Goal: Task Accomplishment & Management: Manage account settings

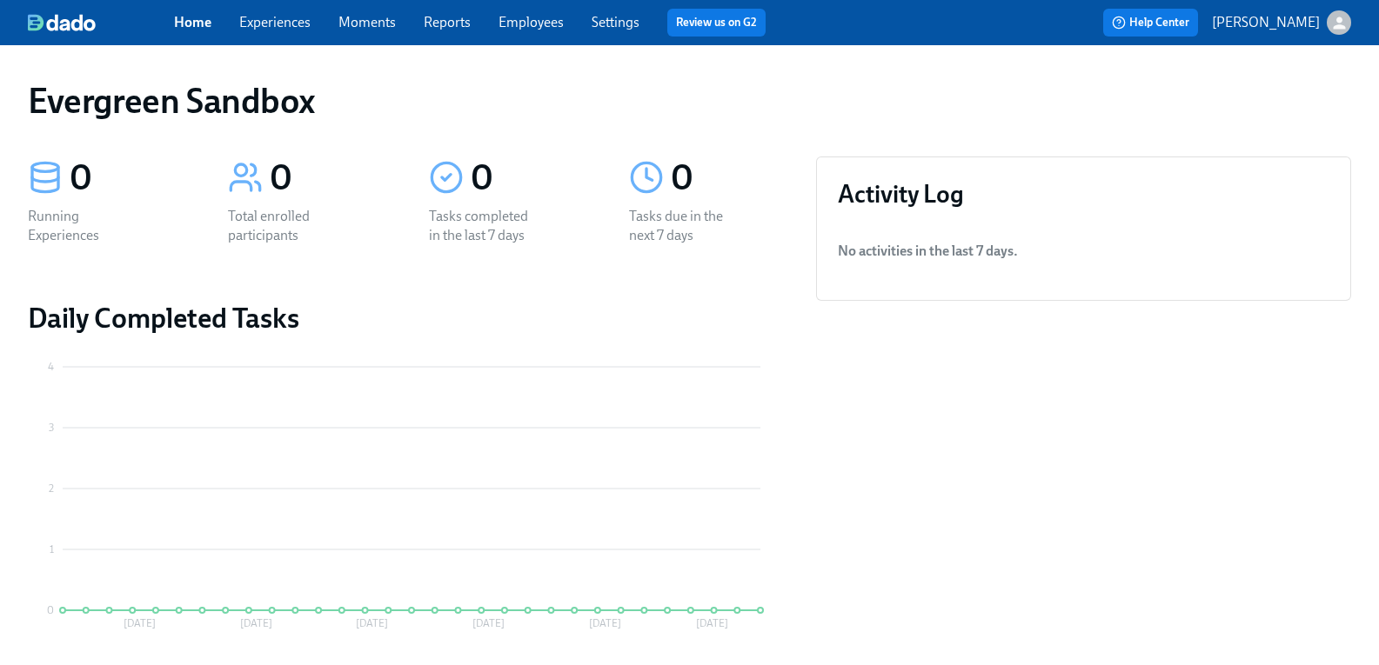
click at [1330, 30] on icon "button" at bounding box center [1339, 23] width 18 height 18
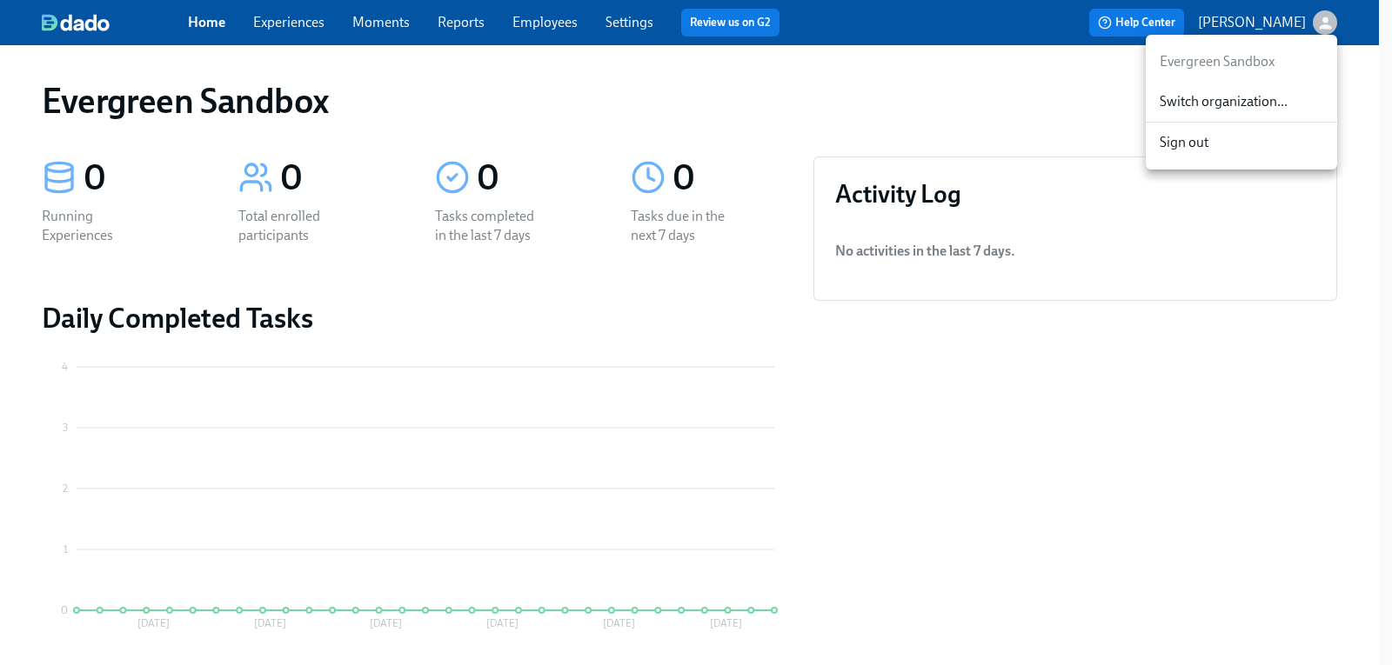
click at [1253, 104] on span "Switch organization..." at bounding box center [1241, 101] width 164 height 19
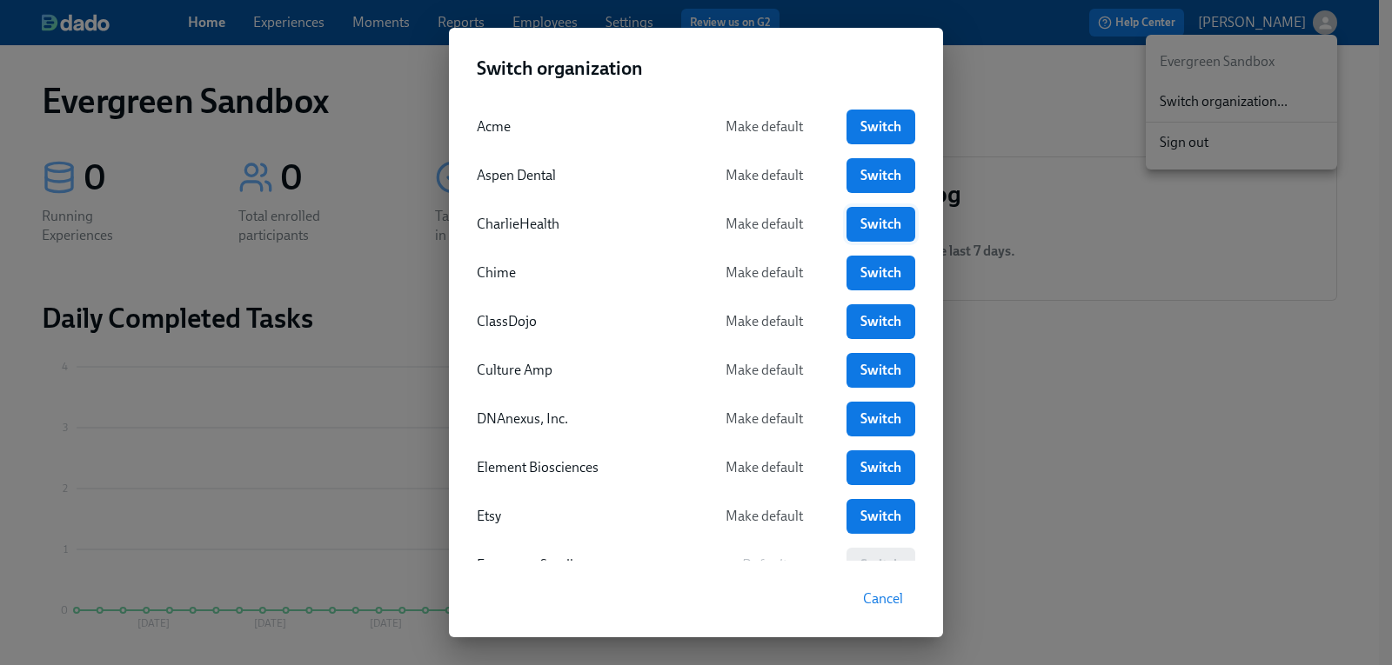
click at [864, 230] on span "Switch" at bounding box center [880, 224] width 44 height 17
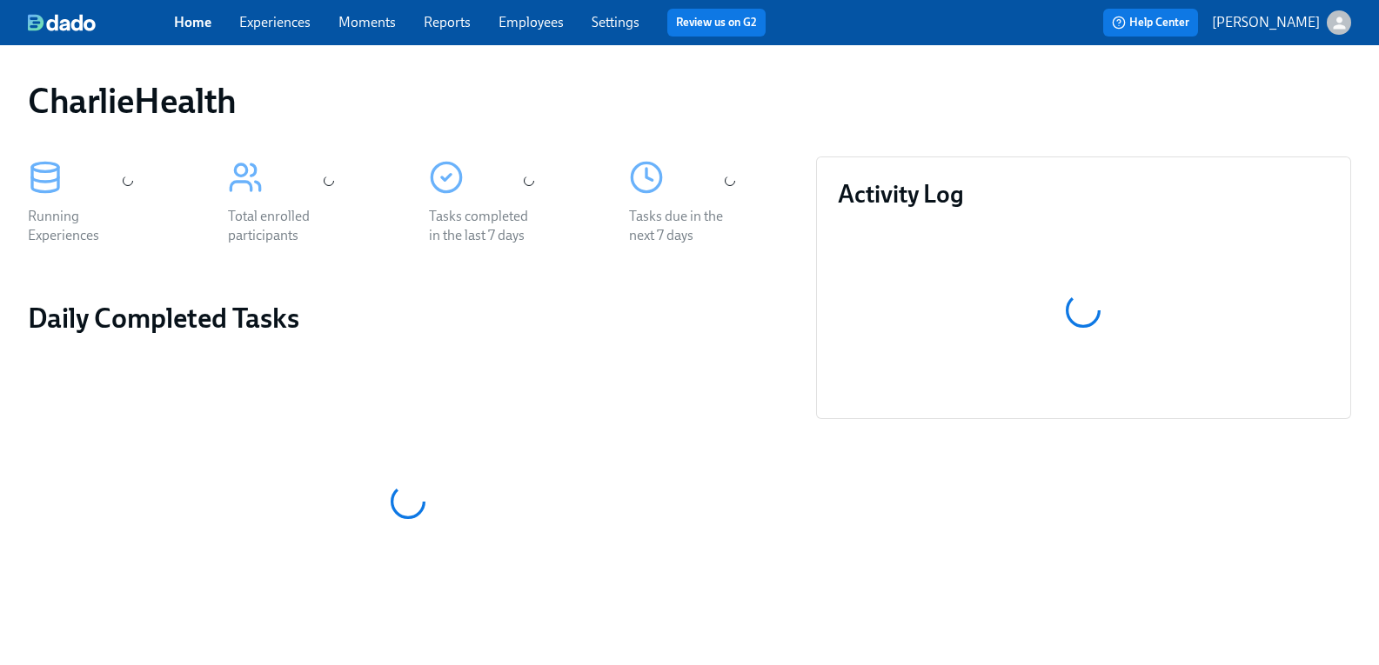
click at [289, 26] on link "Experiences" at bounding box center [274, 22] width 71 height 17
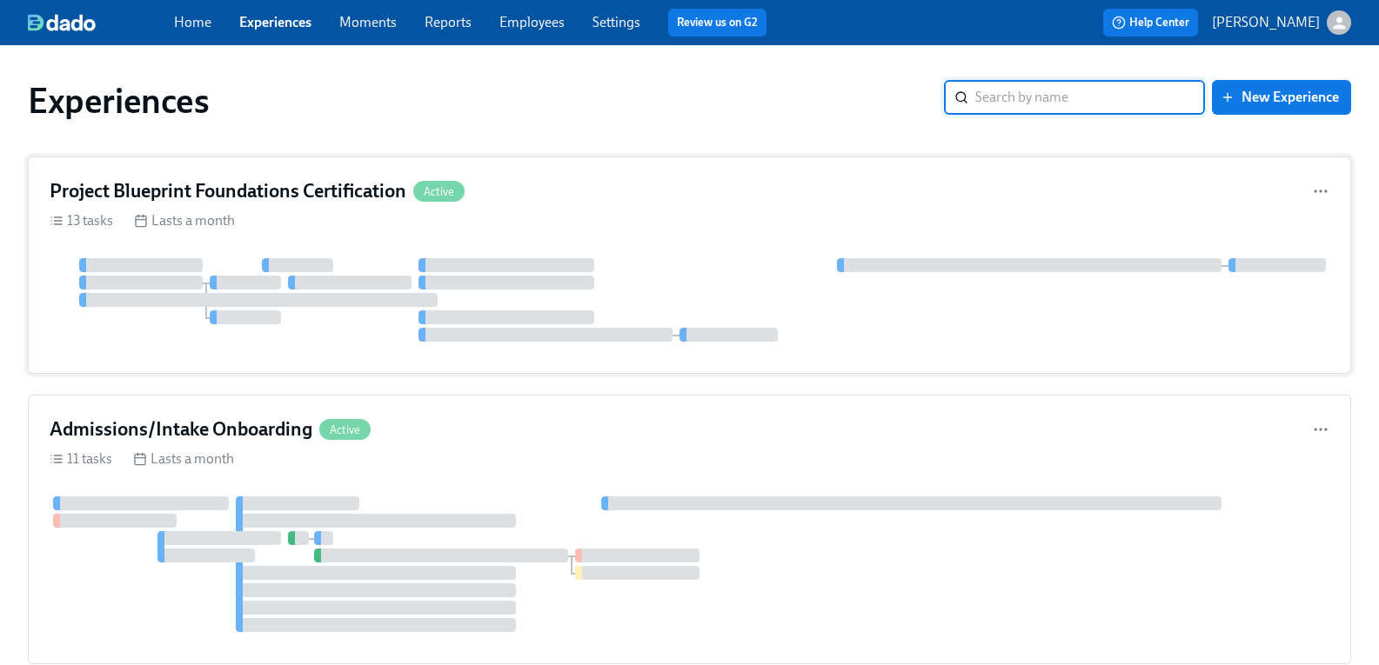
click at [357, 190] on h4 "Project Blueprint Foundations Certification" at bounding box center [228, 191] width 357 height 26
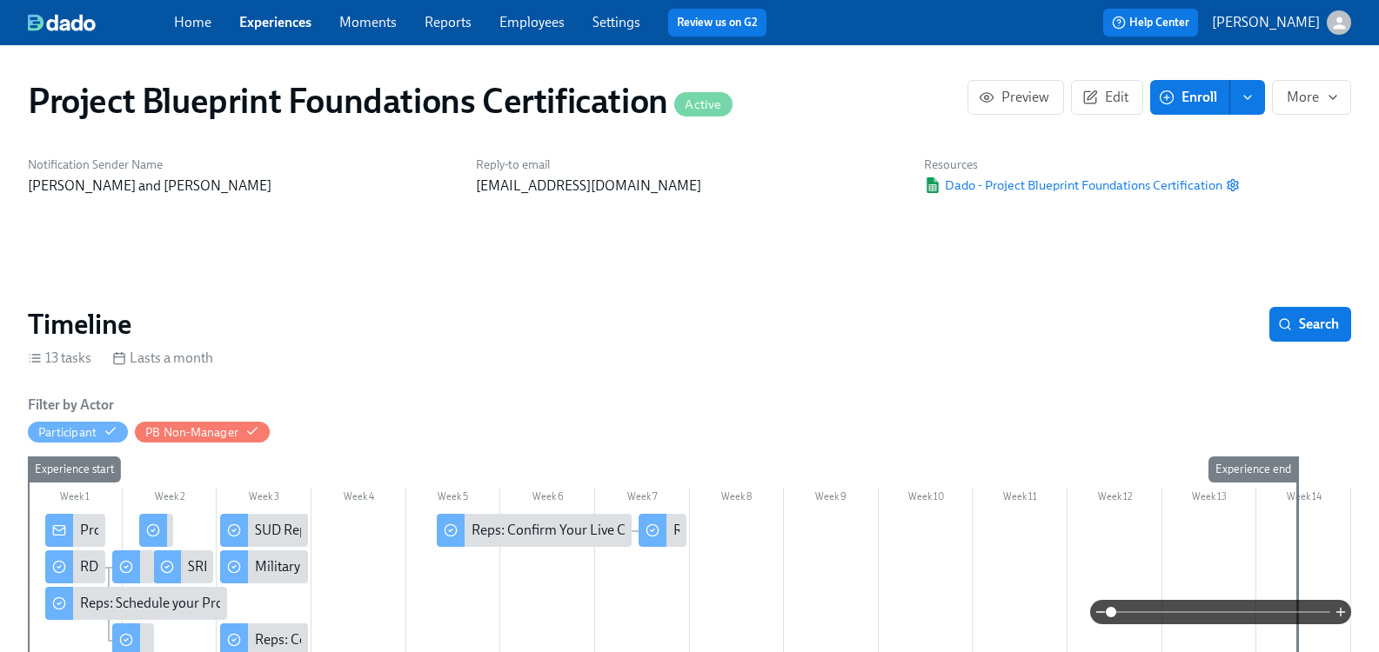
scroll to position [261, 0]
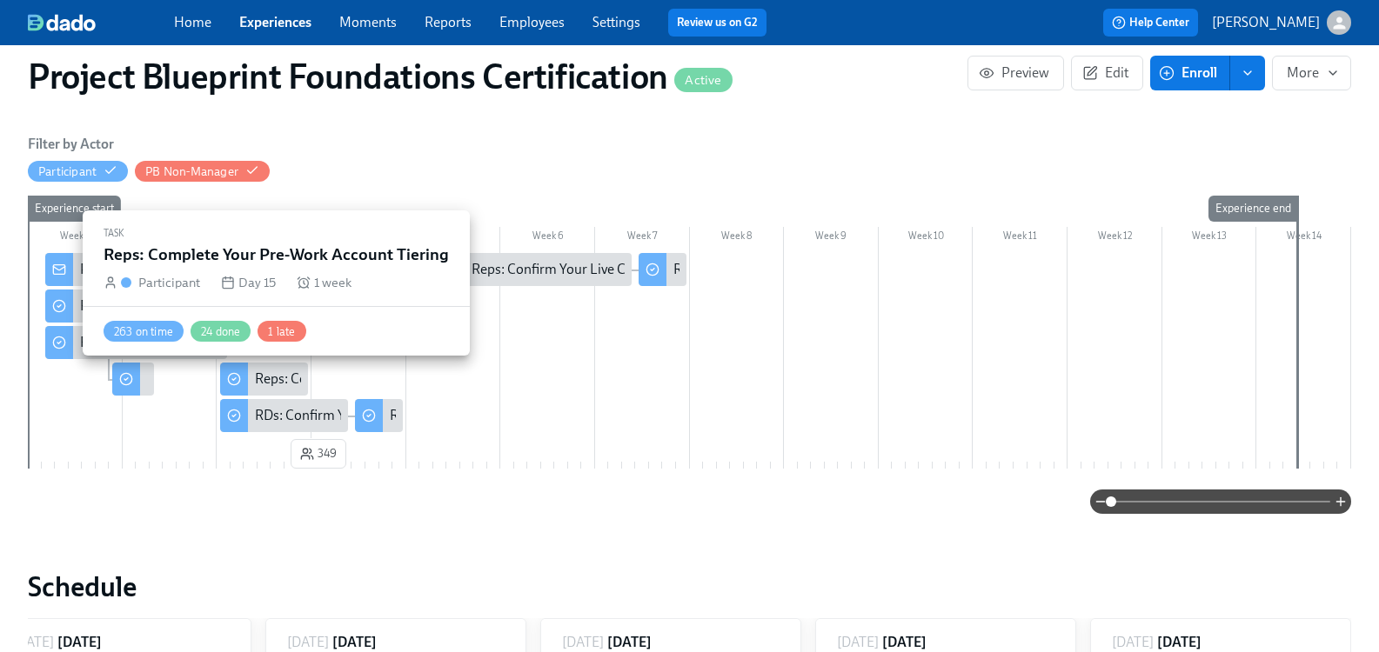
click at [287, 384] on div "Reps: Complete Your Pre-Work Account Tiering" at bounding box center [395, 379] width 281 height 19
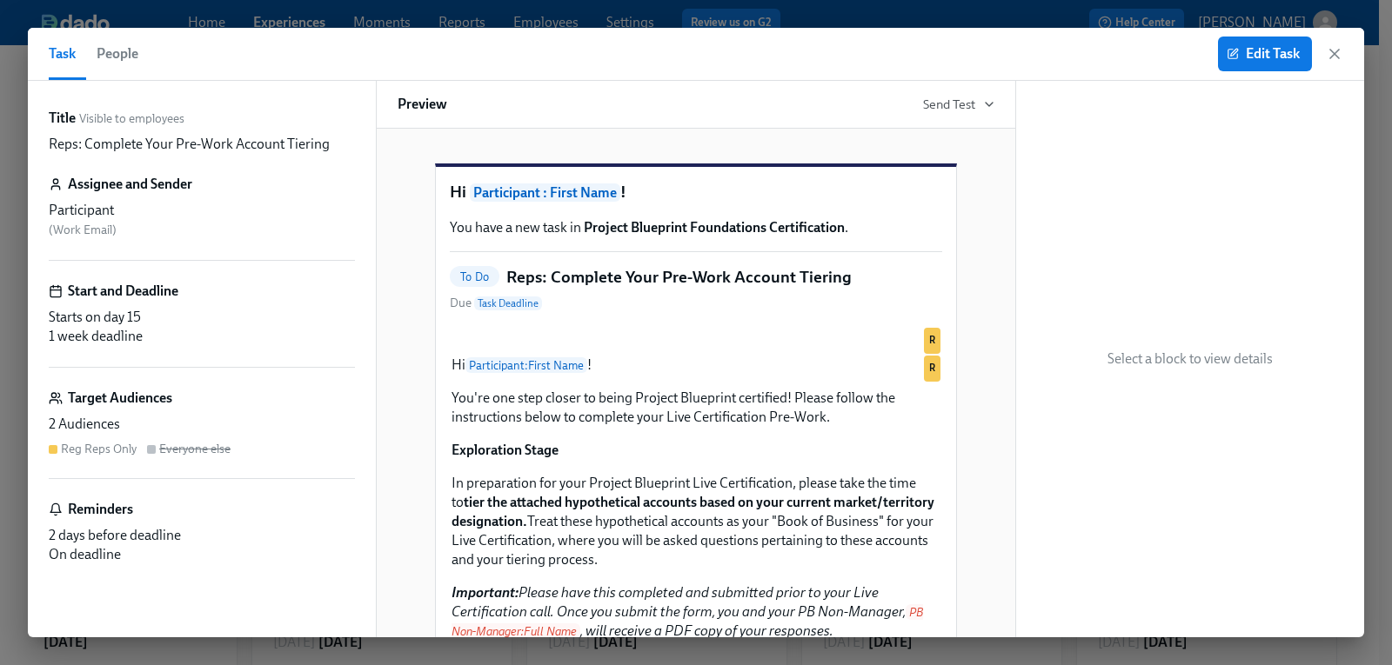
click at [1339, 61] on icon "button" at bounding box center [1334, 53] width 17 height 17
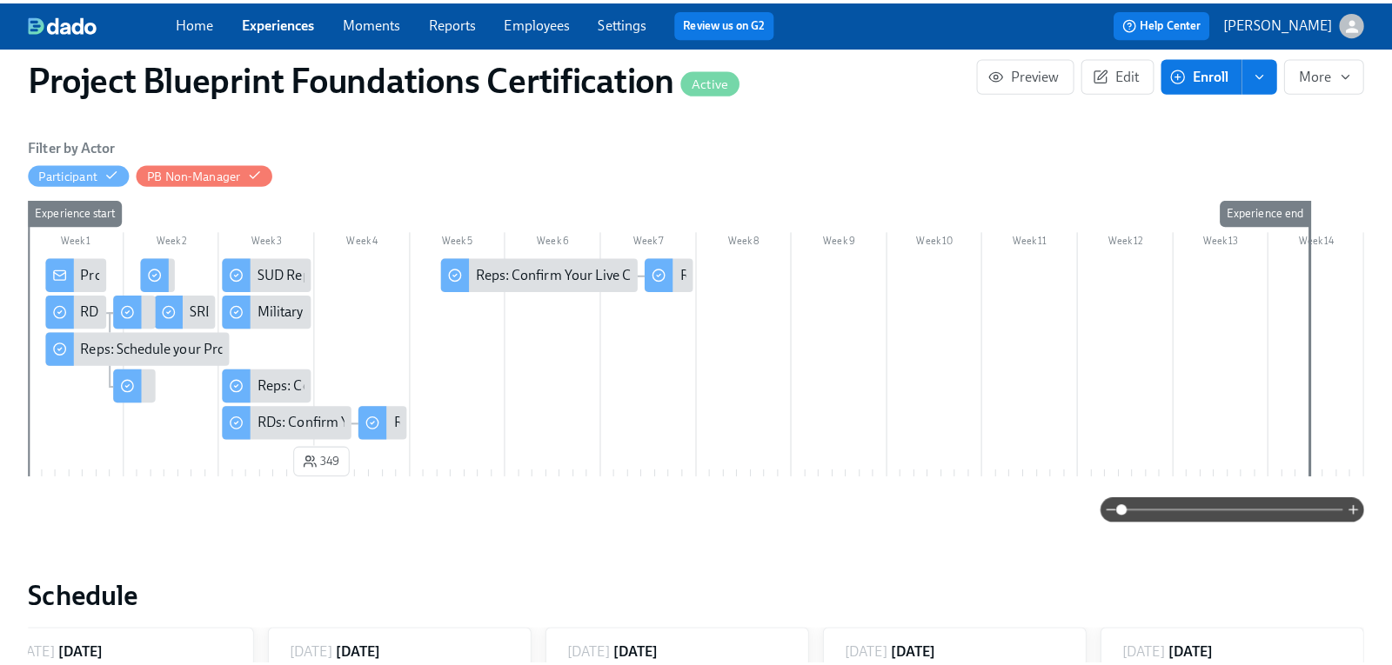
scroll to position [0, 1976]
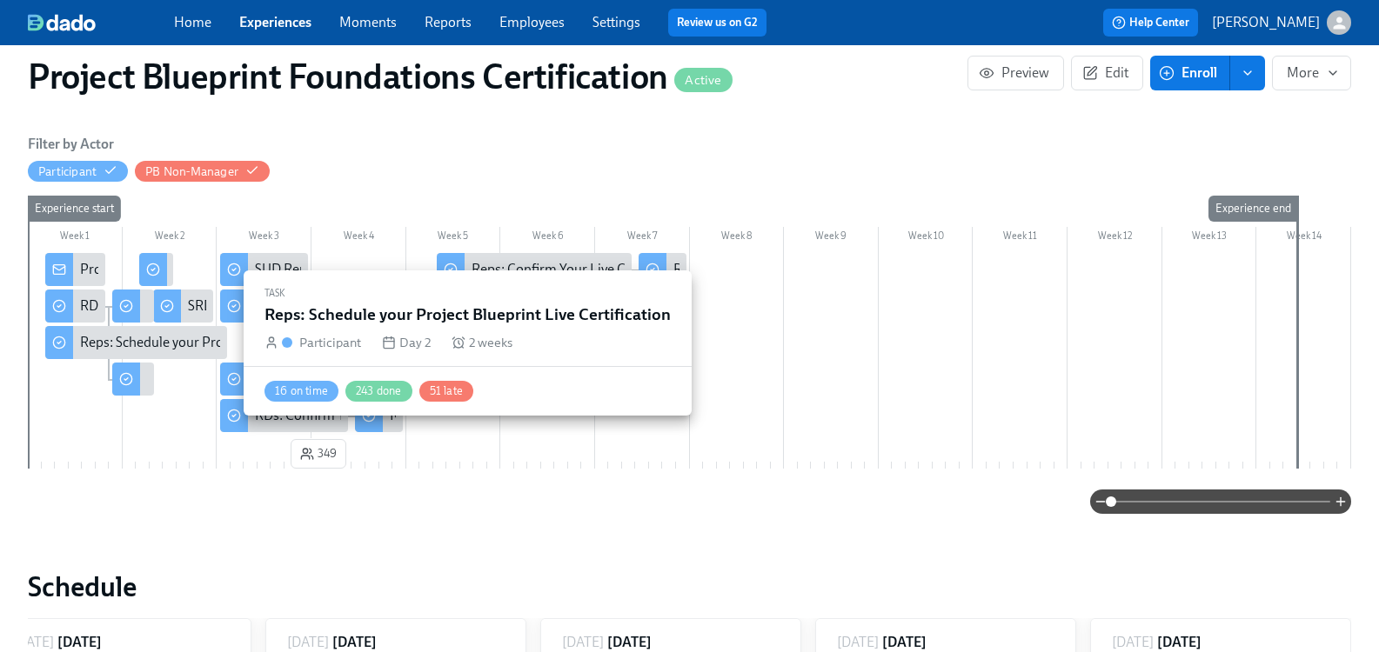
click at [182, 344] on div "Reps: Schedule your Project Blueprint Live Certification" at bounding box center [242, 342] width 325 height 19
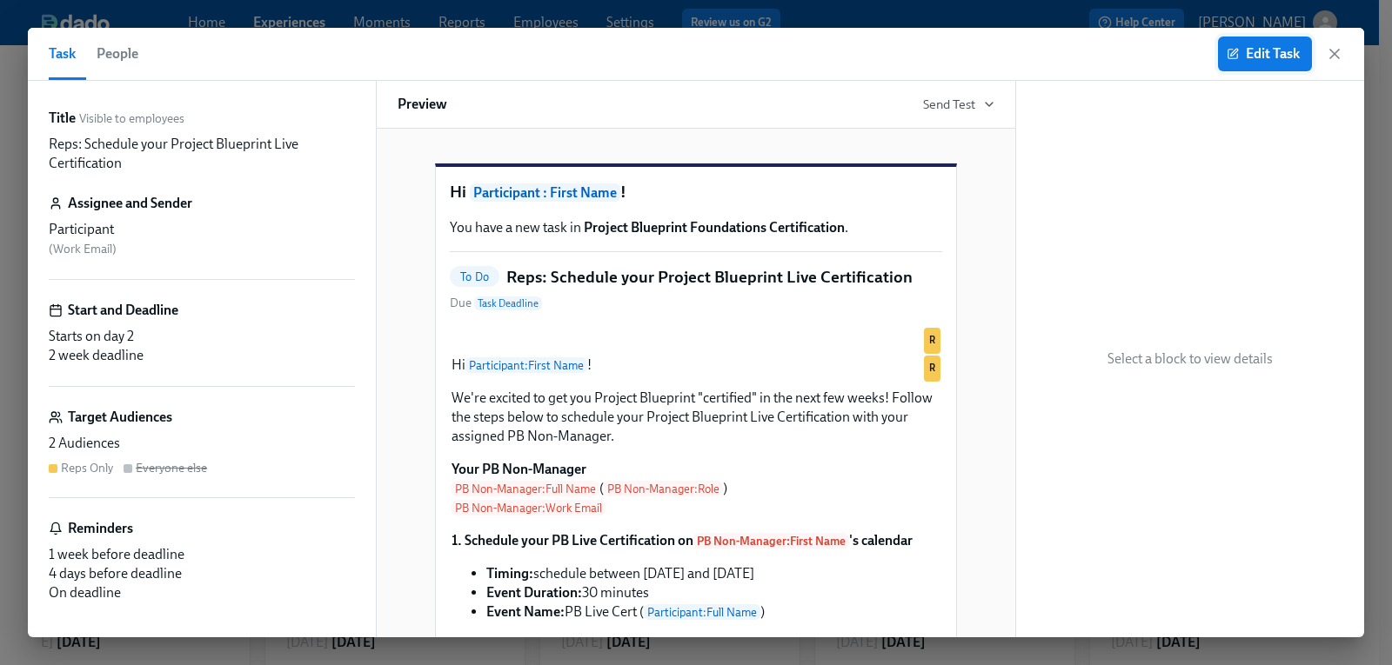
click at [1252, 57] on span "Edit Task" at bounding box center [1265, 53] width 70 height 17
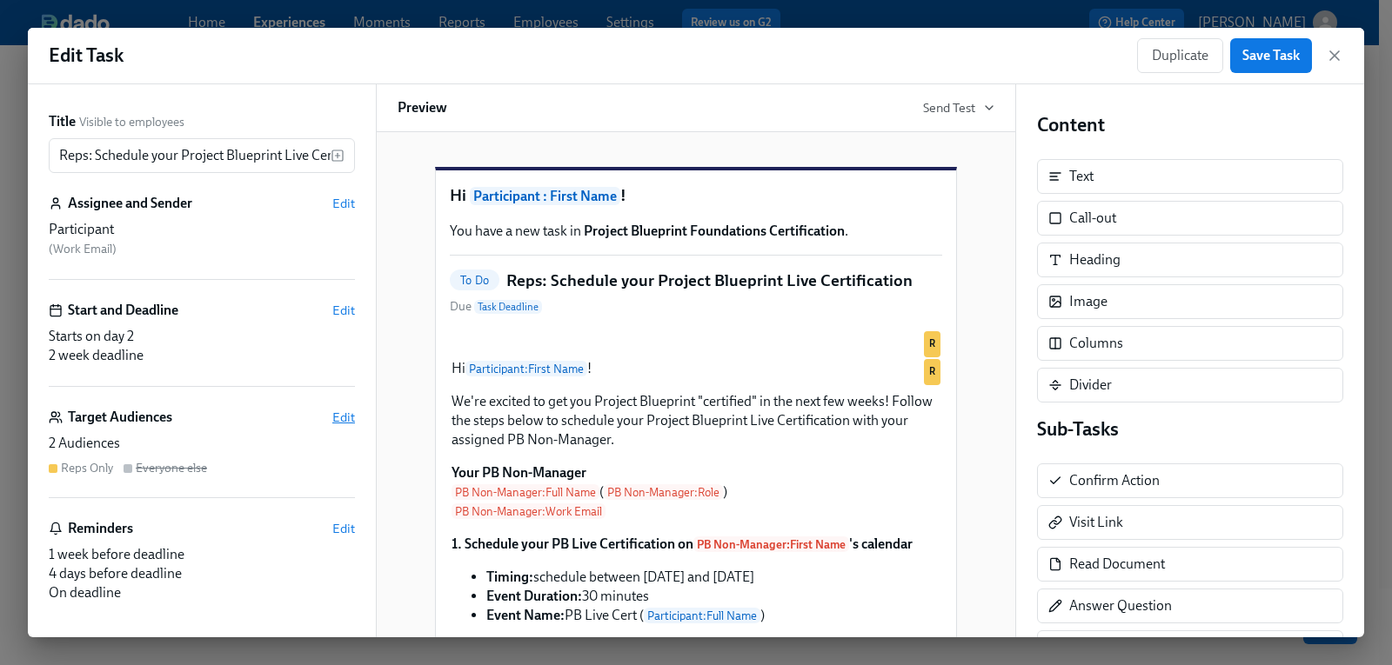
click at [334, 421] on span "Edit" at bounding box center [343, 417] width 23 height 17
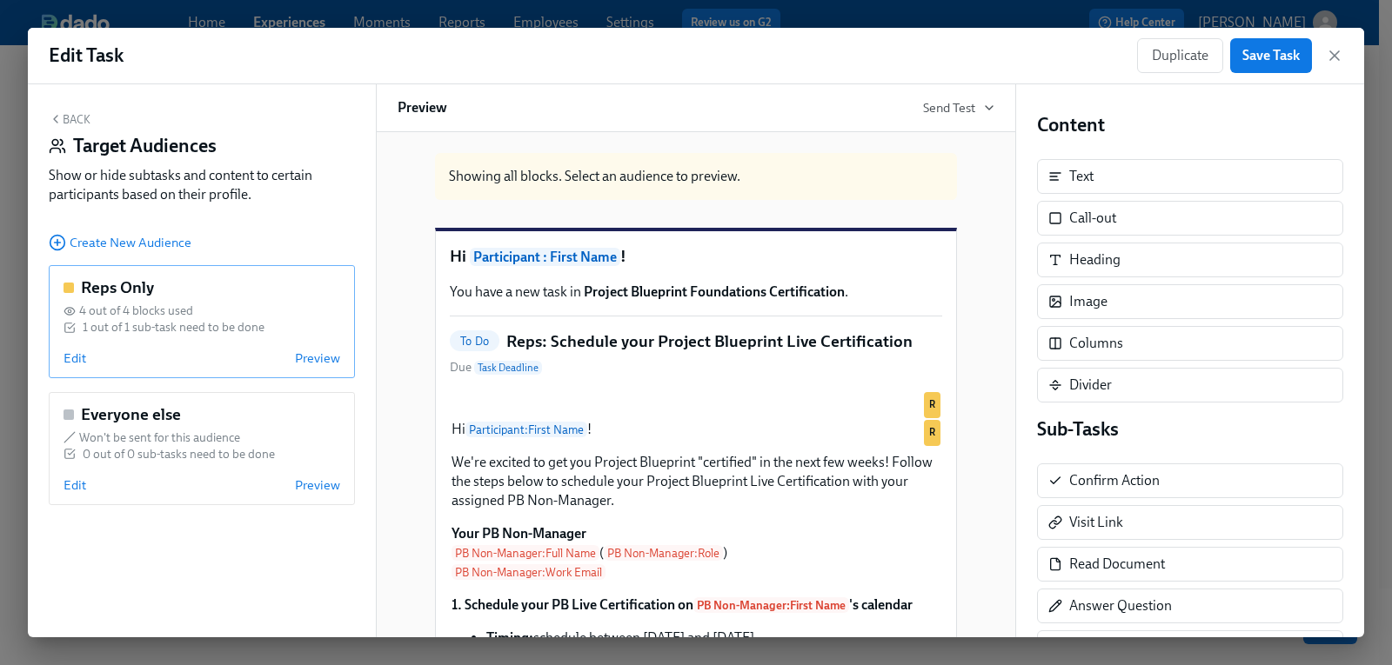
click at [219, 307] on div "4 out of 4 blocks used" at bounding box center [201, 311] width 277 height 17
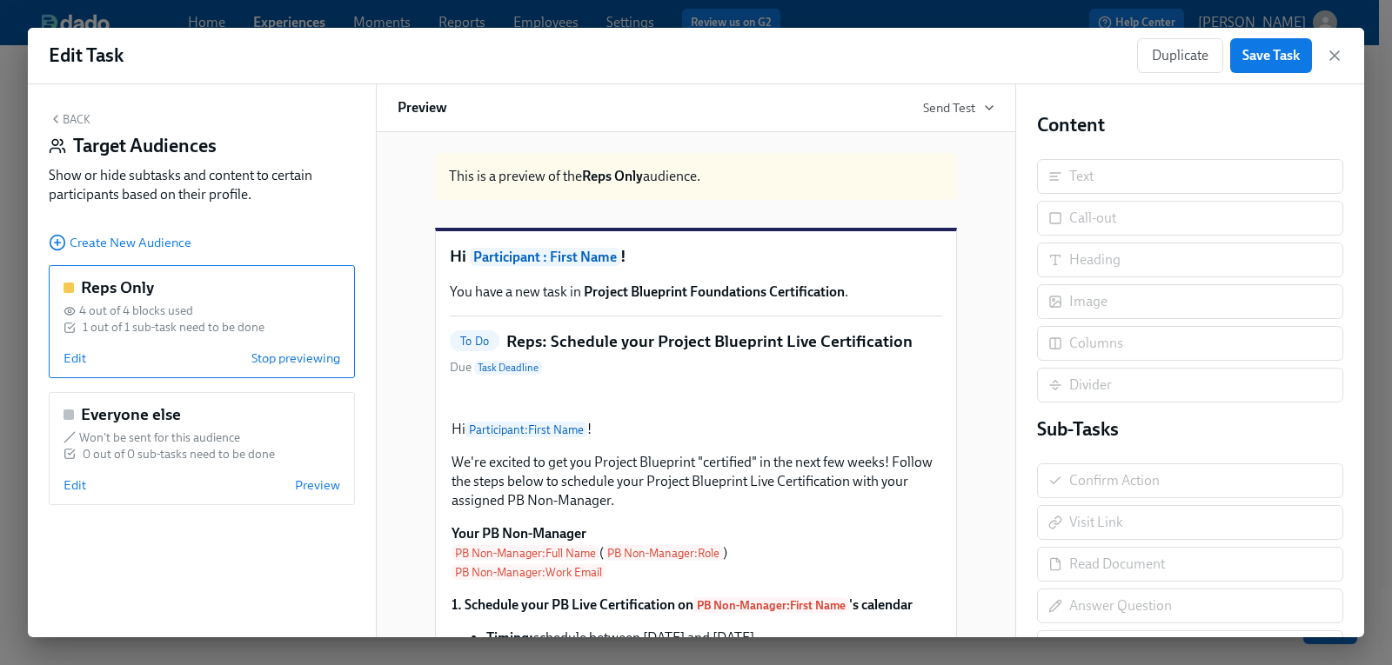
click at [219, 307] on div "4 out of 4 blocks used" at bounding box center [201, 311] width 277 height 17
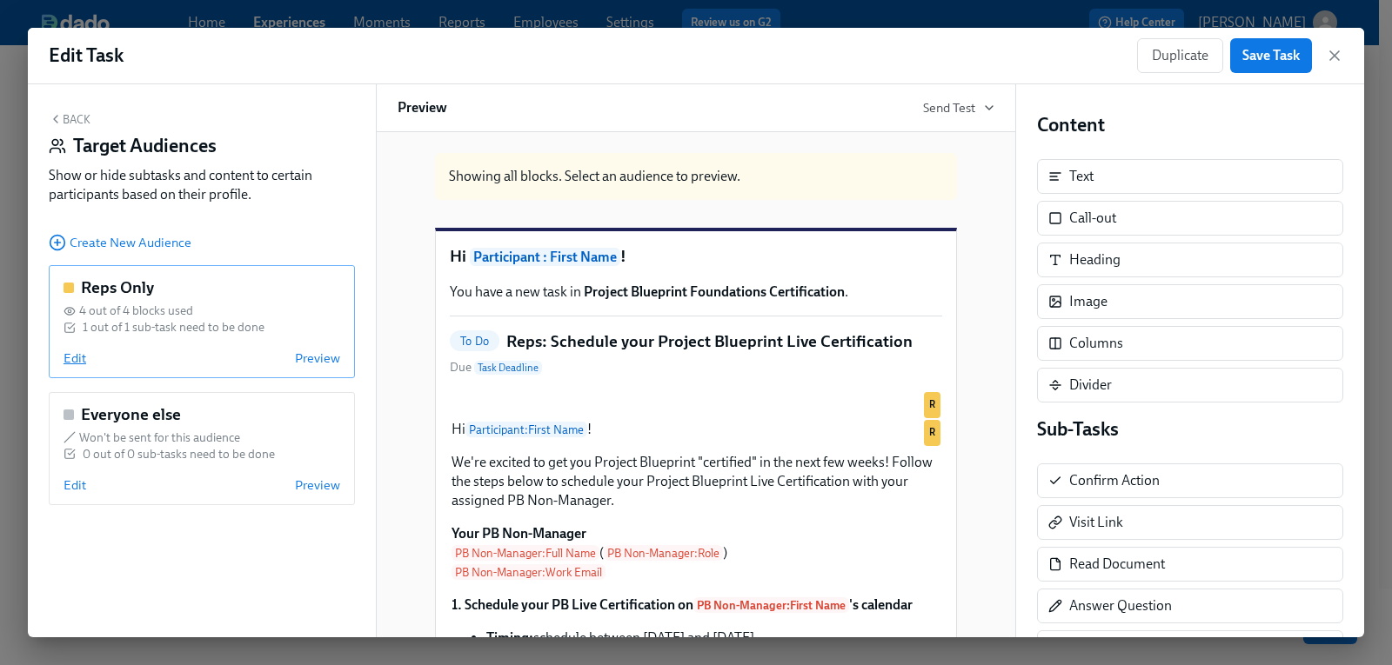
click at [75, 360] on span "Edit" at bounding box center [74, 358] width 23 height 17
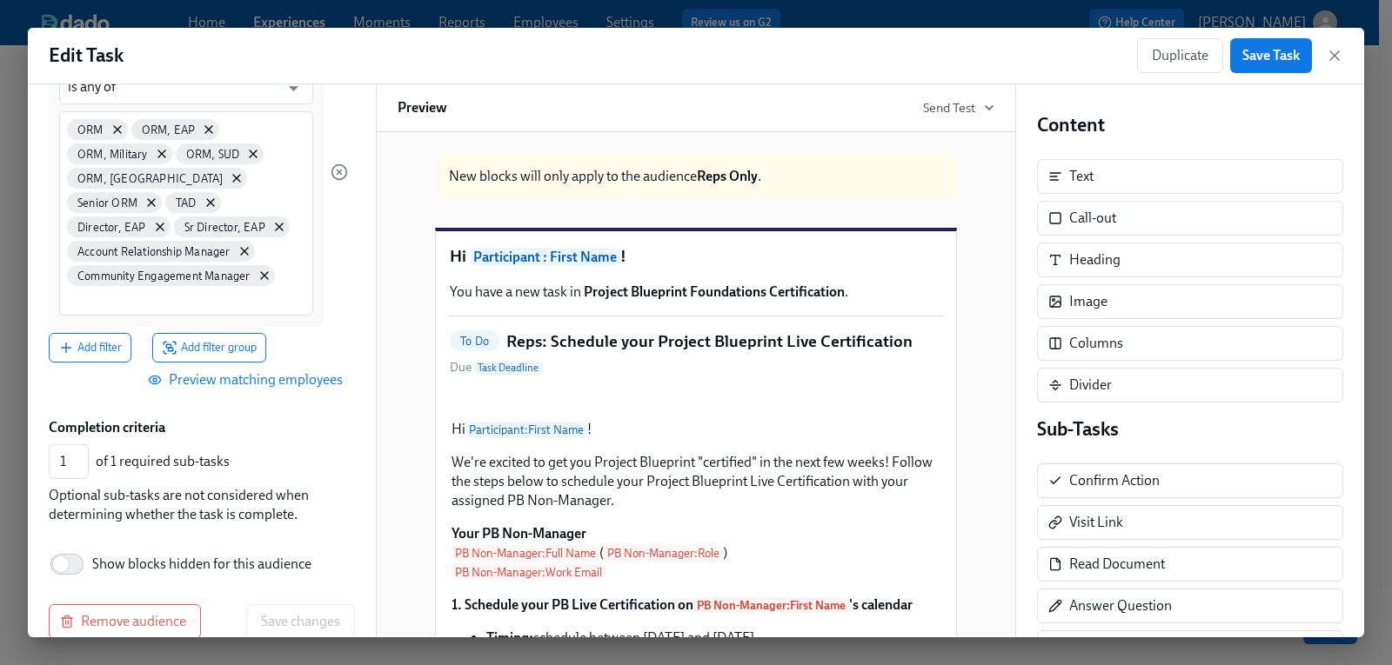
scroll to position [295, 0]
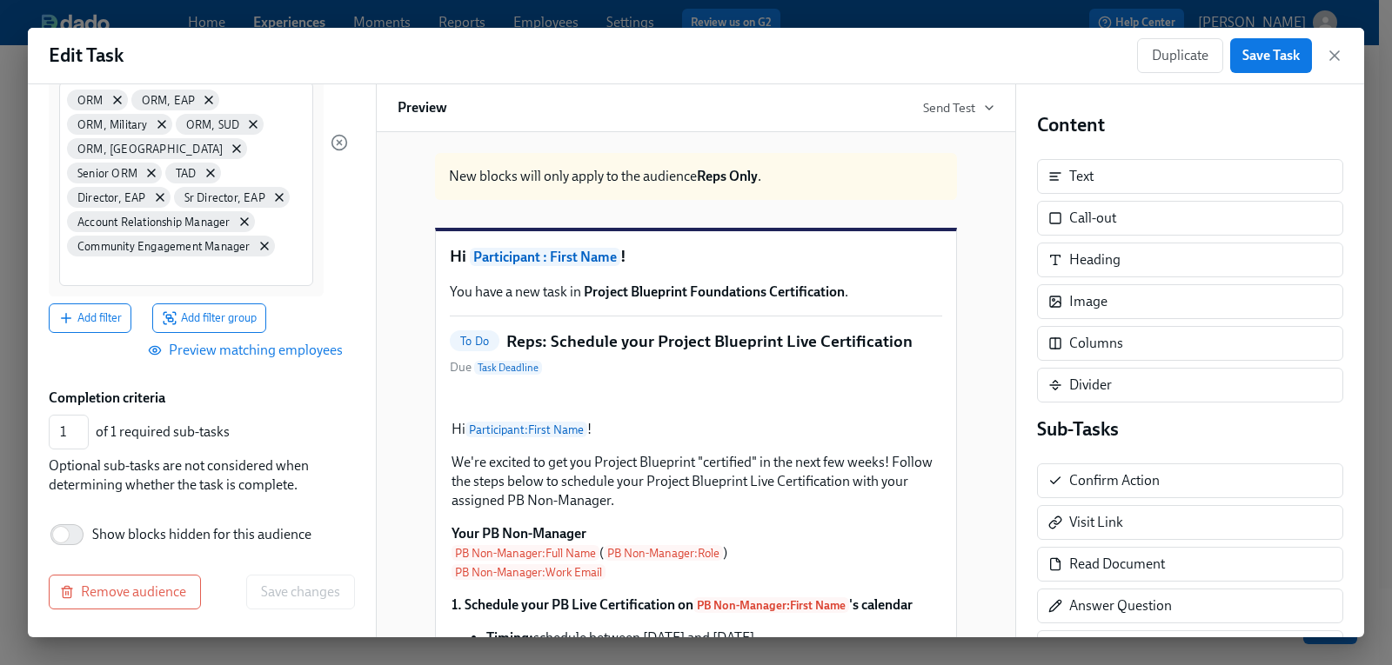
click at [242, 351] on span "Preview matching employees" at bounding box center [246, 350] width 191 height 17
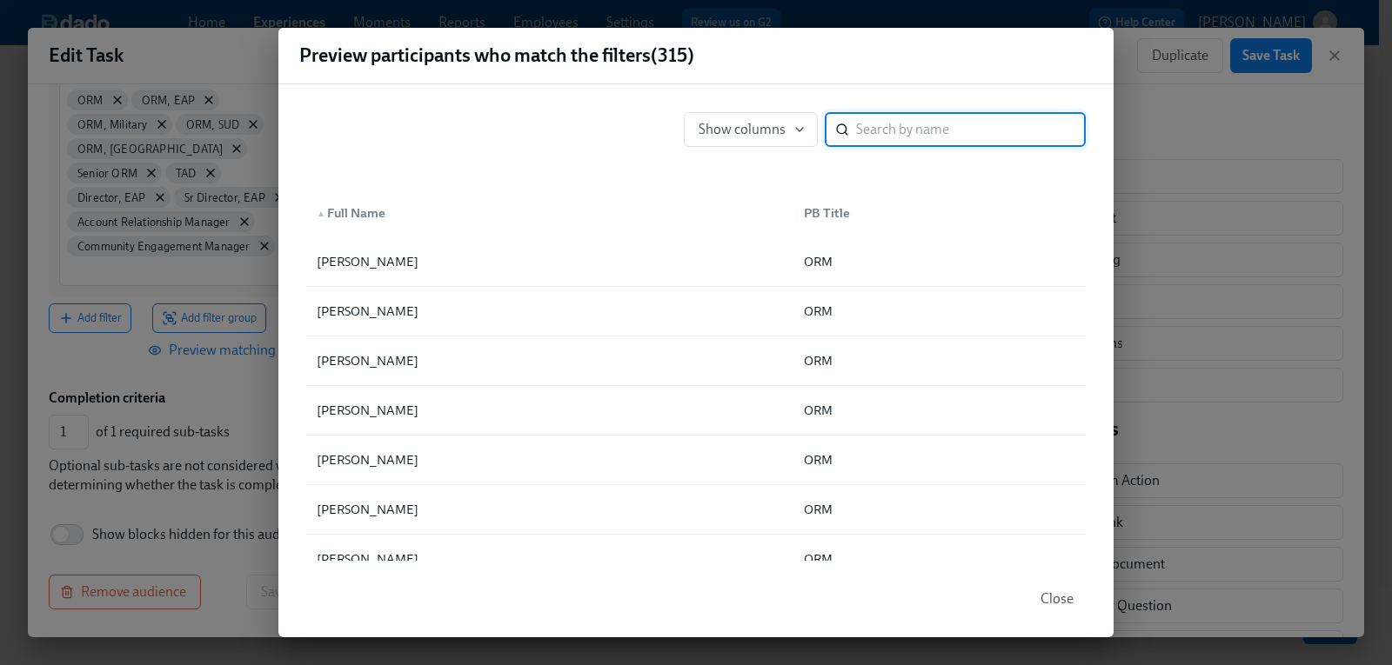
click at [892, 130] on input "search" at bounding box center [971, 129] width 230 height 35
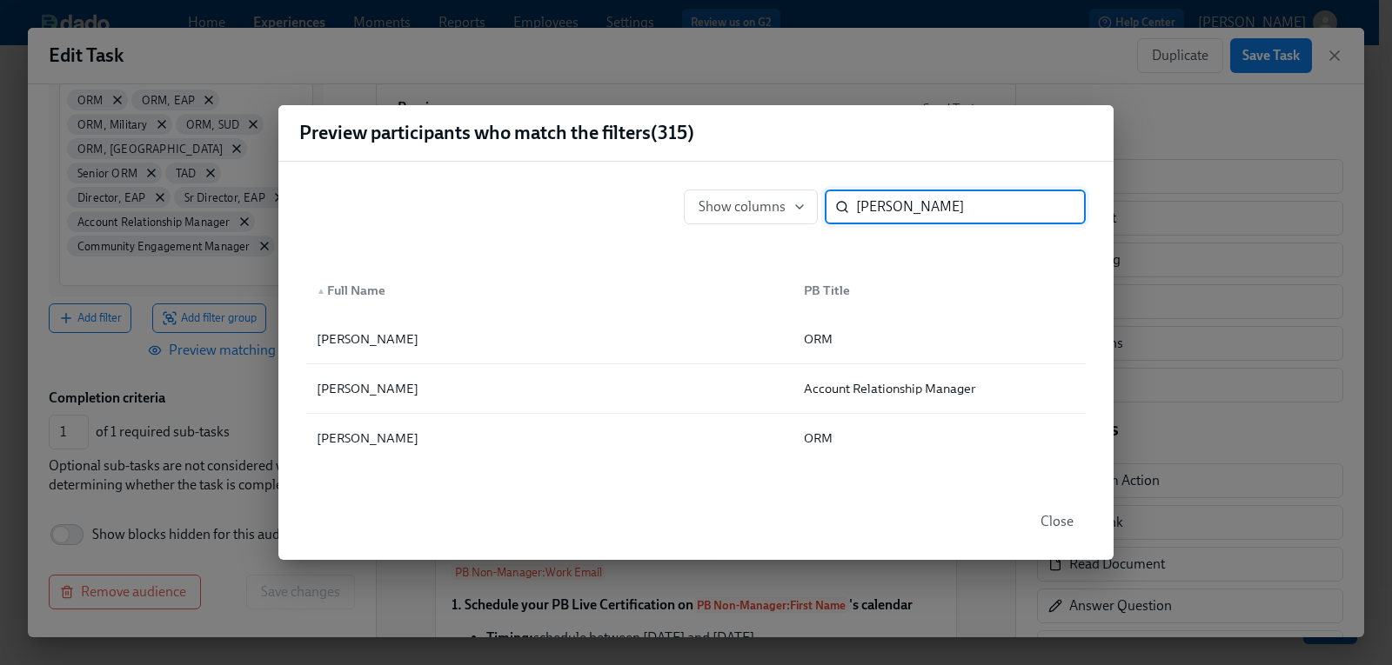
drag, startPoint x: 905, startPoint y: 207, endPoint x: 819, endPoint y: 206, distance: 86.1
click at [819, 206] on div "Show columns [PERSON_NAME] ​" at bounding box center [885, 207] width 402 height 35
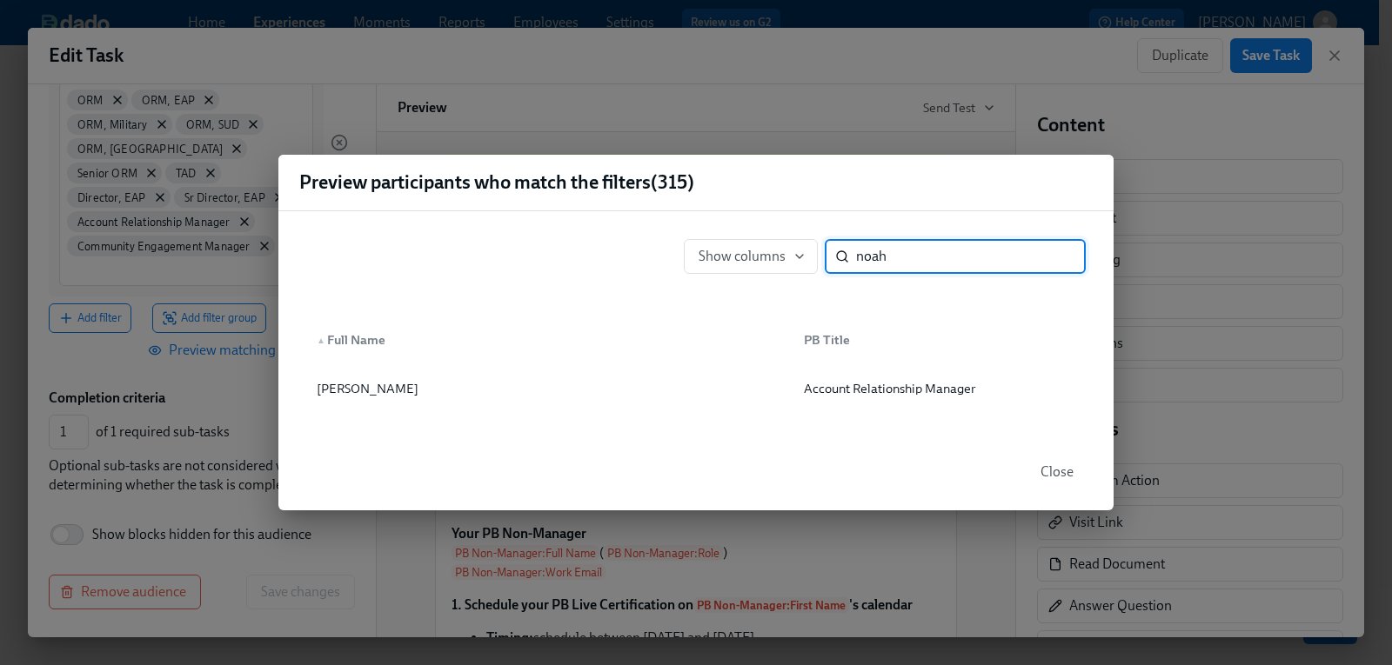
drag, startPoint x: 908, startPoint y: 256, endPoint x: 836, endPoint y: 254, distance: 72.2
click at [836, 254] on div "noah ​" at bounding box center [955, 256] width 261 height 35
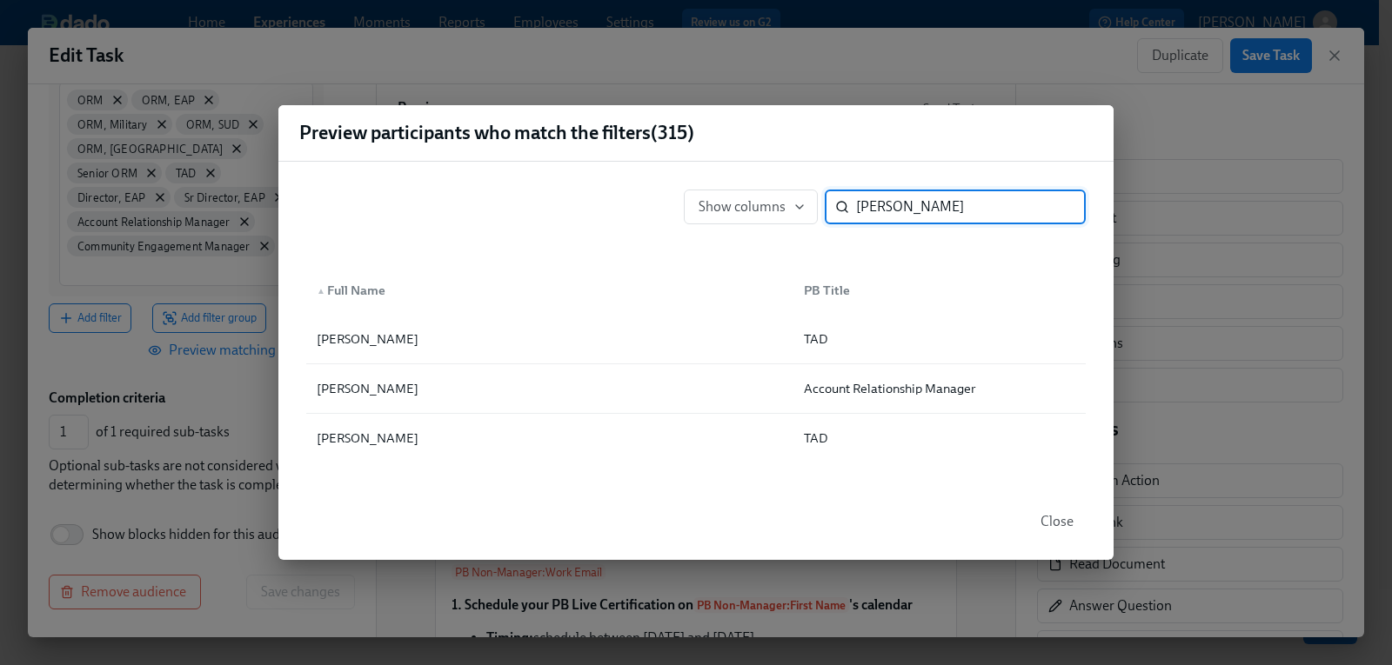
type input "[PERSON_NAME]"
click at [896, 48] on div "Preview participants who match the filters ( 315 ) Show columns [PERSON_NAME] ​…" at bounding box center [696, 332] width 1392 height 665
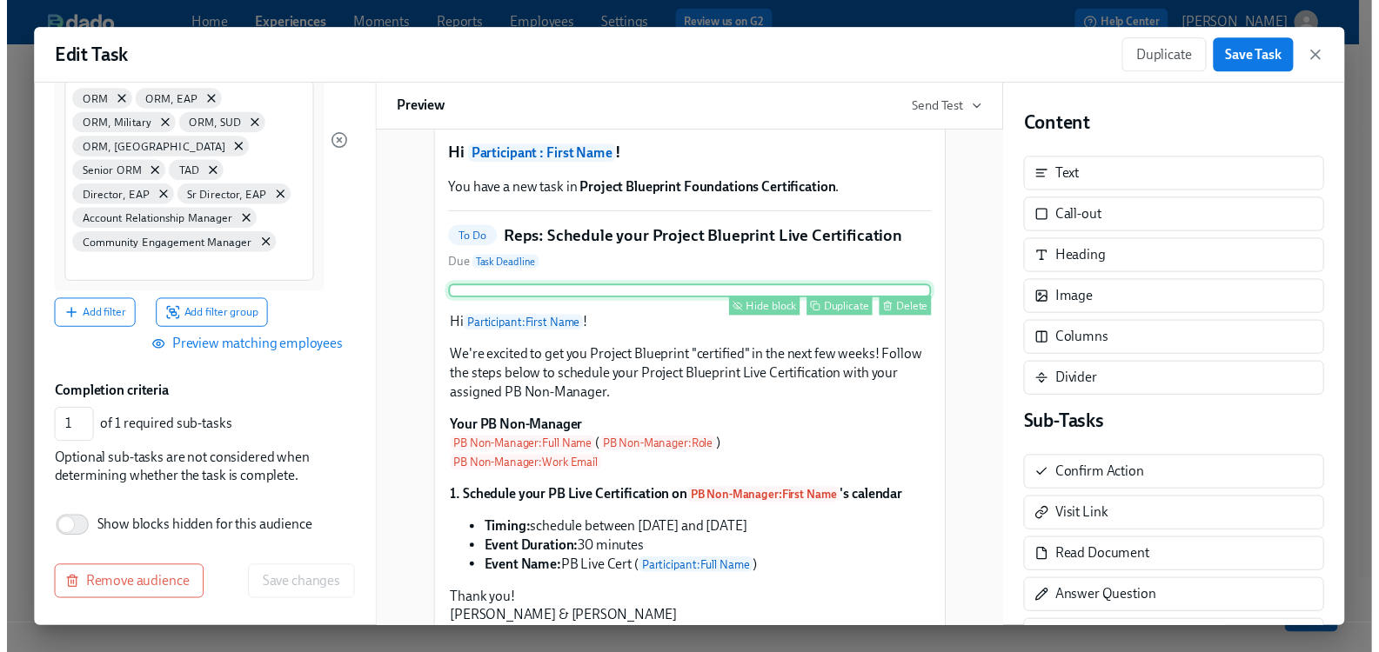
scroll to position [174, 0]
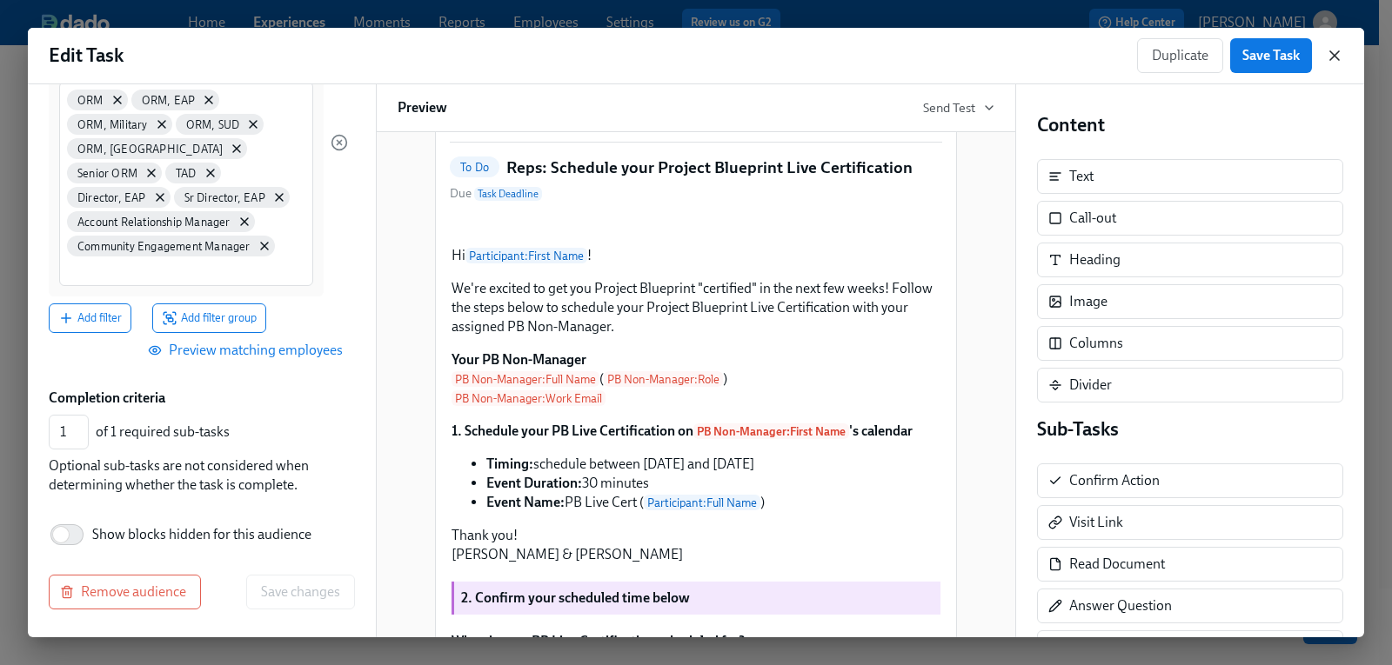
click at [1332, 50] on icon "button" at bounding box center [1334, 55] width 17 height 17
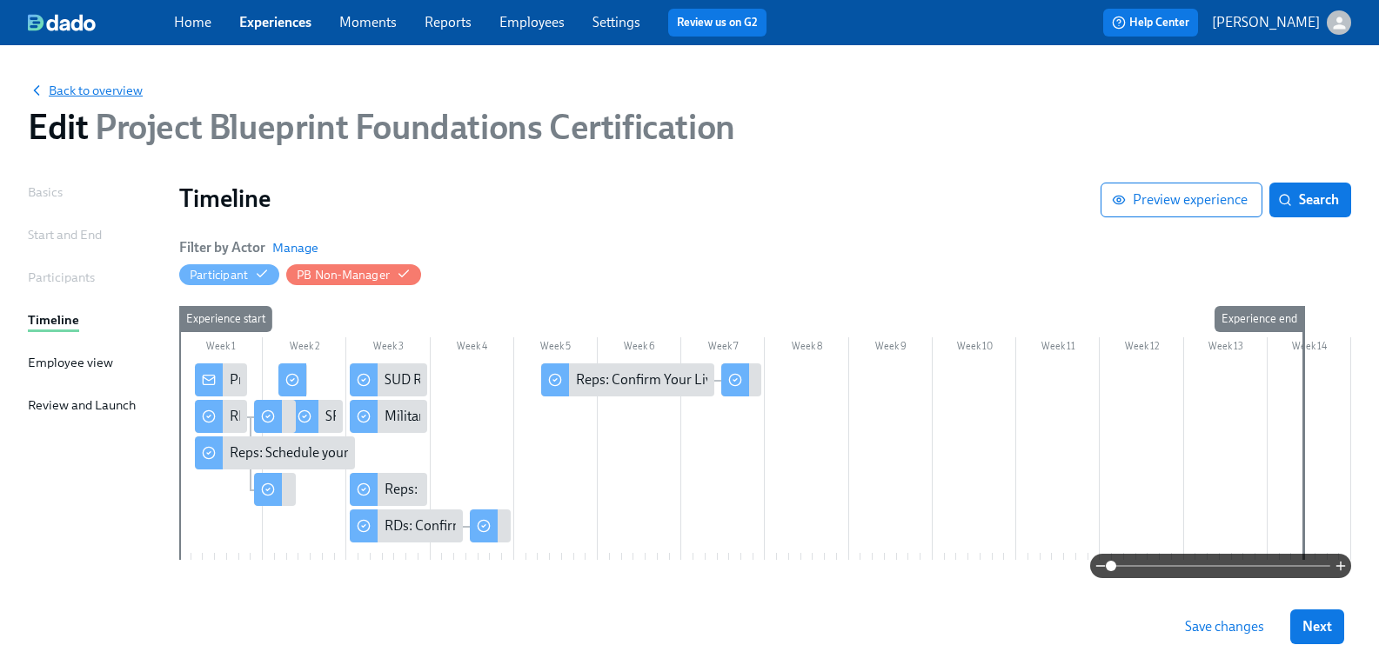
click at [108, 87] on span "Back to overview" at bounding box center [85, 90] width 115 height 17
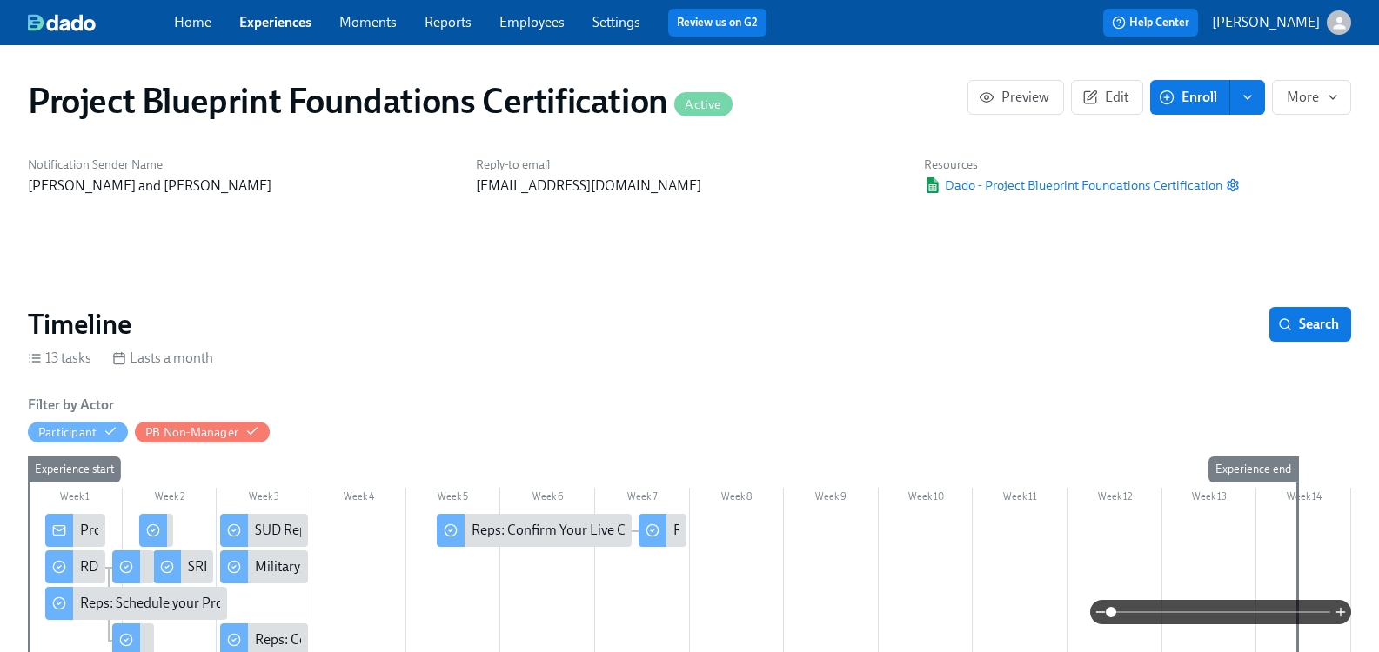
scroll to position [0, 1989]
click at [145, 606] on div at bounding box center [689, 612] width 1323 height 24
click at [84, 609] on div at bounding box center [689, 612] width 1323 height 24
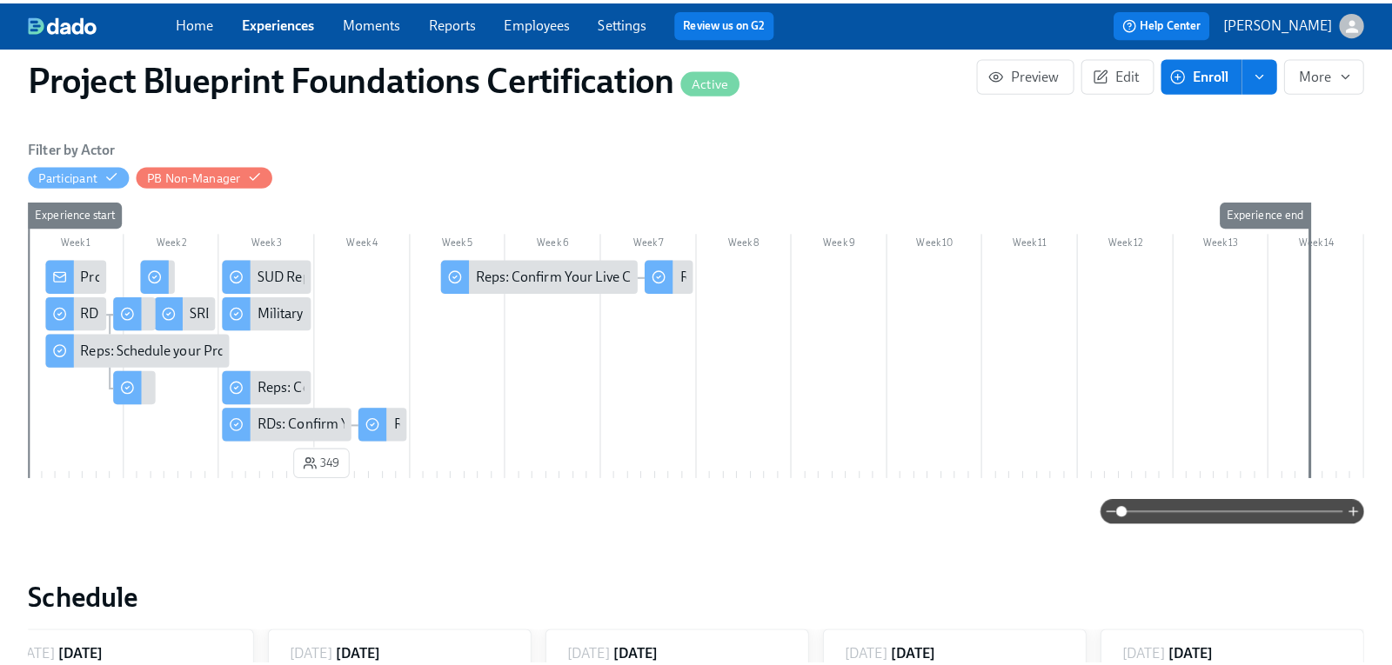
scroll to position [261, 0]
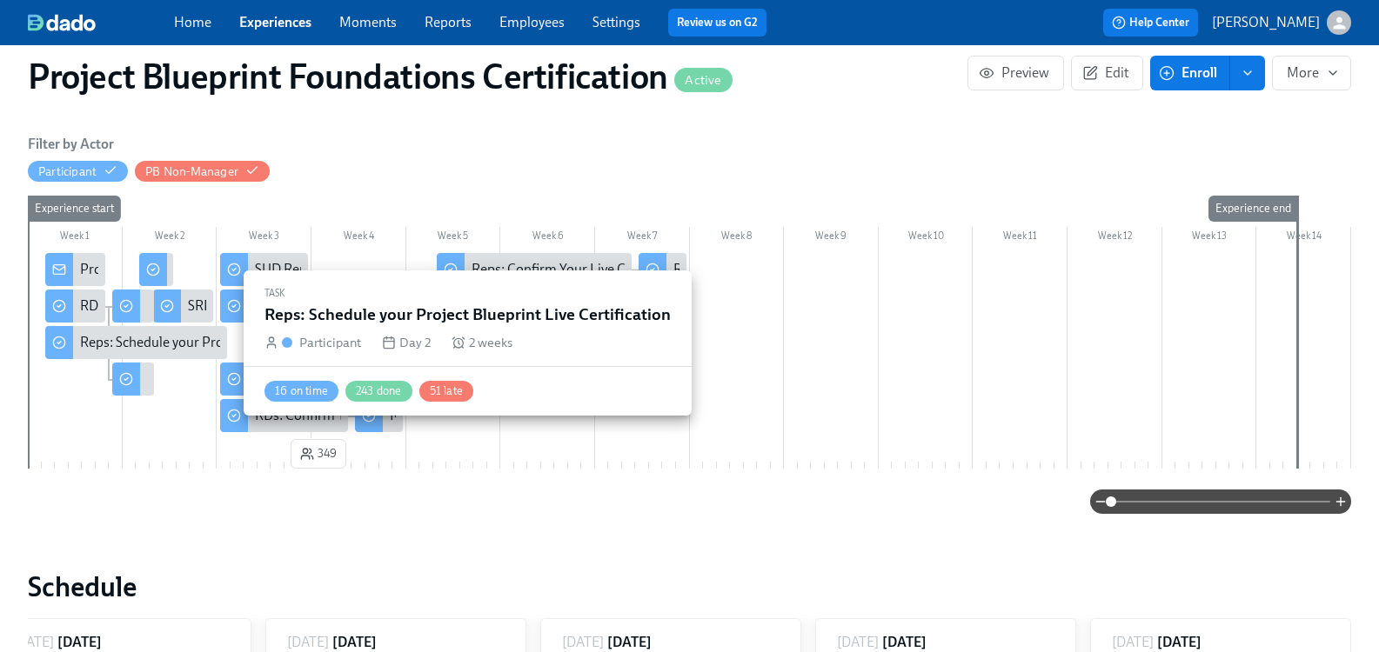
click at [190, 342] on div "Reps: Schedule your Project Blueprint Live Certification" at bounding box center [242, 342] width 325 height 19
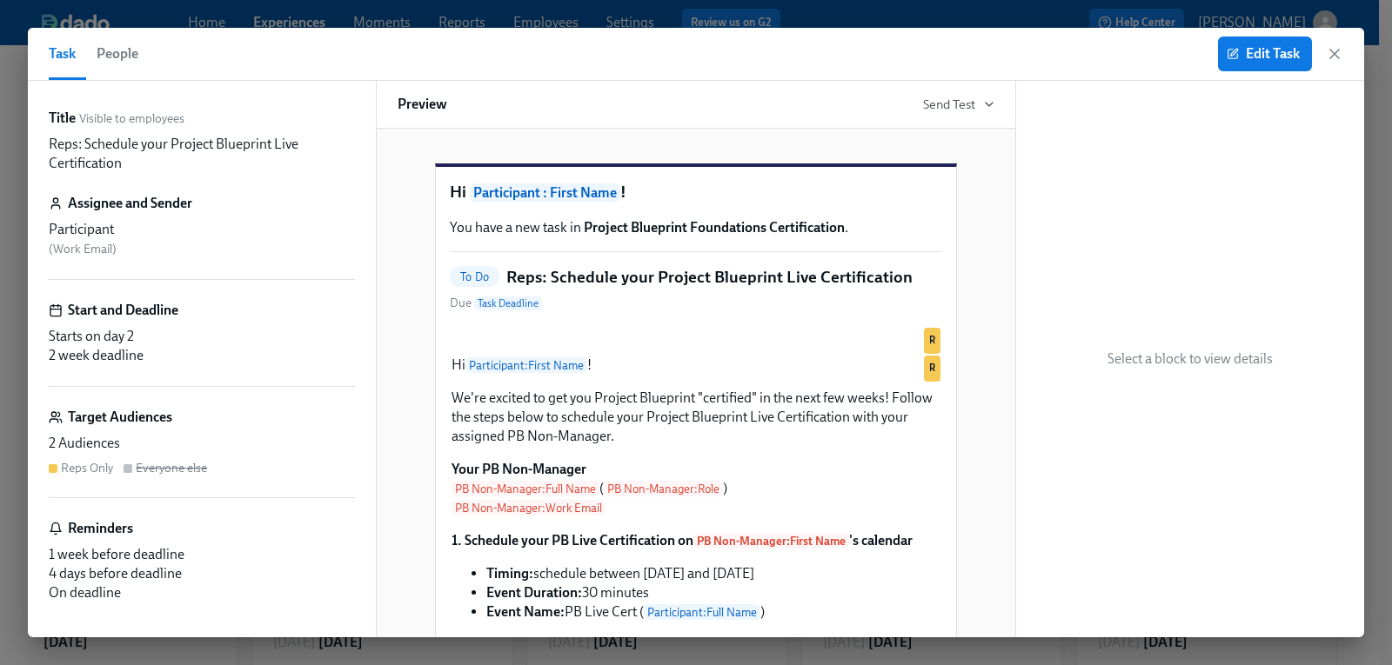
click at [130, 57] on span "People" at bounding box center [118, 54] width 42 height 24
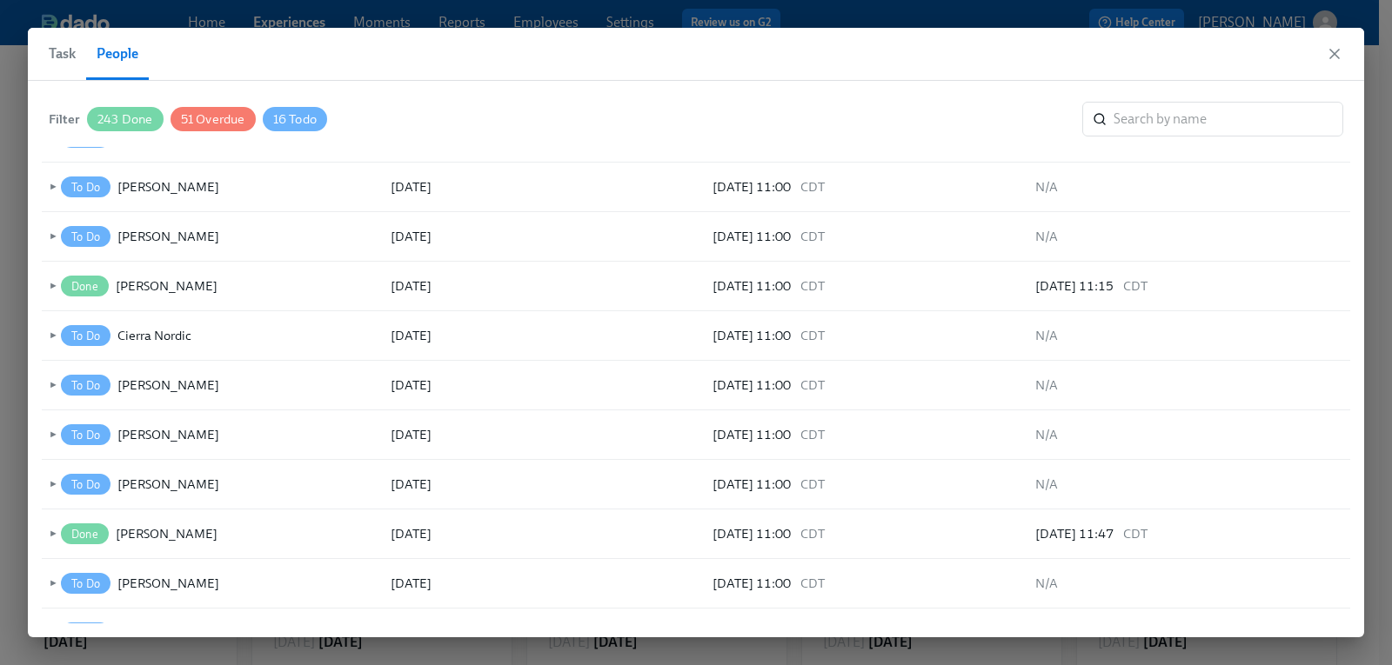
scroll to position [400, 0]
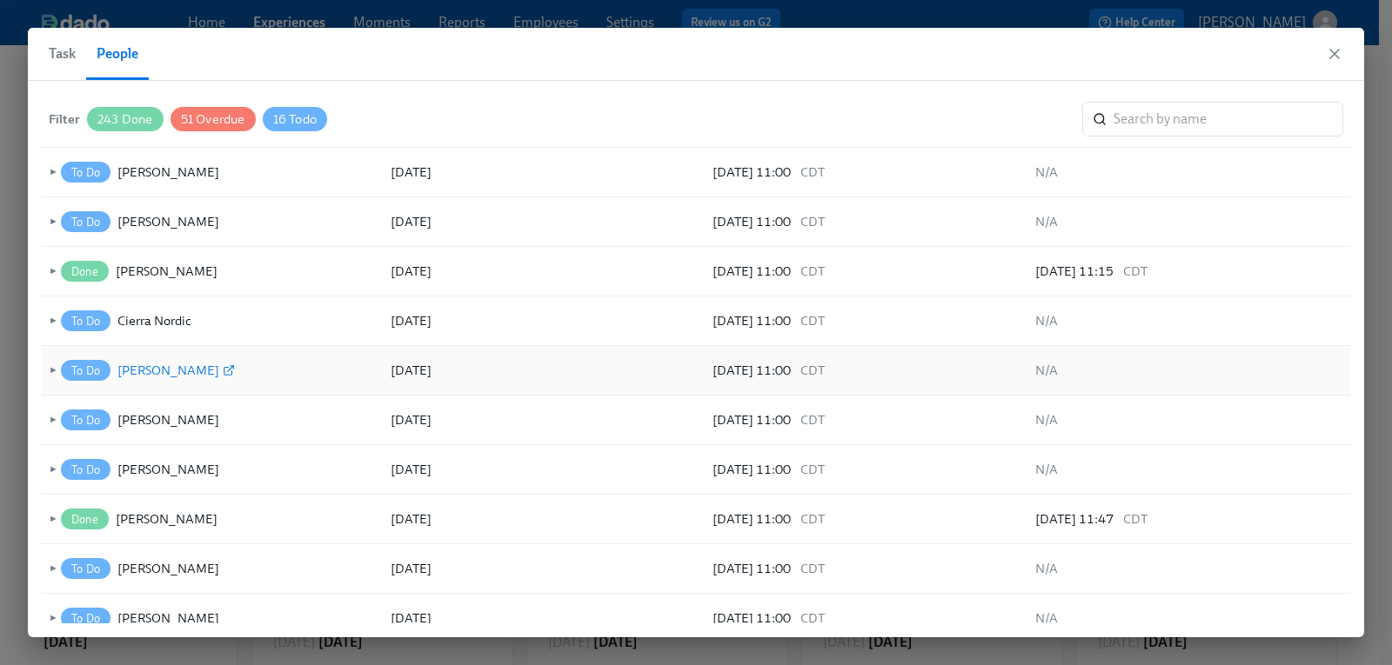
click at [223, 370] on icon at bounding box center [229, 370] width 12 height 12
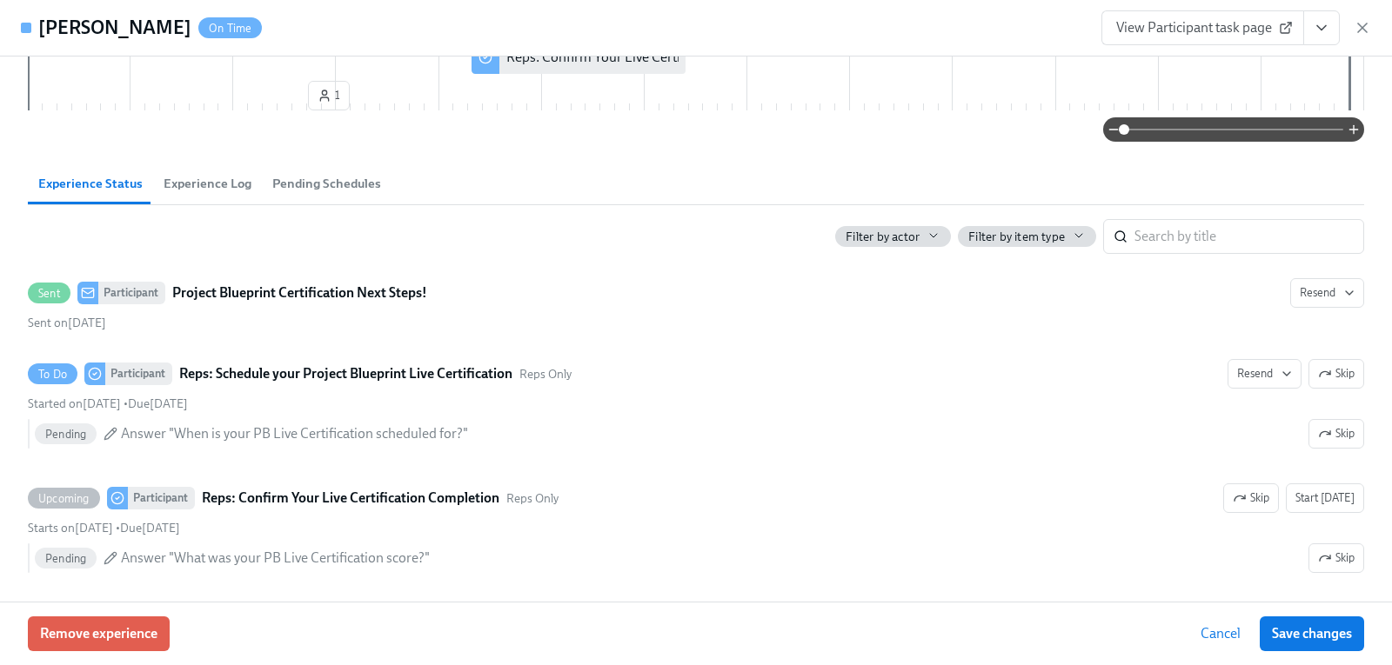
scroll to position [222, 0]
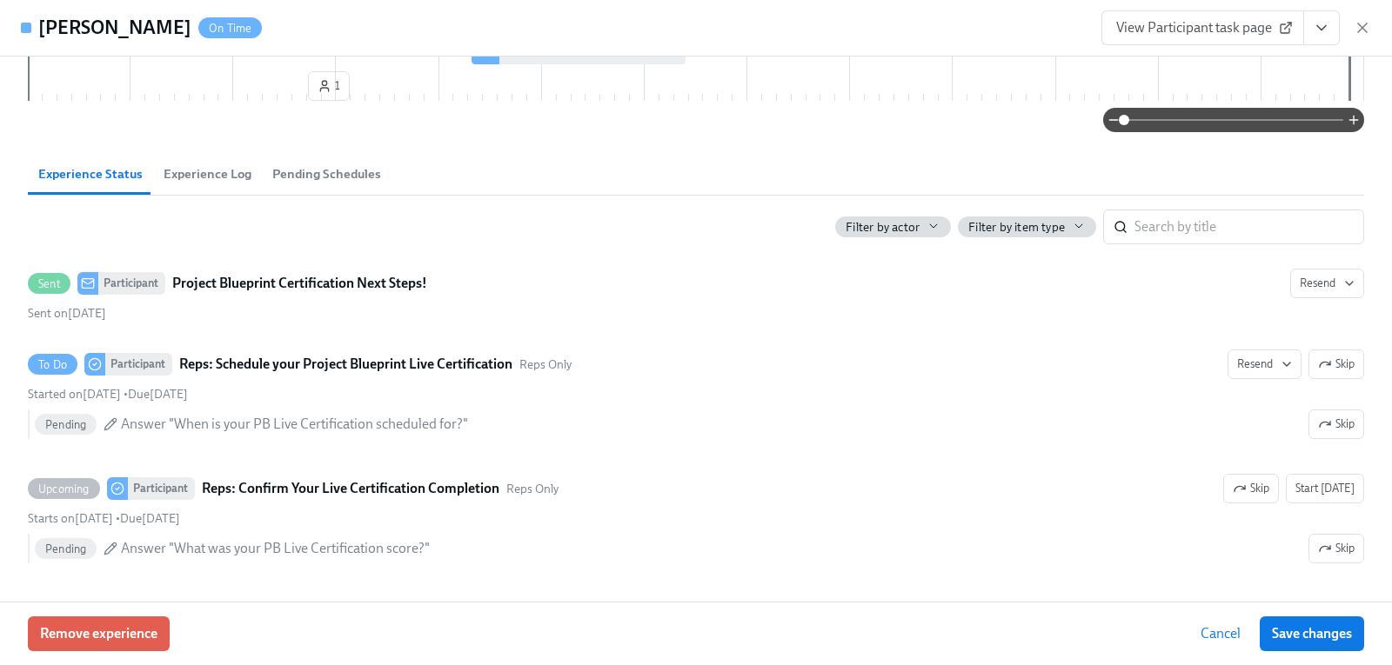
click at [302, 177] on span "Pending Schedules" at bounding box center [326, 174] width 109 height 20
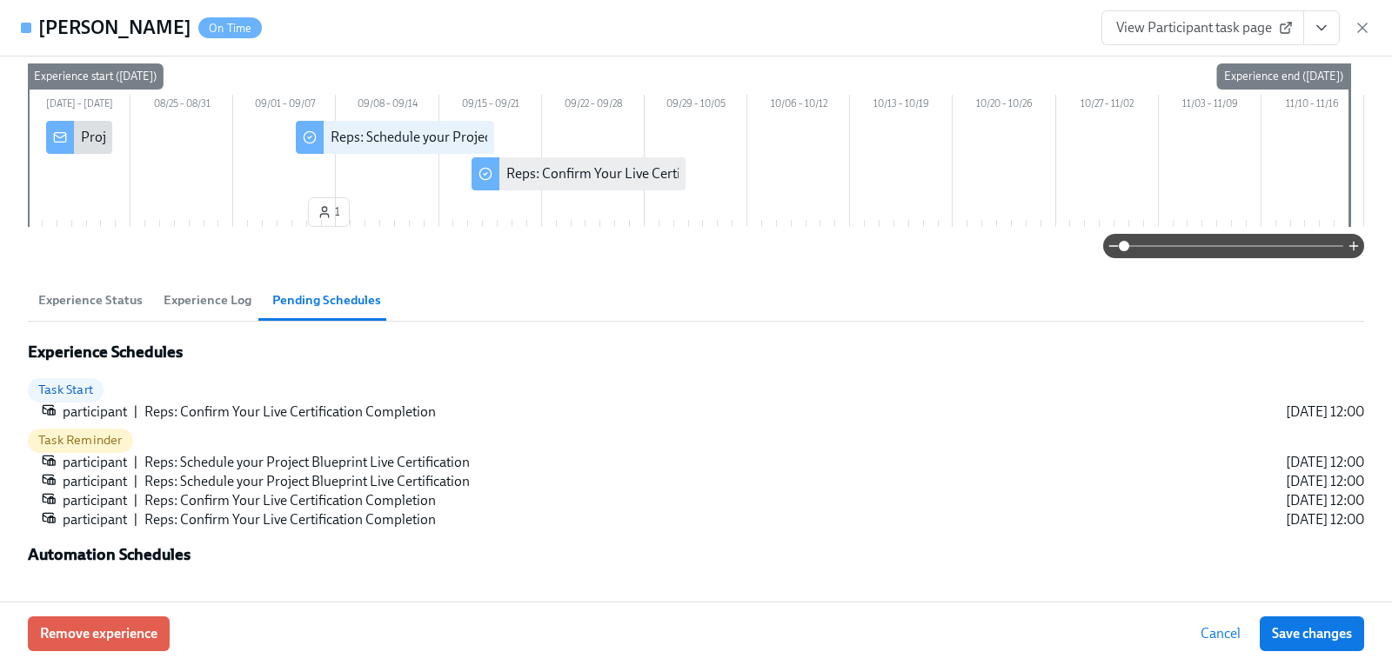
scroll to position [96, 0]
click at [216, 304] on span "Experience Log" at bounding box center [208, 301] width 88 height 20
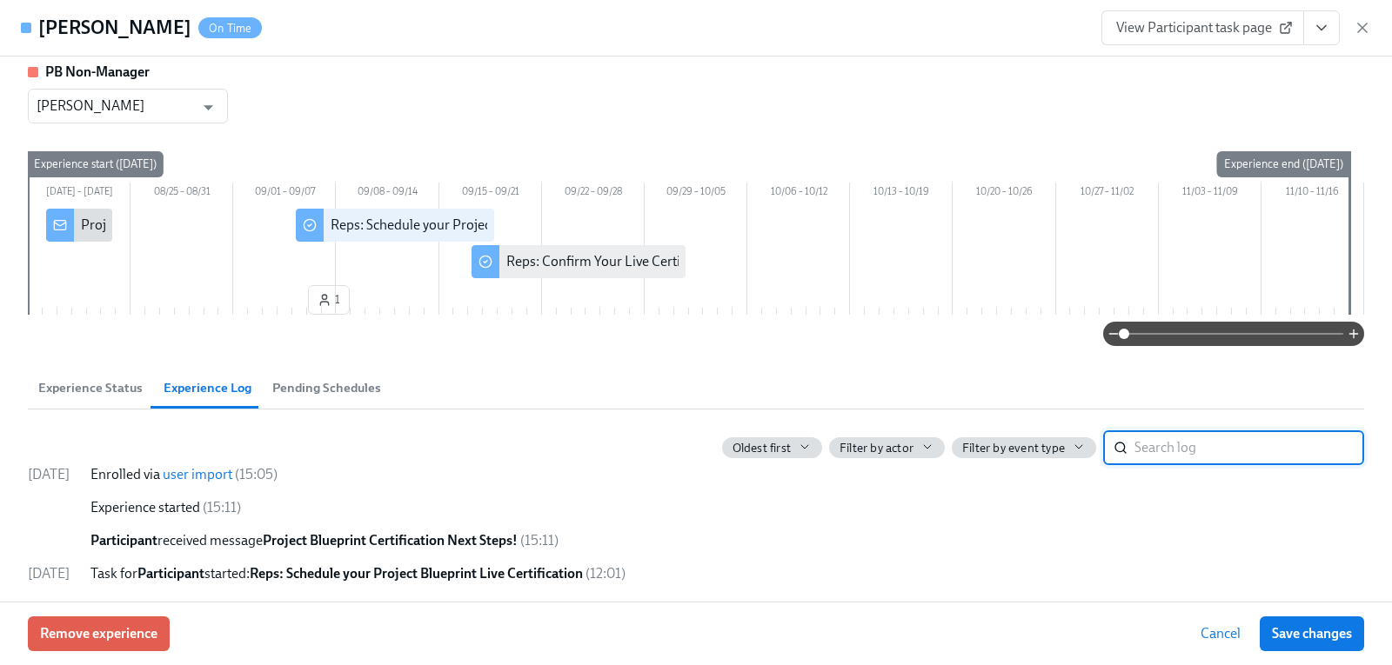
scroll to position [10, 0]
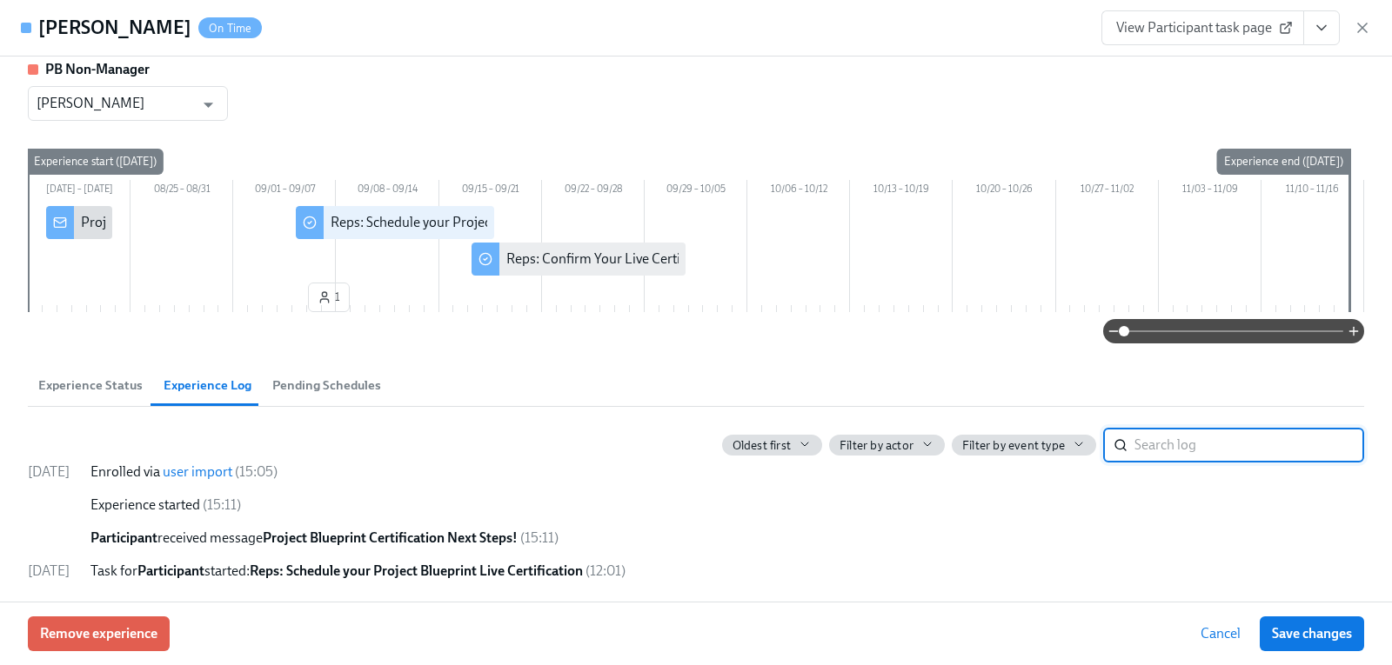
click at [92, 388] on span "Experience Status" at bounding box center [90, 386] width 104 height 20
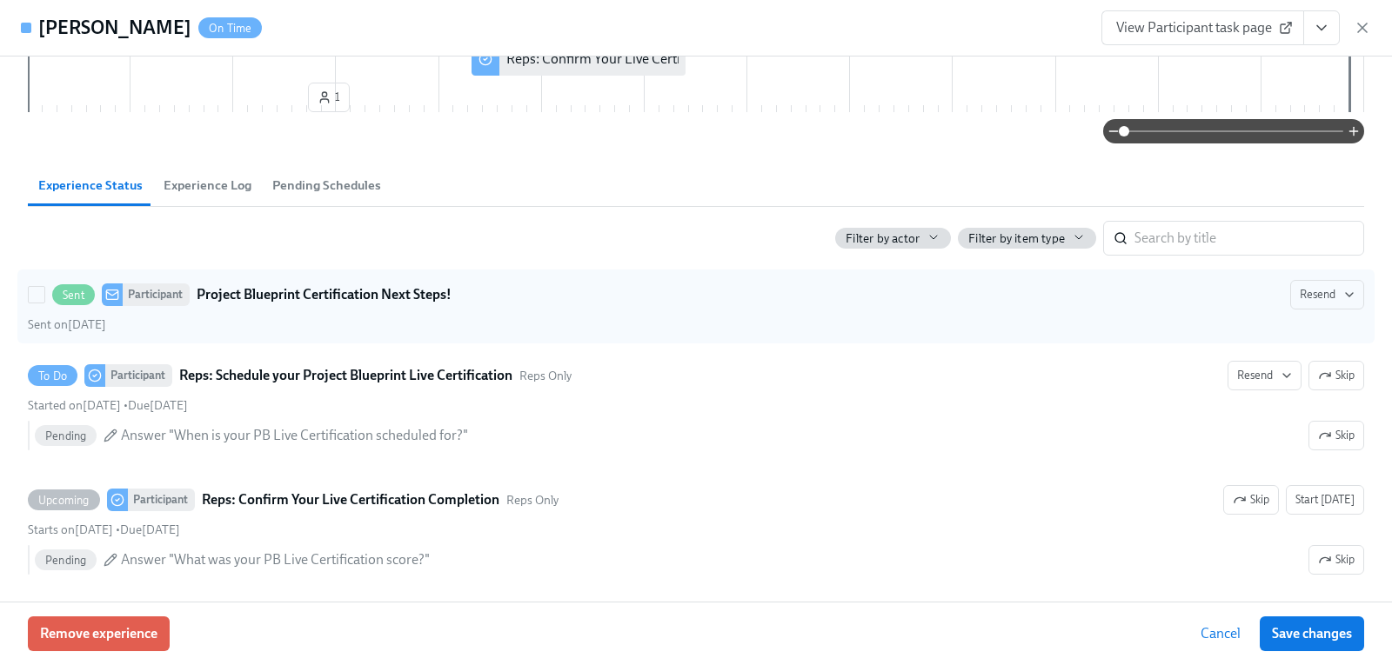
scroll to position [222, 0]
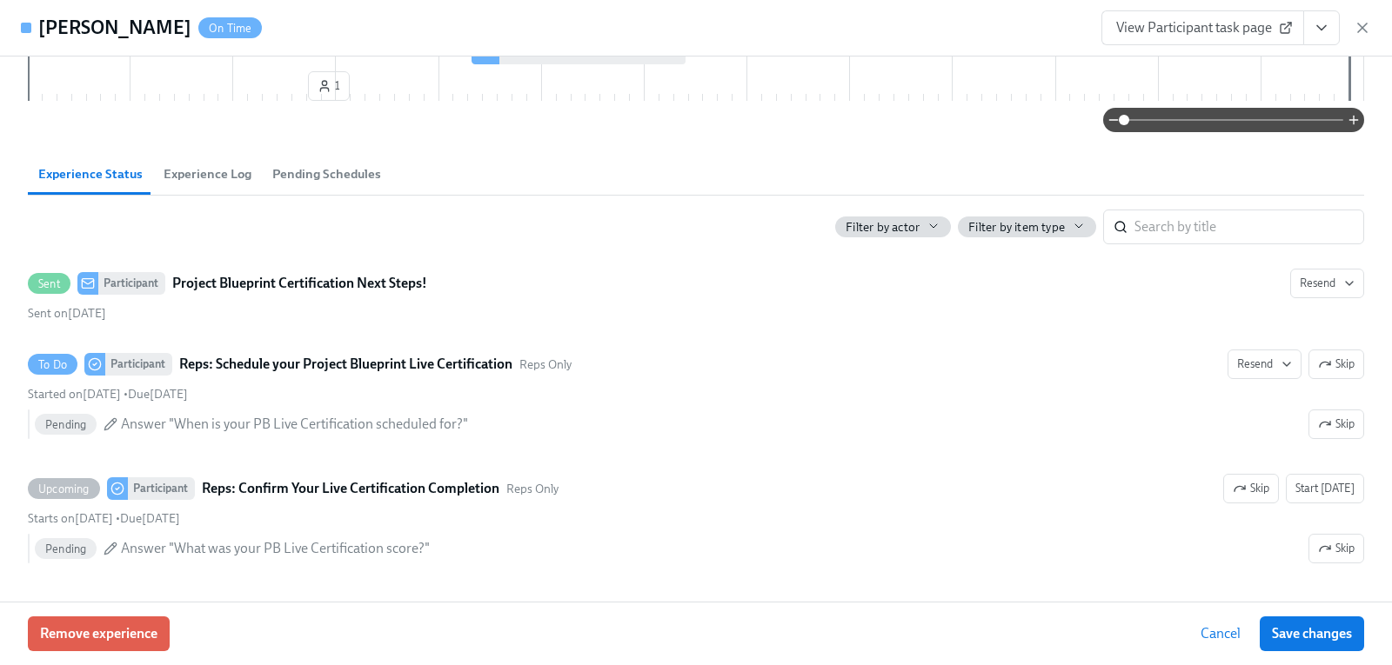
click at [1246, 30] on span "View Participant task page" at bounding box center [1202, 27] width 173 height 17
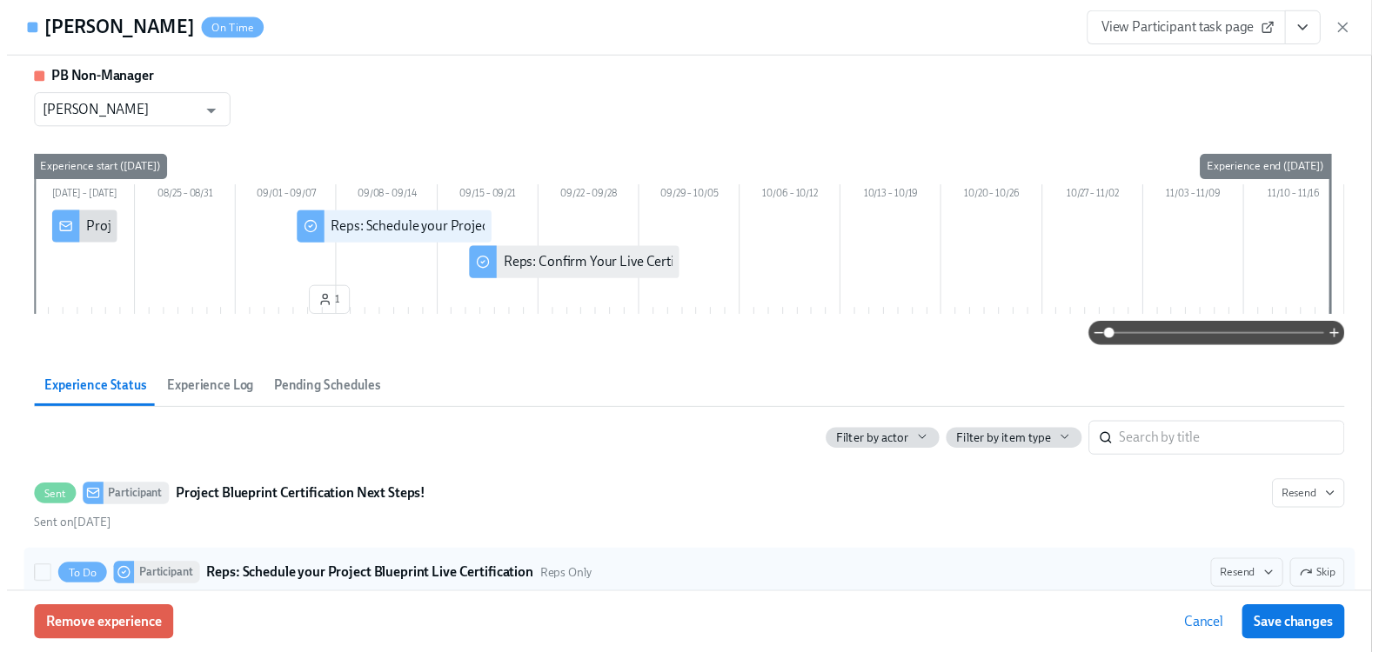
scroll to position [0, 0]
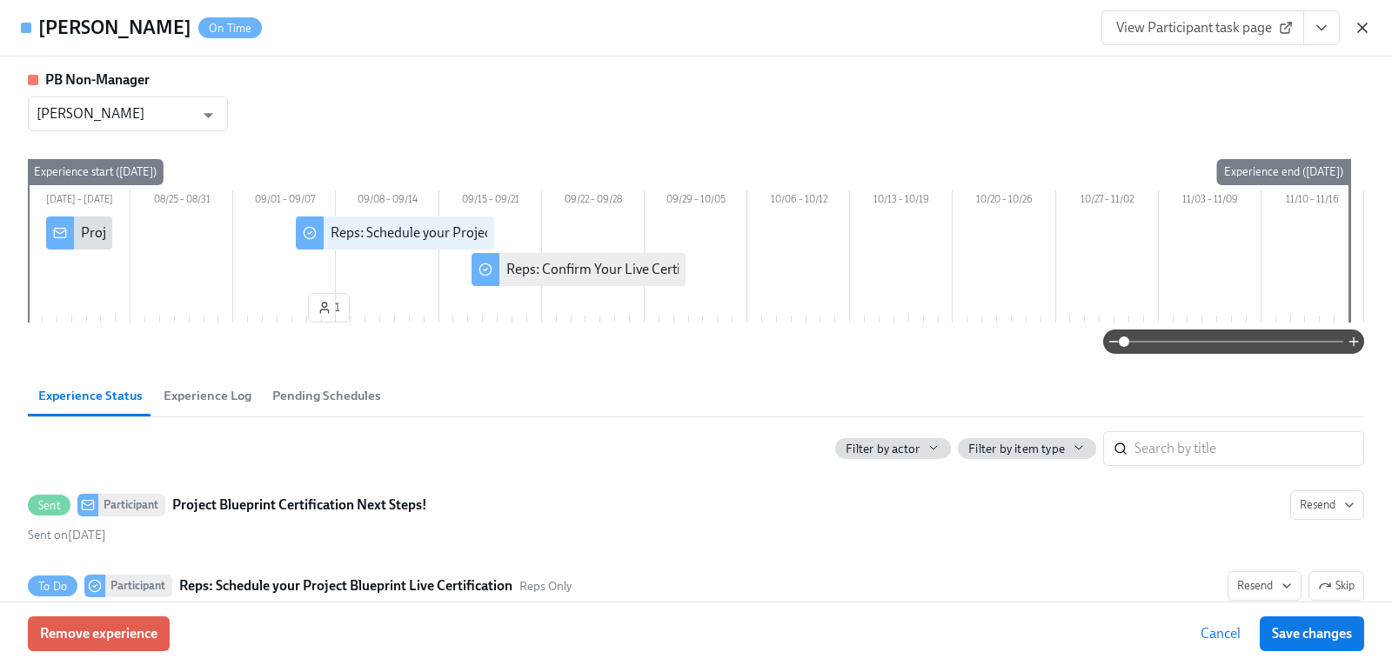
click at [1367, 34] on icon "button" at bounding box center [1361, 27] width 17 height 17
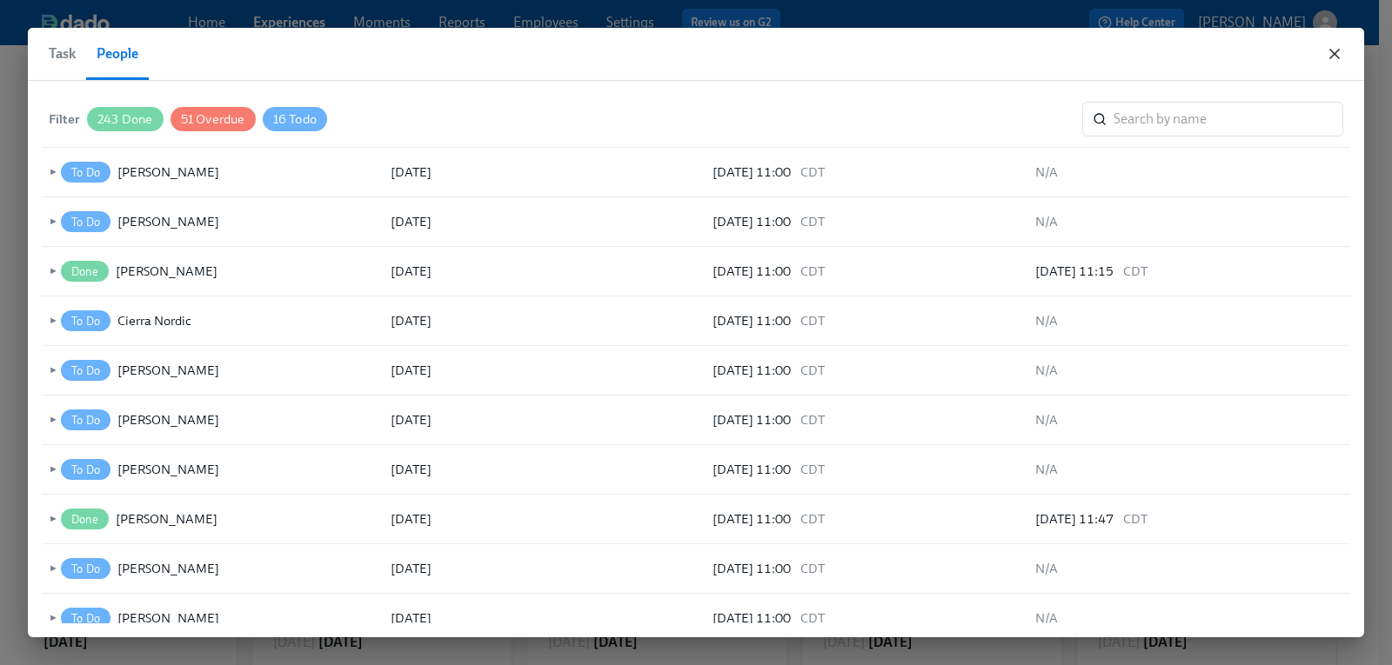
click at [1339, 47] on icon "button" at bounding box center [1334, 53] width 17 height 17
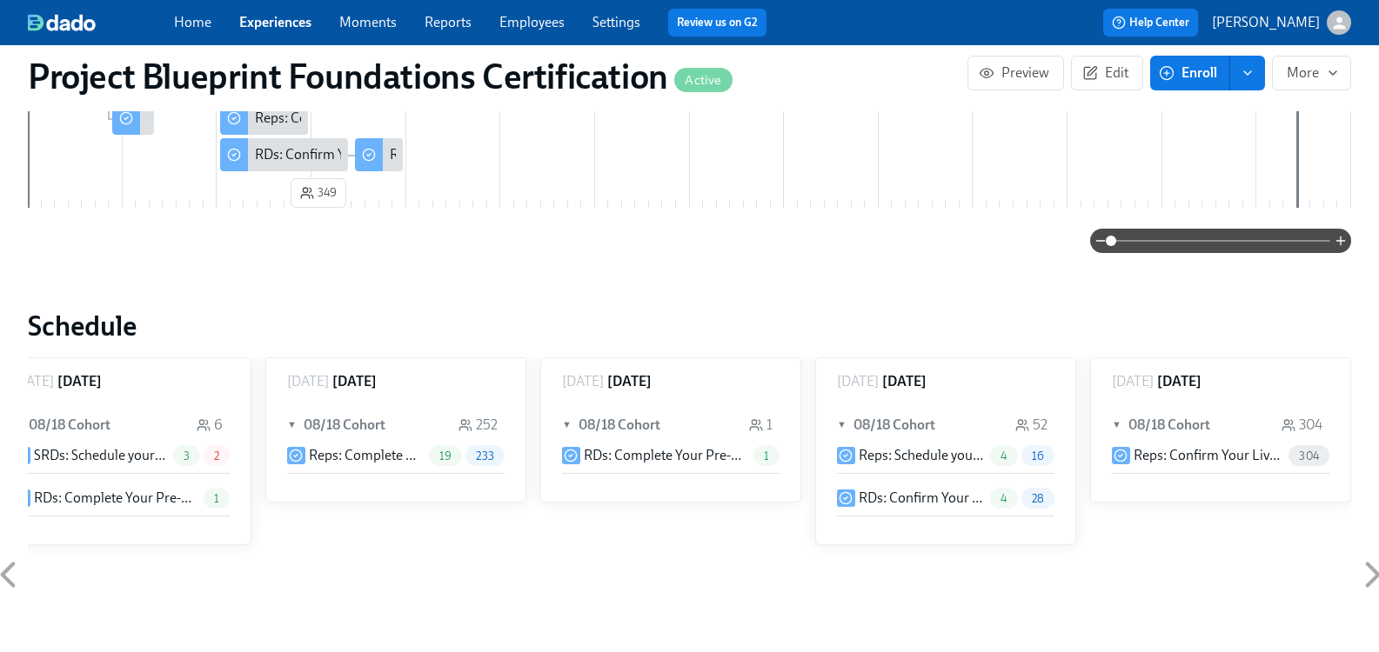
scroll to position [522, 2]
click at [919, 458] on p "Reps: Schedule your Project Blueprint Live Certification" at bounding box center [919, 455] width 125 height 19
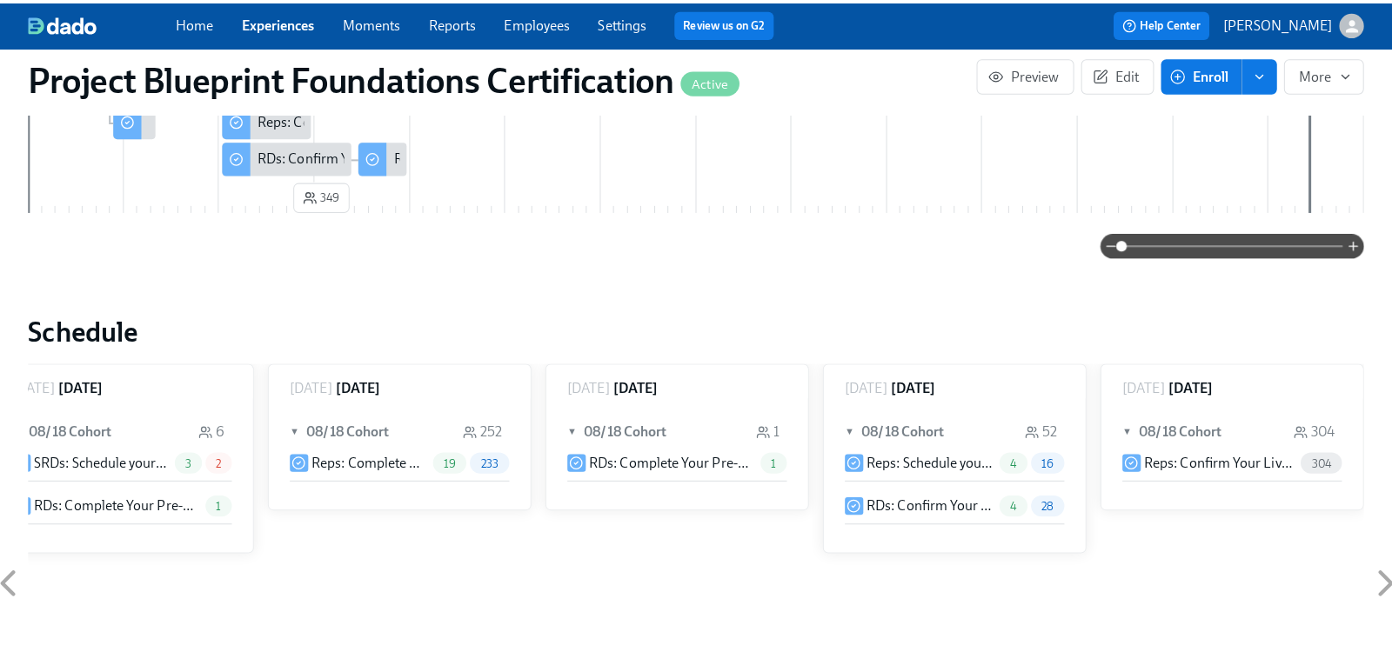
scroll to position [0, 1989]
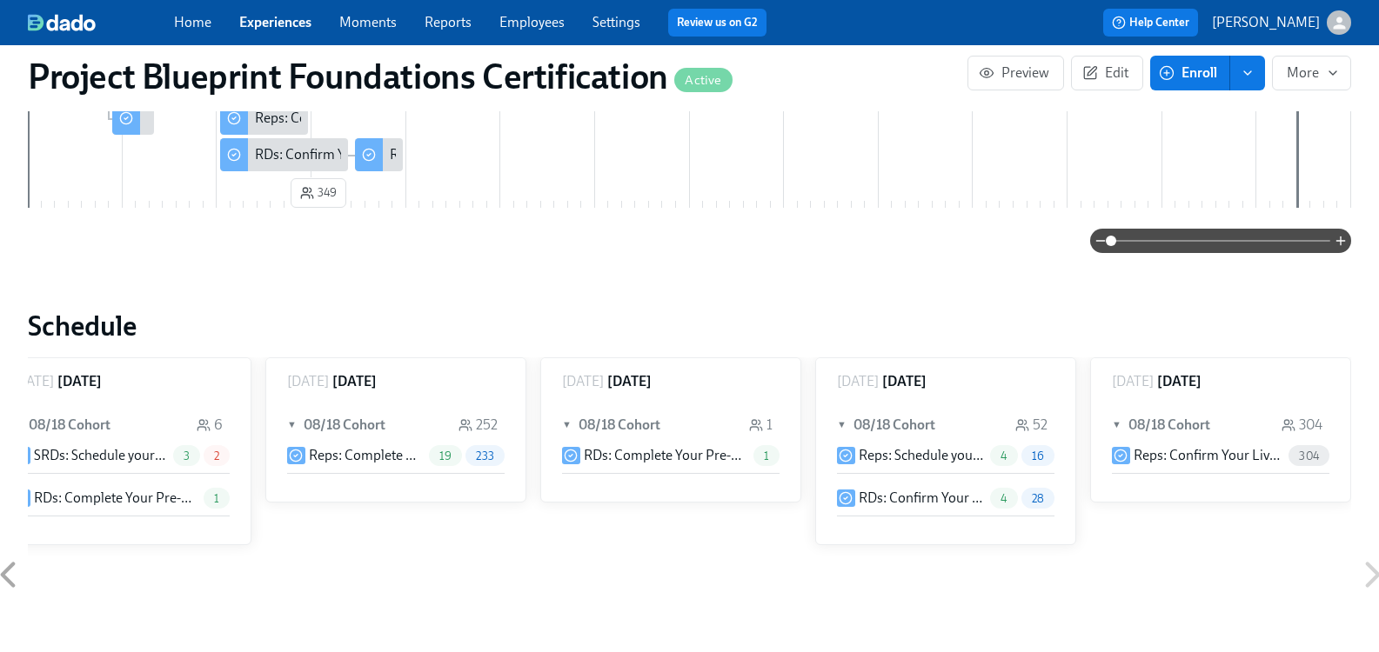
click at [864, 460] on p "Reps: Schedule your Project Blueprint Live Certification" at bounding box center [920, 455] width 125 height 19
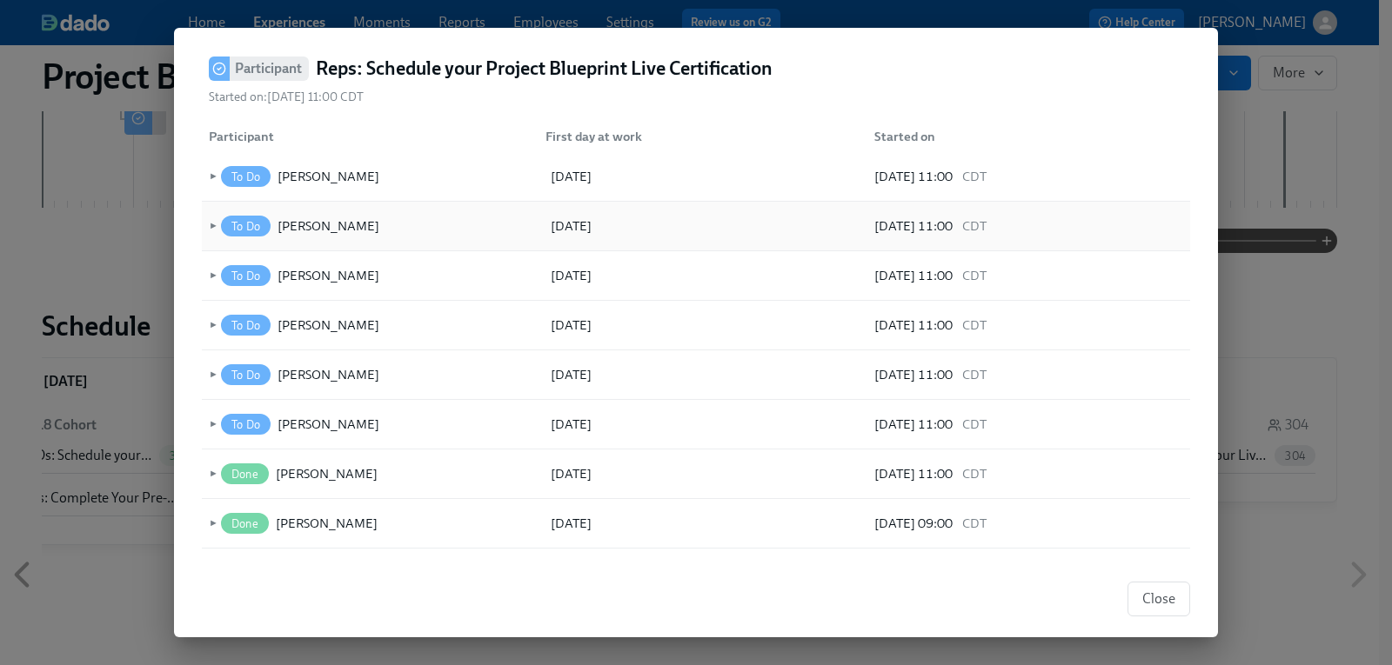
scroll to position [522, 0]
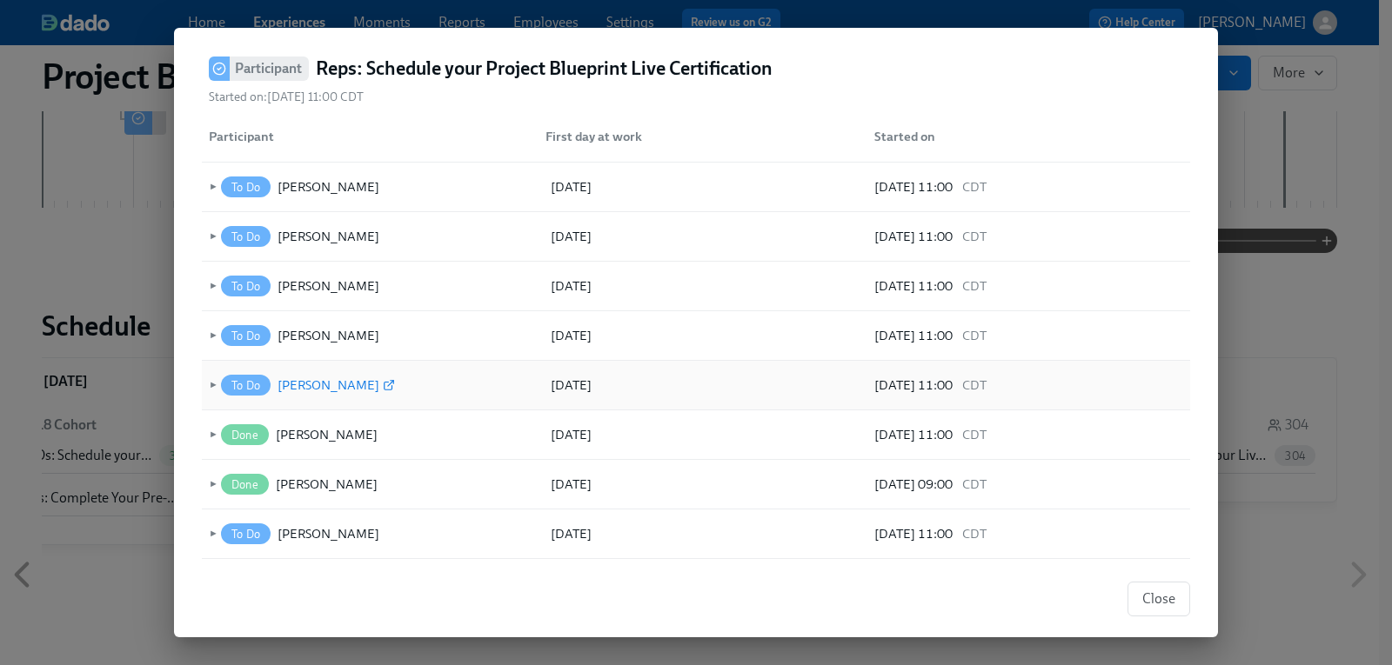
click at [323, 393] on div "[PERSON_NAME]" at bounding box center [328, 385] width 102 height 21
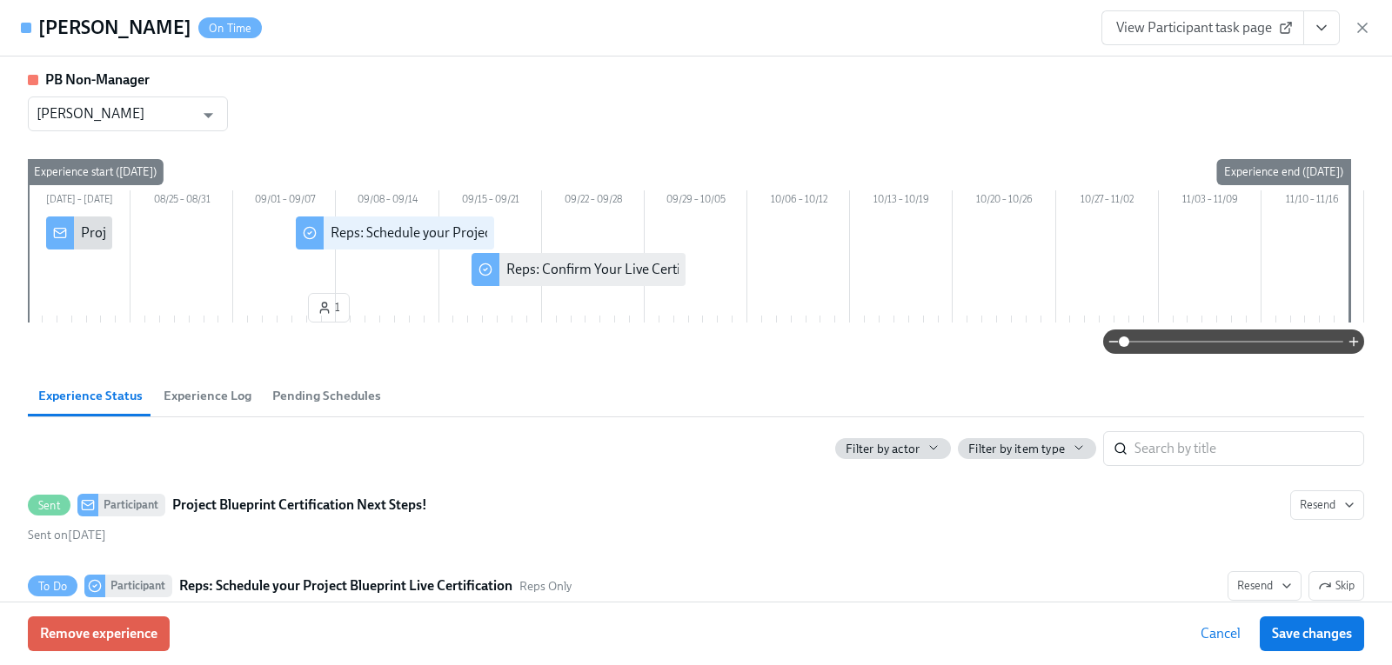
scroll to position [87, 0]
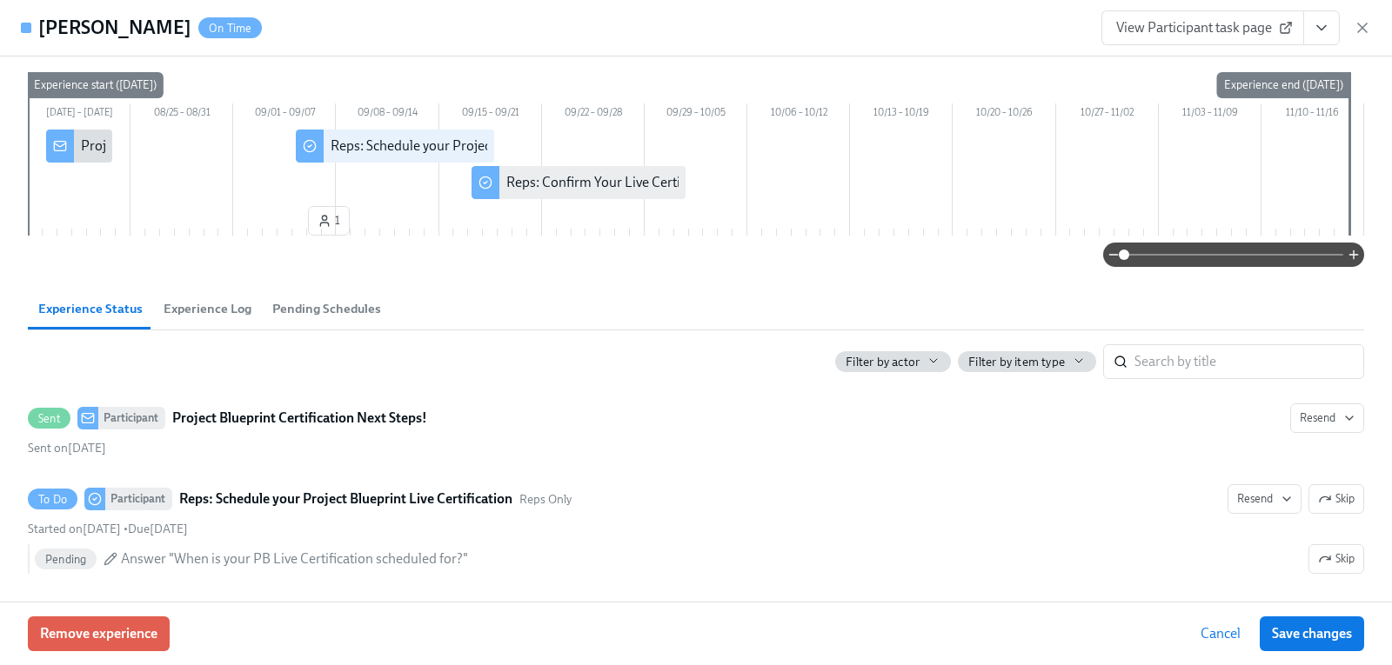
click at [218, 307] on span "Experience Log" at bounding box center [208, 309] width 88 height 20
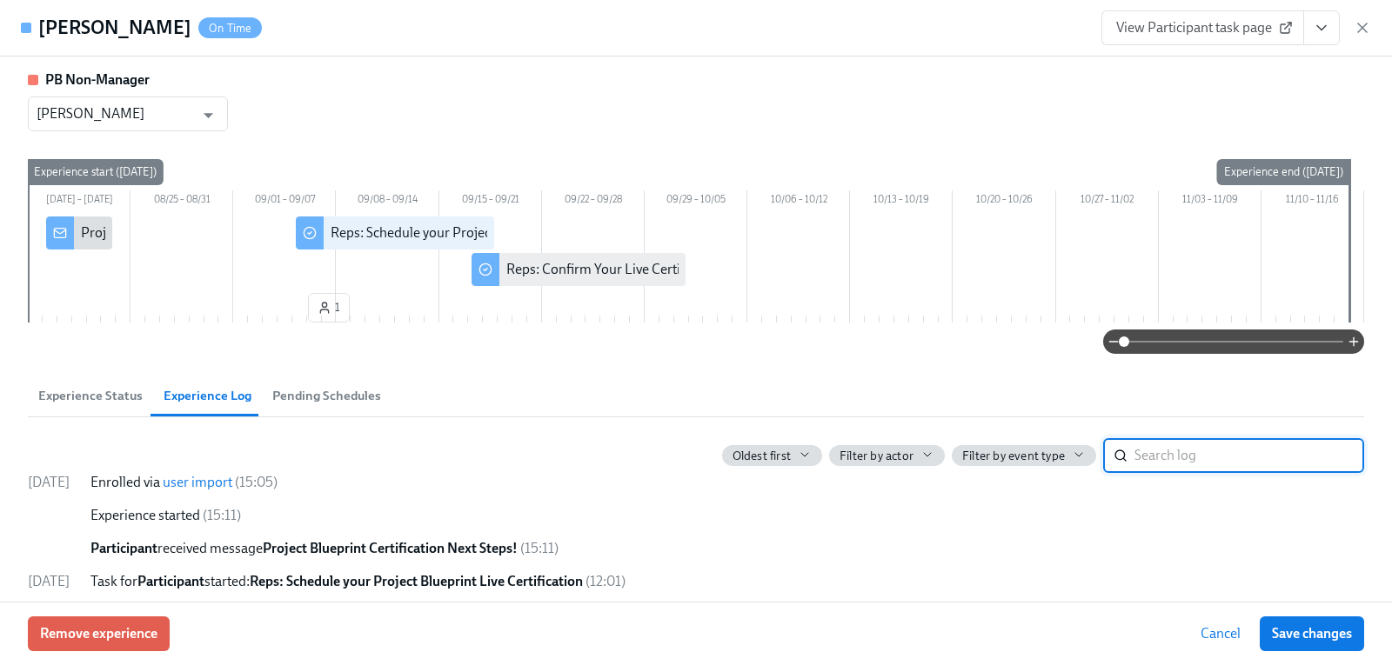
scroll to position [10, 0]
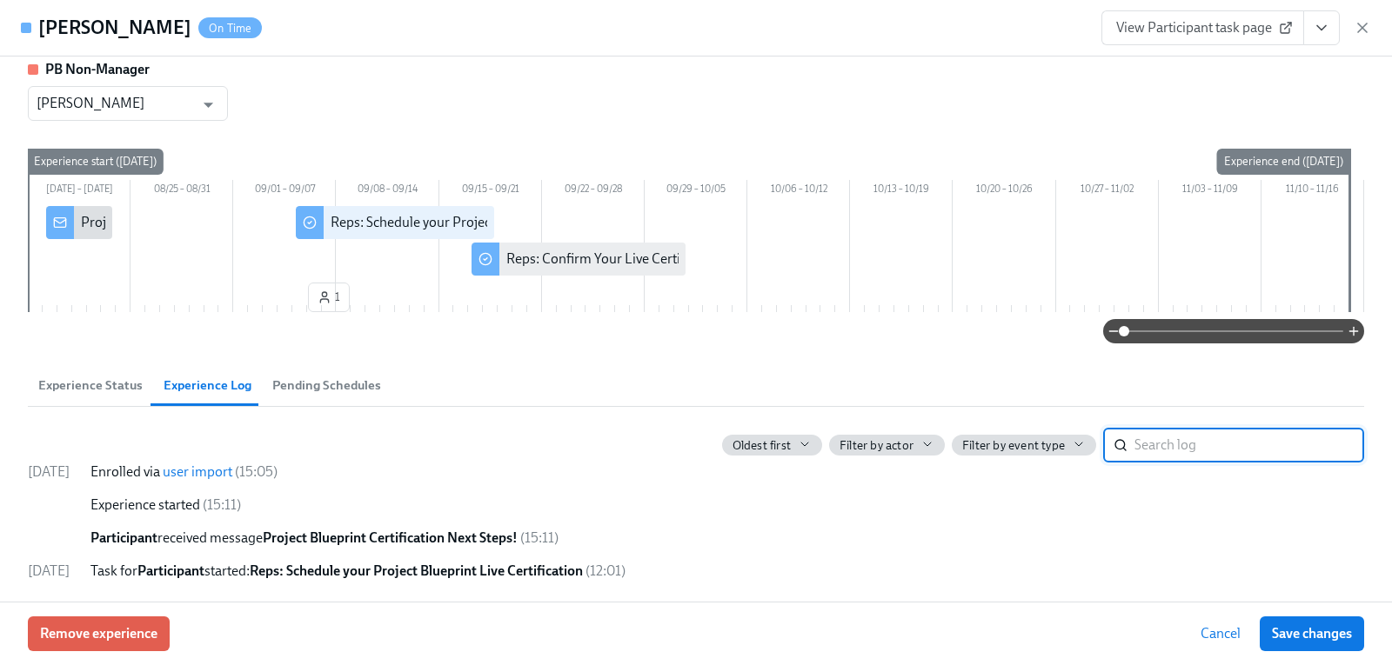
click at [117, 378] on span "Experience Status" at bounding box center [90, 386] width 104 height 20
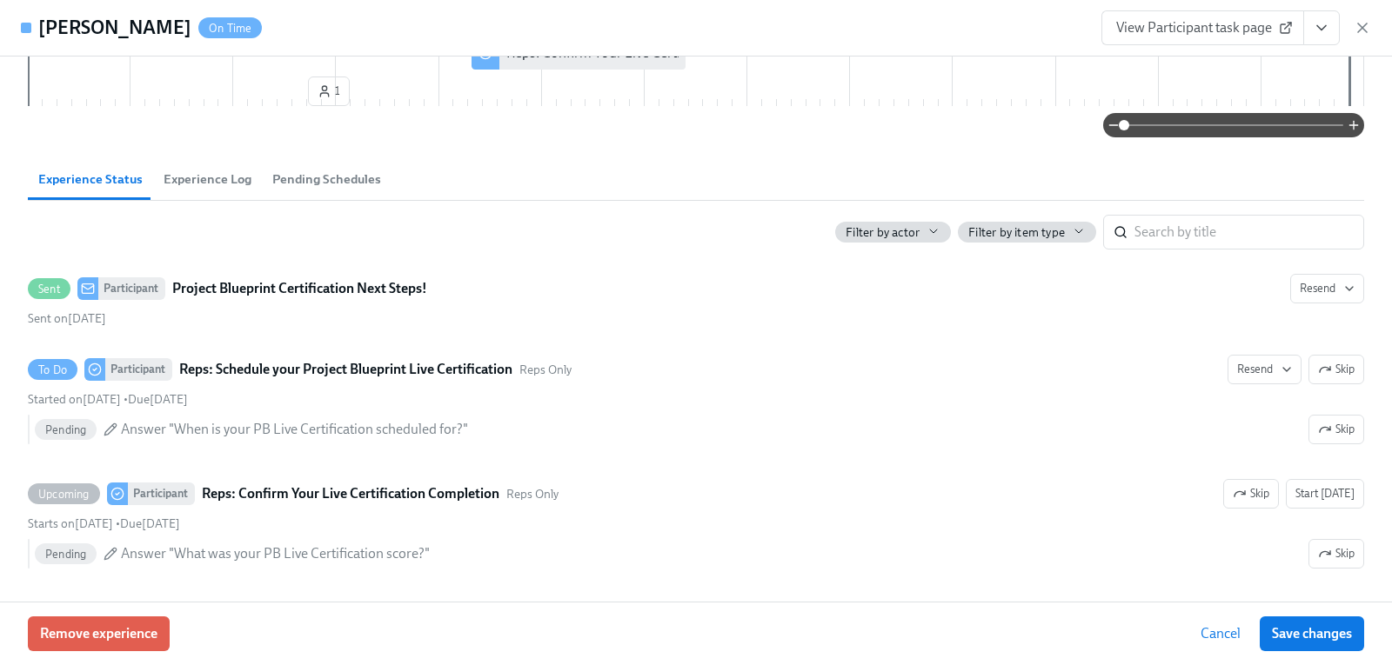
scroll to position [222, 0]
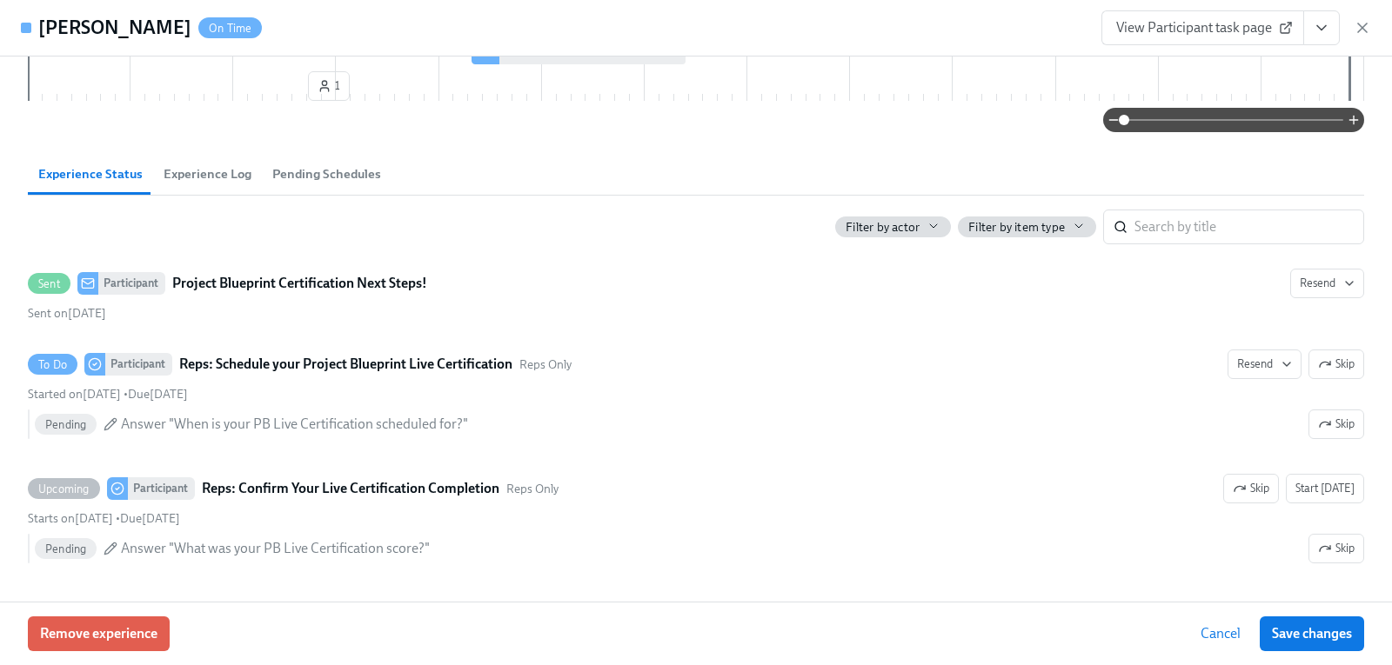
click at [1366, 34] on icon "button" at bounding box center [1361, 27] width 17 height 17
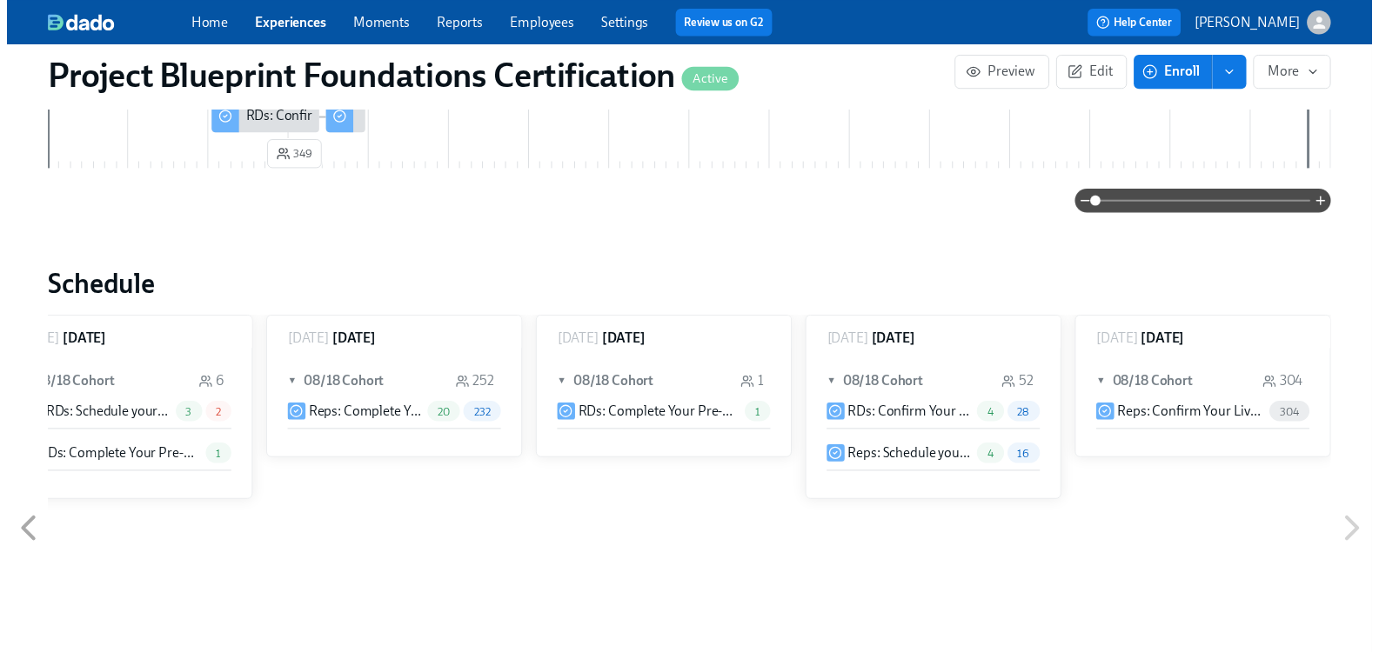
scroll to position [0, 1989]
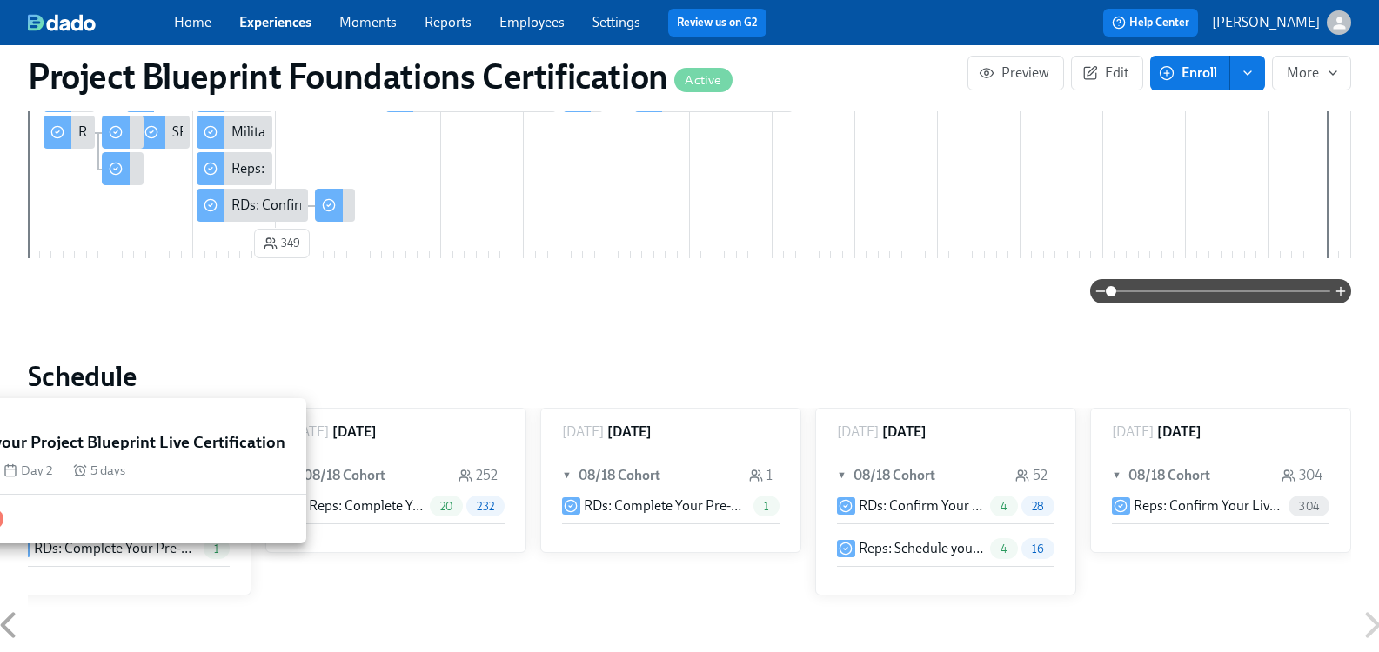
click at [185, 142] on div "SRDs: Schedule your Project Blueprint Live Certification" at bounding box center [335, 132] width 327 height 19
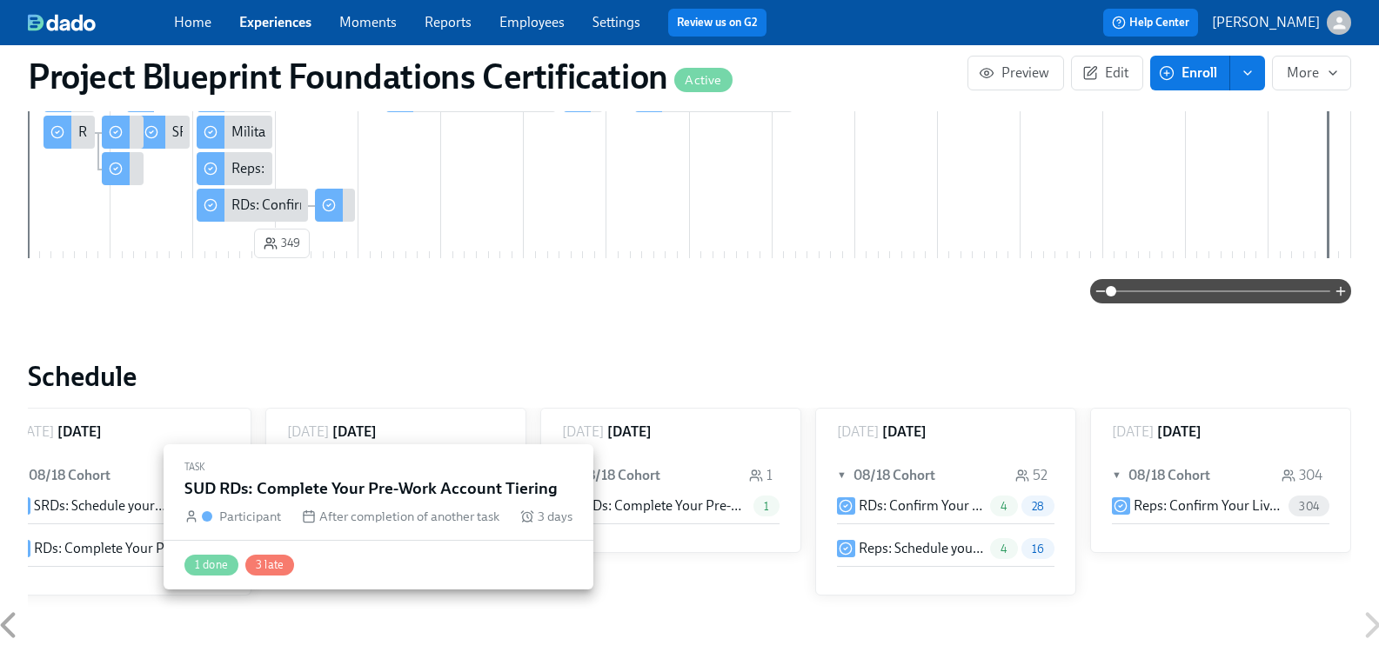
scroll to position [0, 1989]
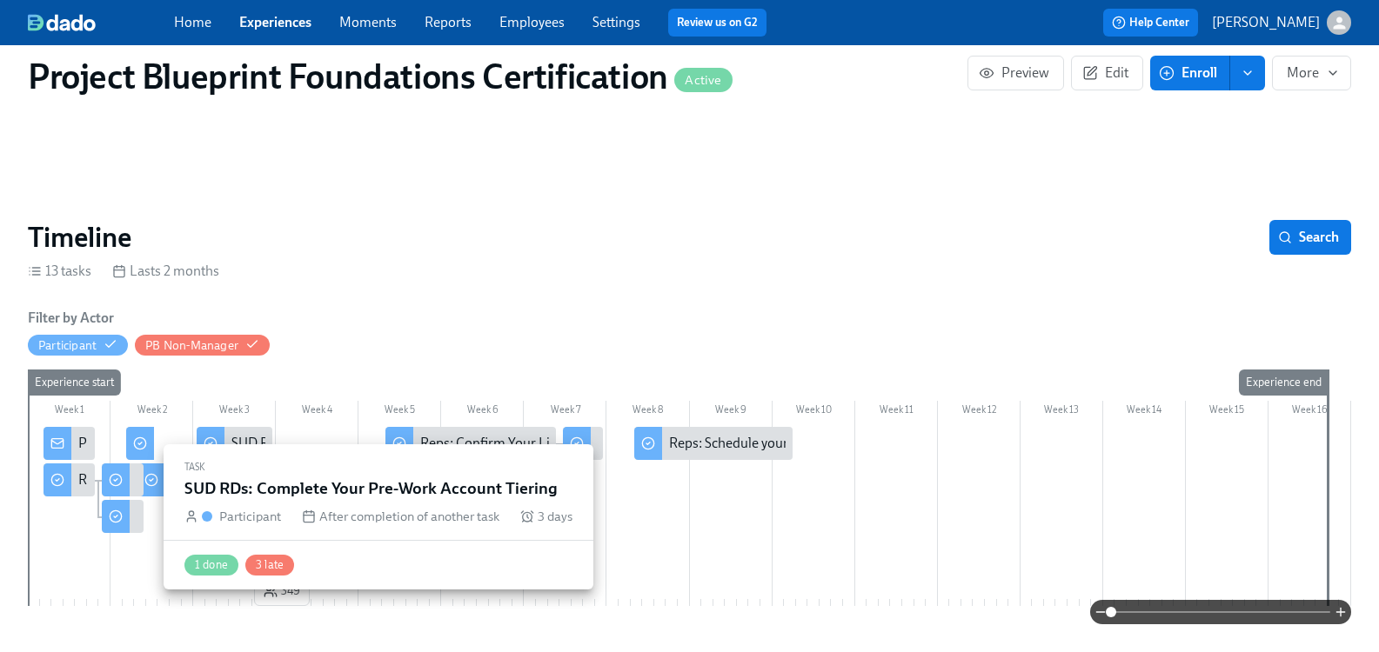
click at [144, 518] on div "SUD RDs: Complete Your Pre-Work Account Tiering" at bounding box center [123, 516] width 42 height 33
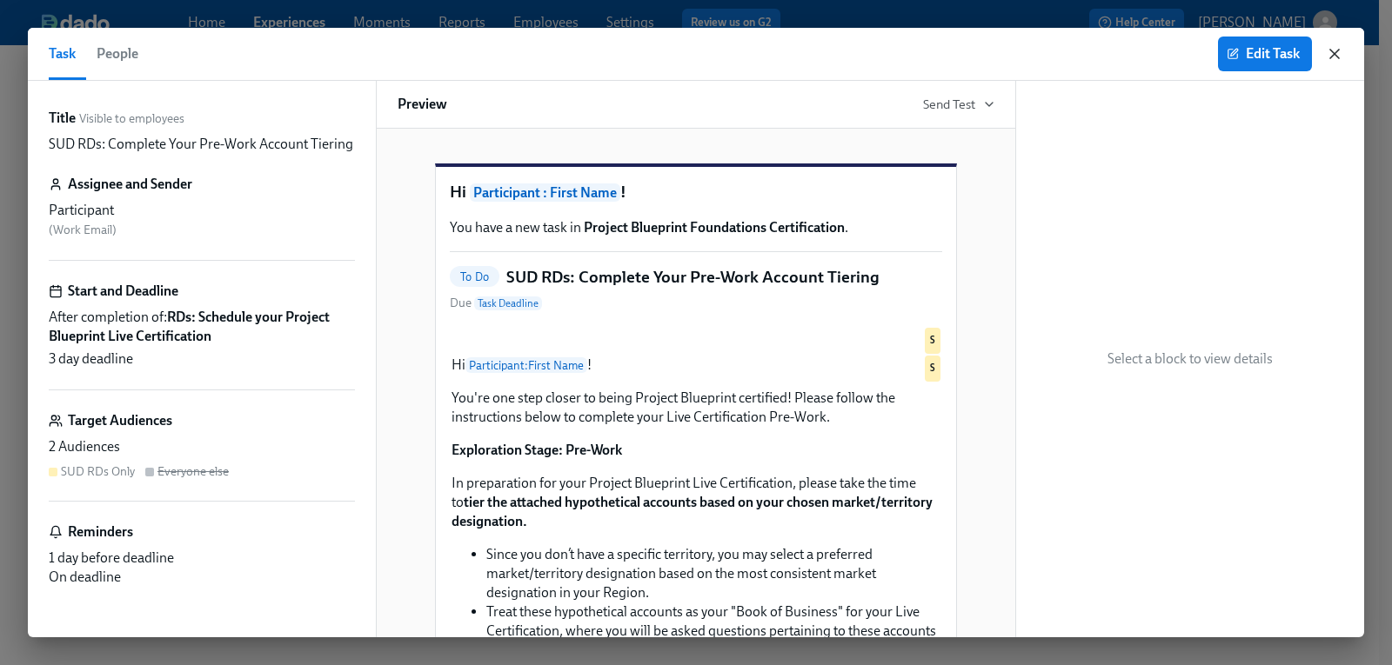
click at [1335, 54] on icon "button" at bounding box center [1334, 54] width 9 height 9
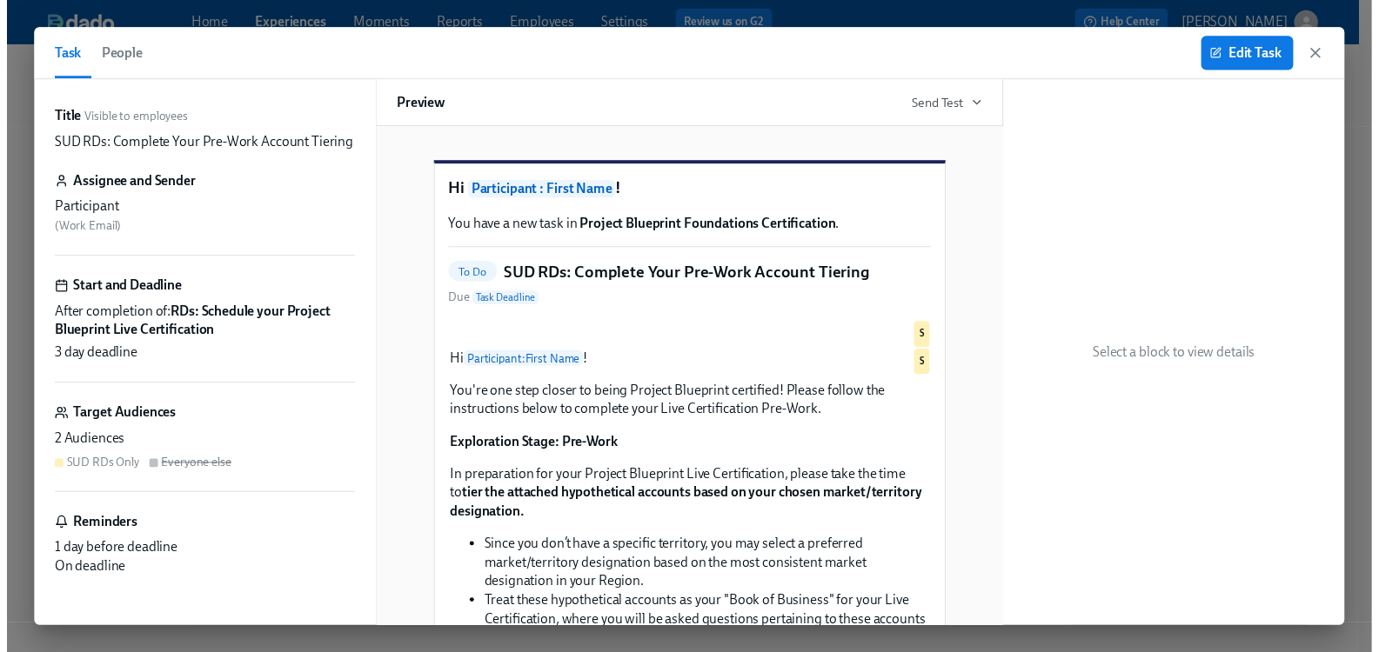
scroll to position [0, 1976]
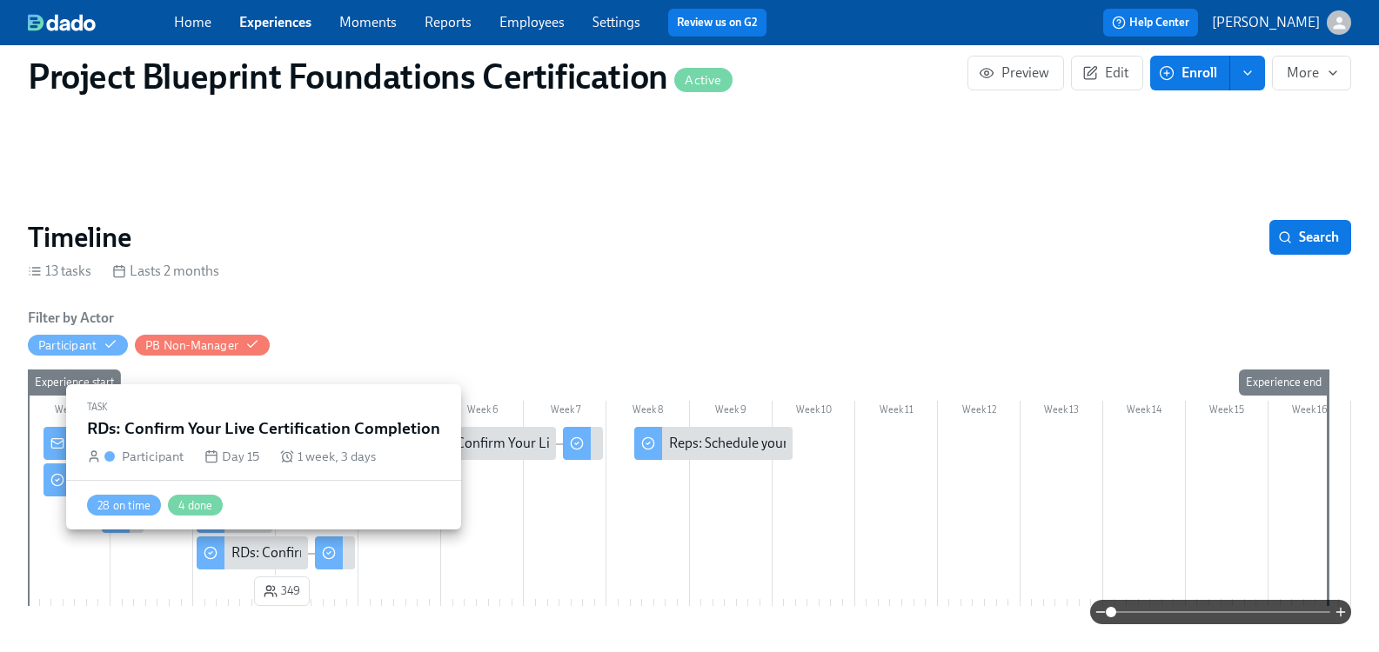
click at [277, 549] on div "RDs: Confirm Your Live Certification Completion" at bounding box center [374, 553] width 286 height 19
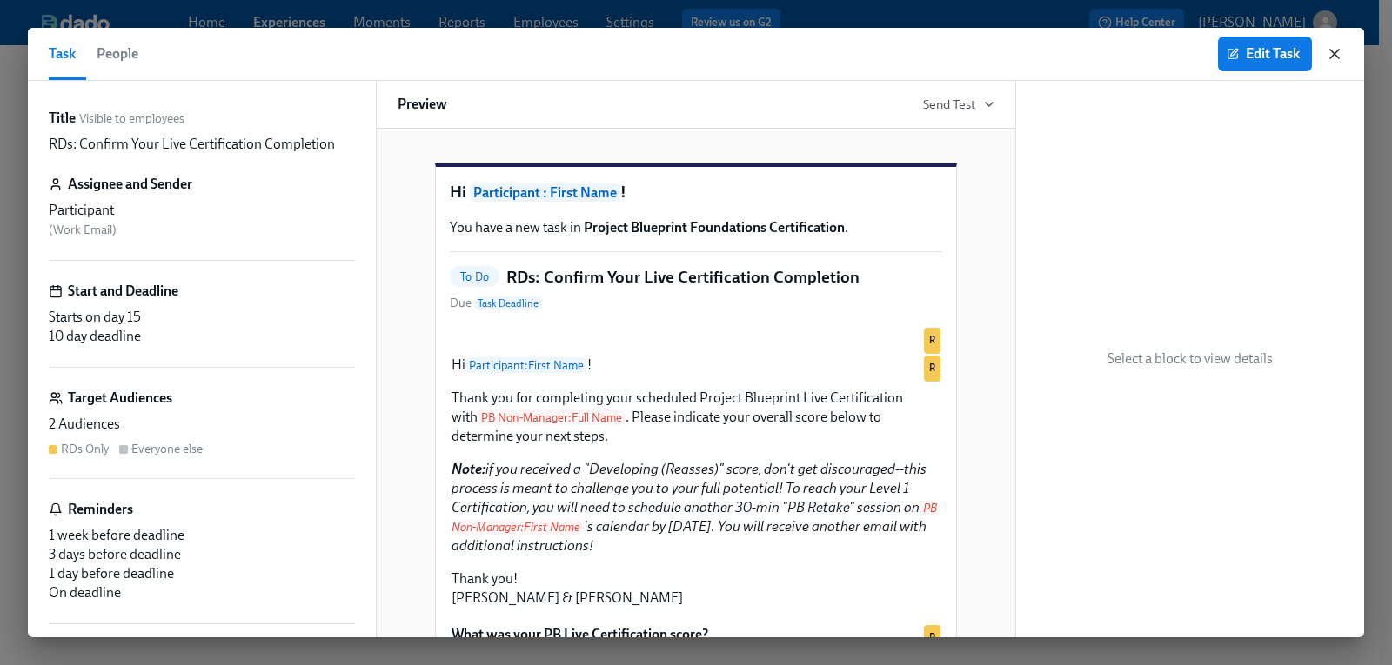
click at [1328, 60] on icon "button" at bounding box center [1334, 53] width 17 height 17
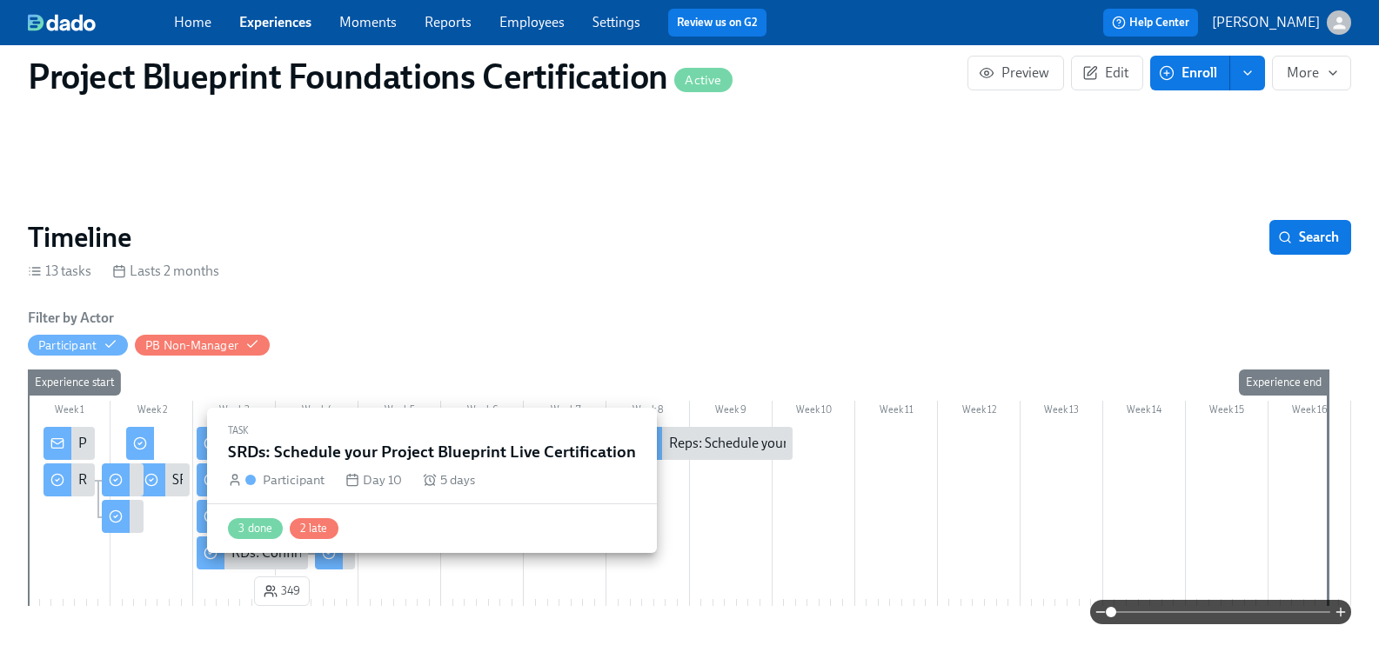
click at [182, 477] on div "SRDs: Schedule your Project Blueprint Live Certification" at bounding box center [163, 480] width 52 height 33
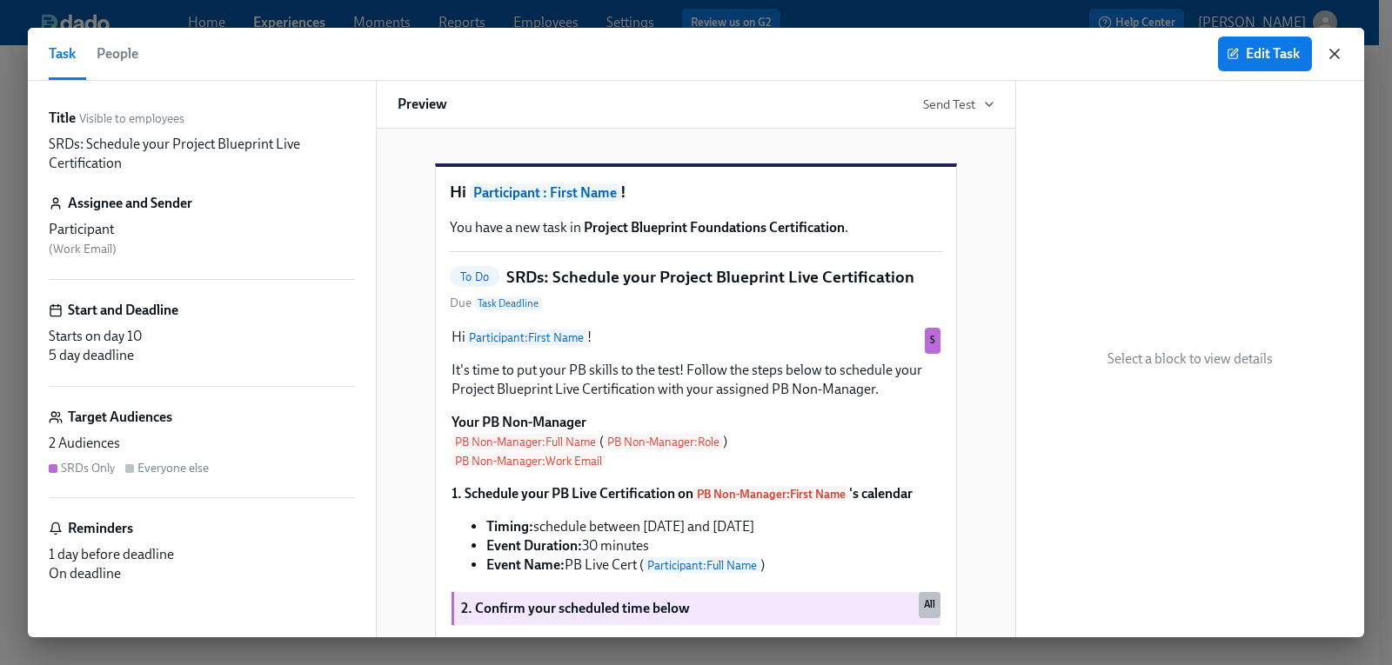
click at [1341, 55] on icon "button" at bounding box center [1334, 53] width 17 height 17
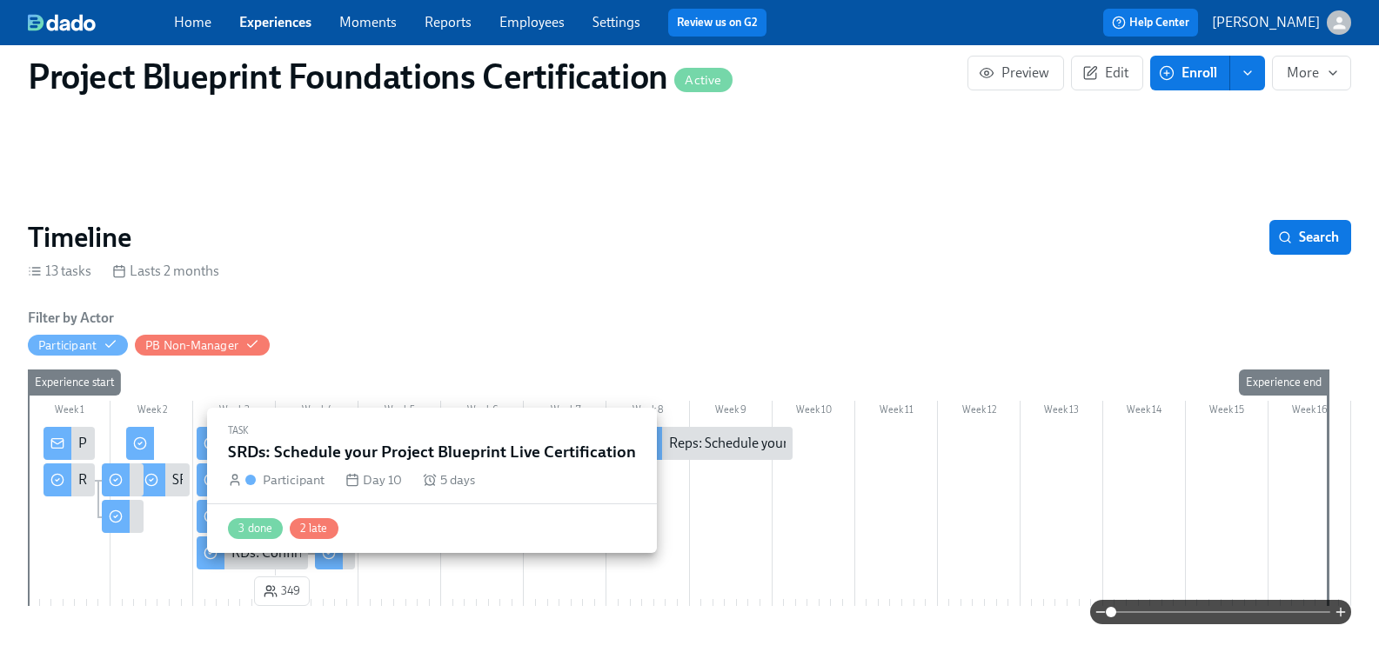
click at [185, 484] on div "SRDs: Schedule your Project Blueprint Live Certification" at bounding box center [335, 480] width 327 height 19
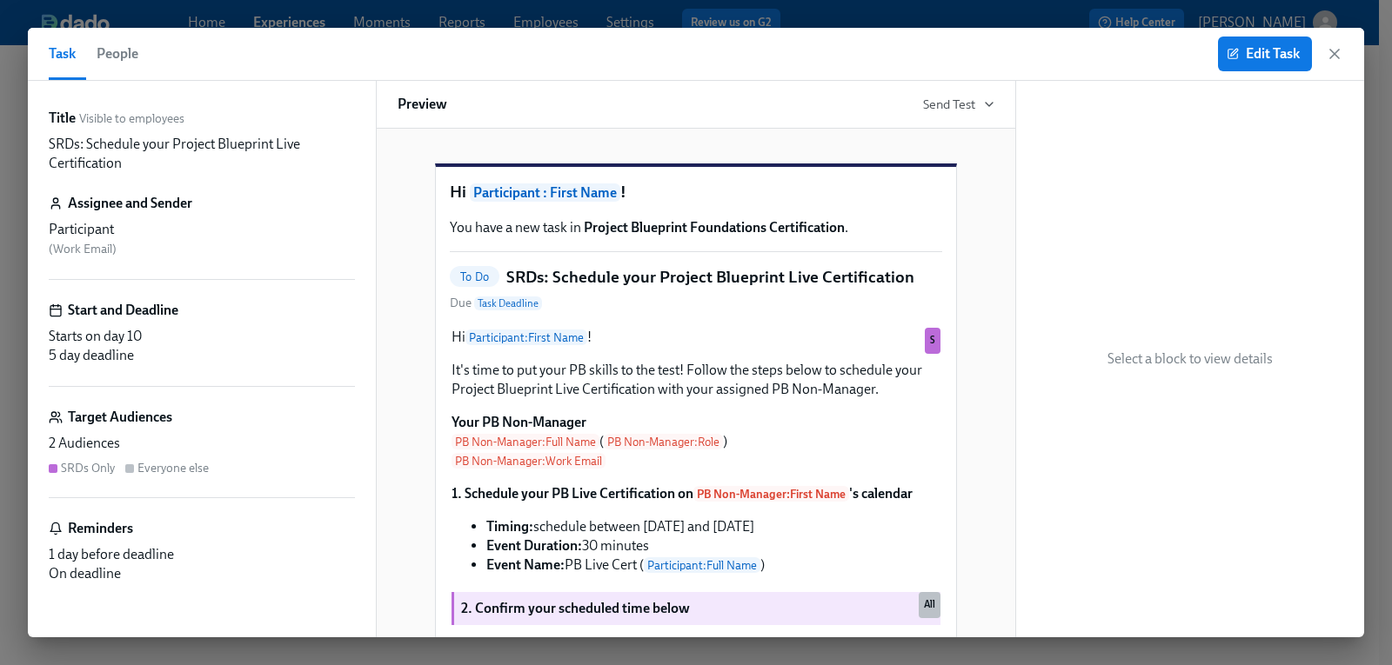
click at [1321, 57] on div "Edit Task" at bounding box center [1280, 54] width 125 height 35
click at [1328, 56] on icon "button" at bounding box center [1334, 53] width 17 height 17
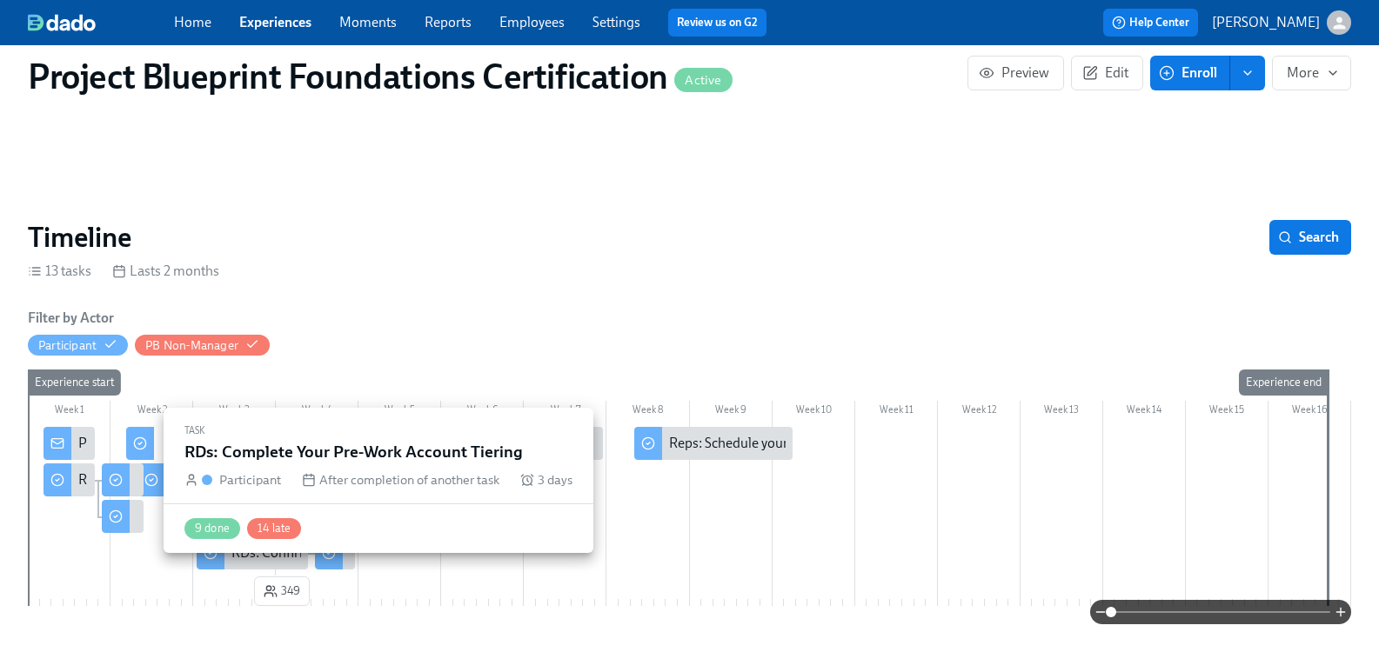
click at [130, 482] on div at bounding box center [116, 480] width 28 height 33
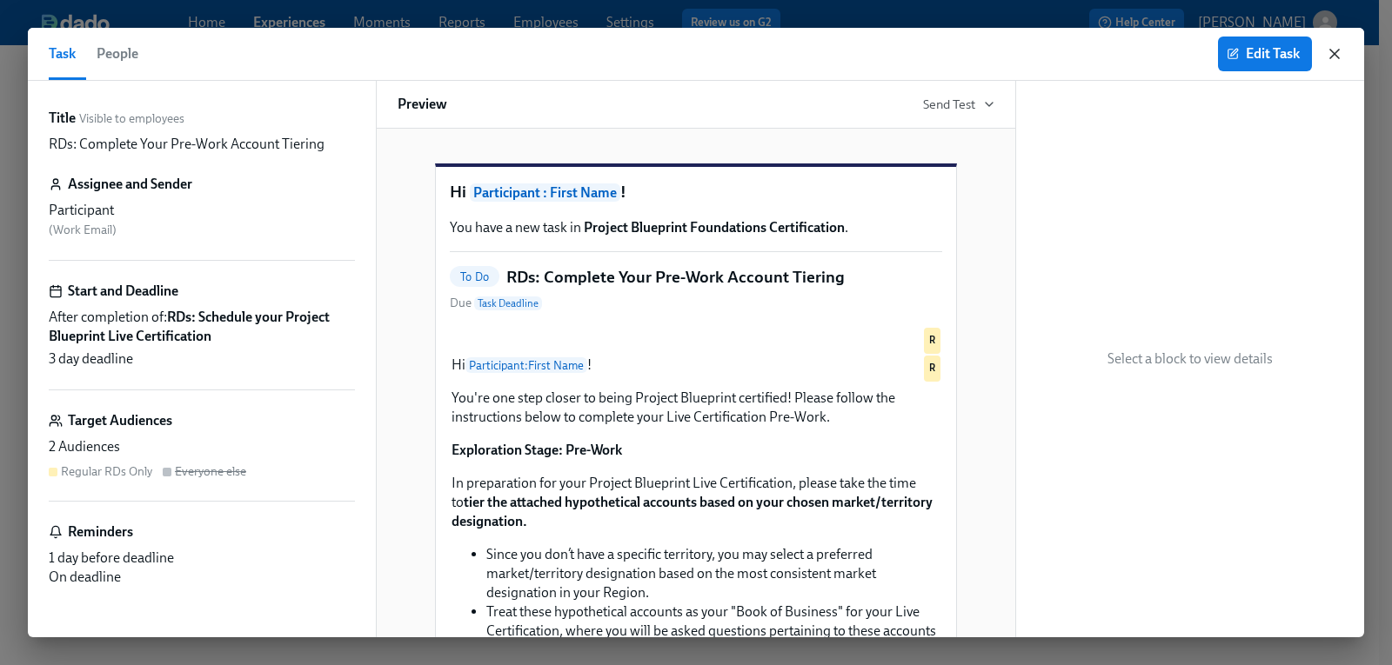
click at [1335, 56] on icon "button" at bounding box center [1334, 54] width 9 height 9
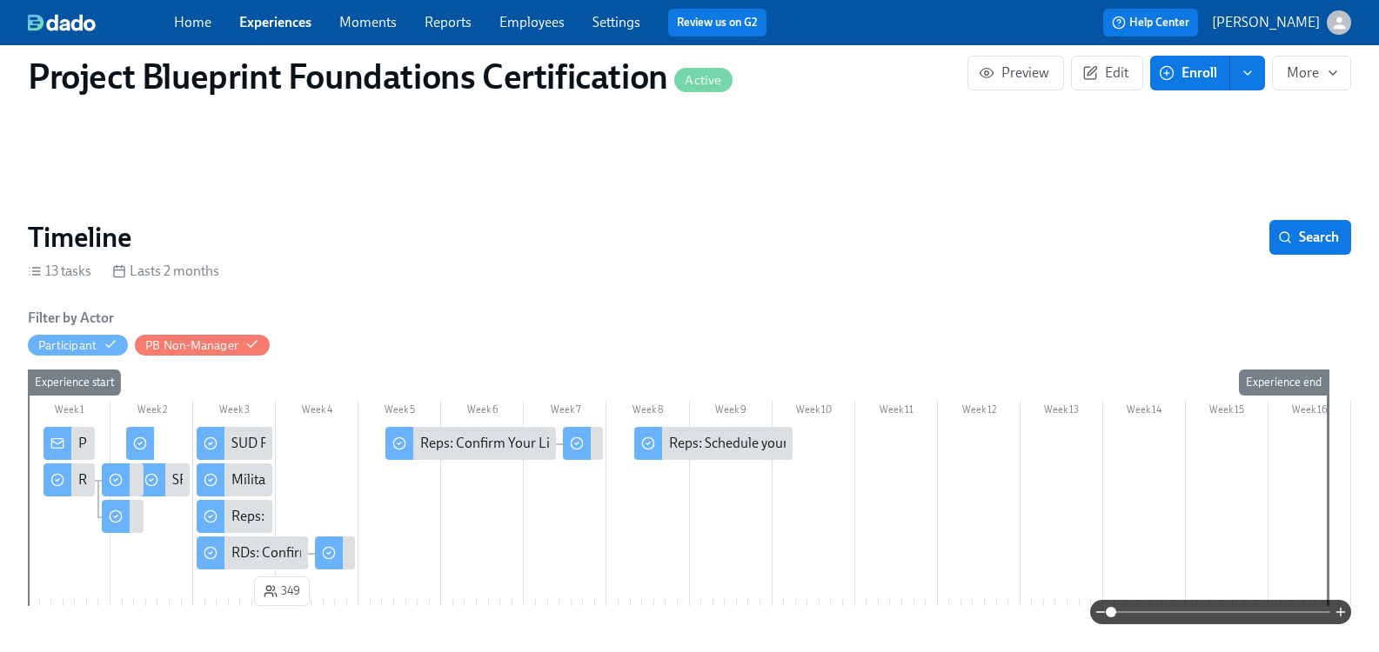
click at [99, 445] on div "Project Blueprint Certification Next Steps!" at bounding box center [201, 443] width 246 height 19
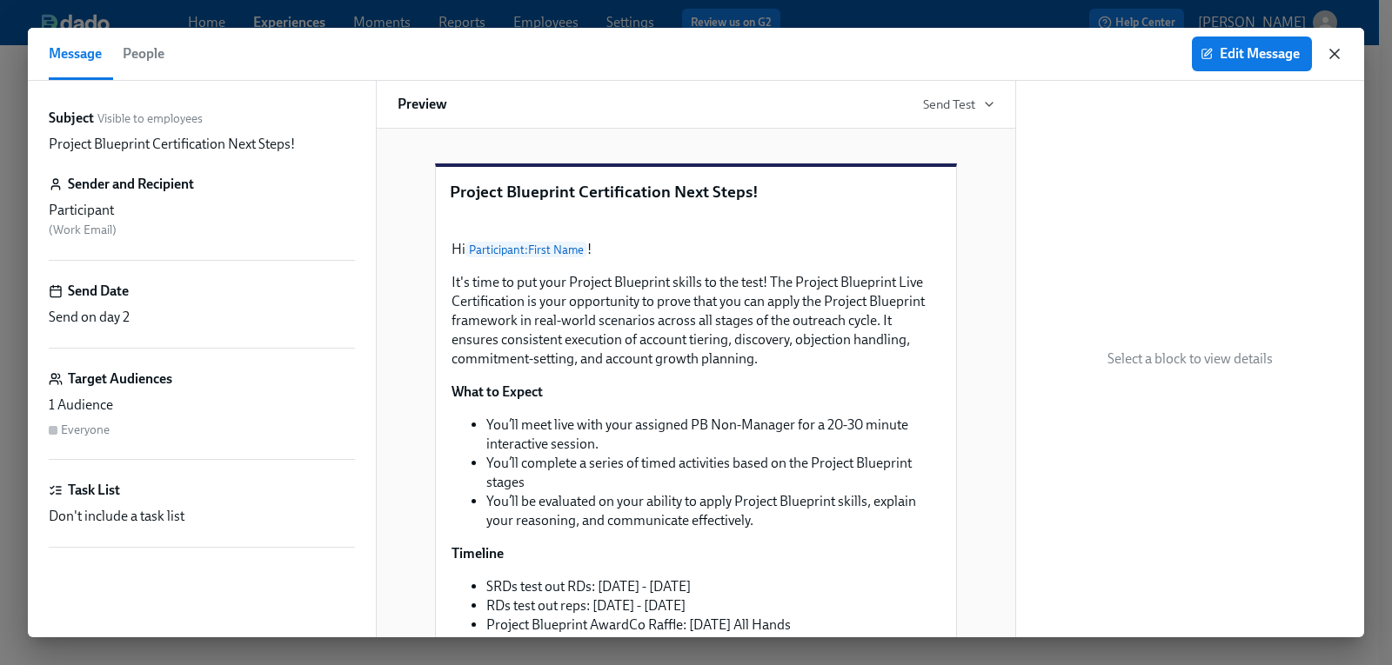
click at [1337, 52] on icon "button" at bounding box center [1334, 54] width 9 height 9
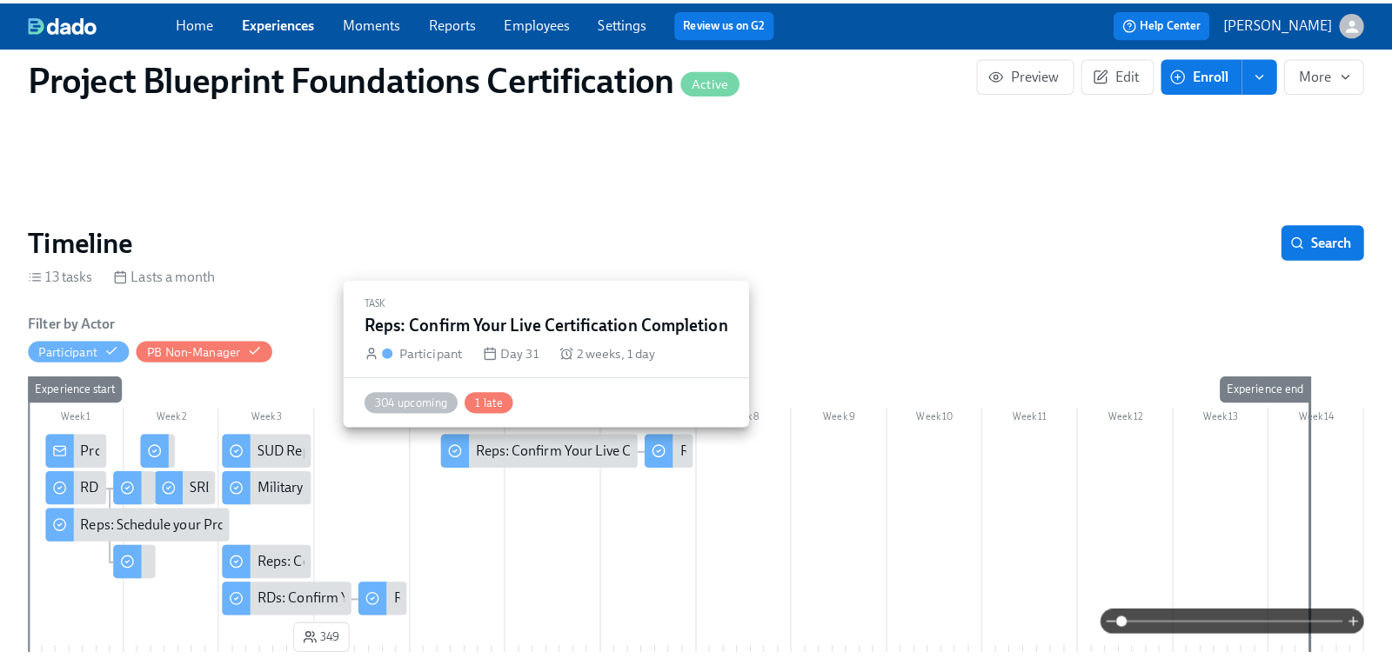
scroll to position [0, 1989]
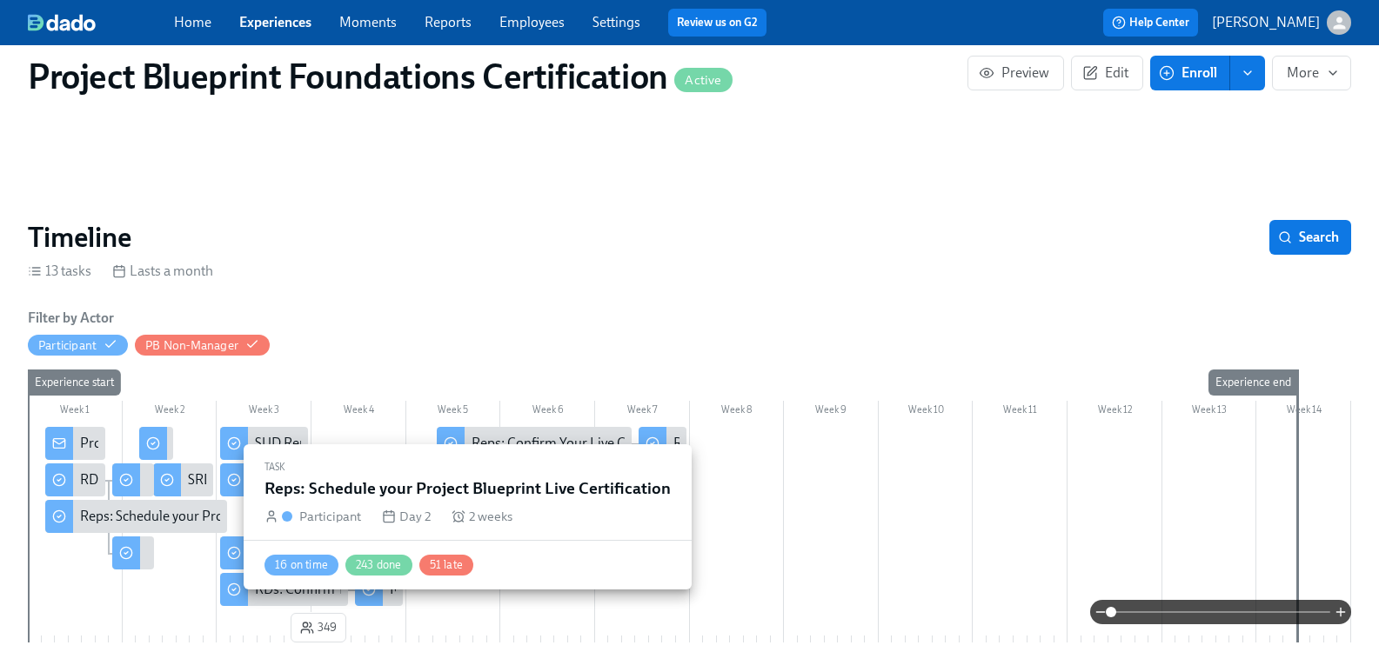
click at [187, 525] on div "Reps: Schedule your Project Blueprint Live Certification" at bounding box center [242, 516] width 325 height 19
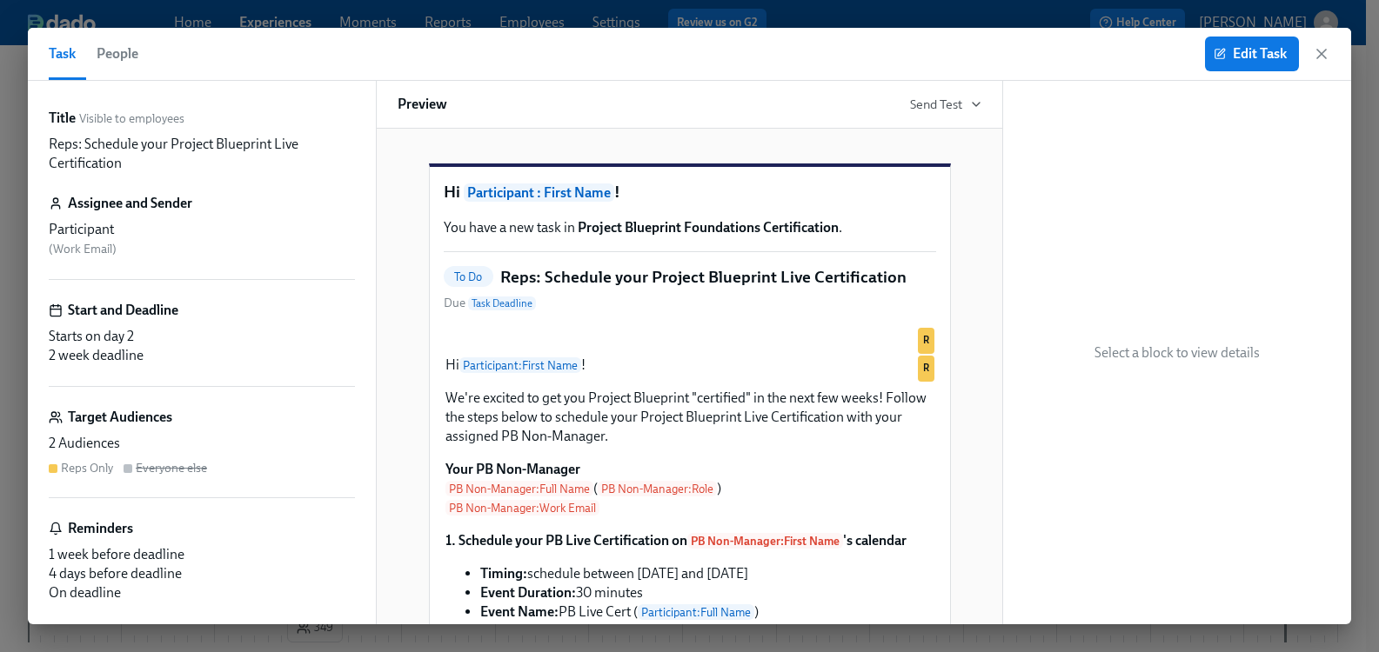
click at [125, 58] on span "People" at bounding box center [118, 54] width 42 height 24
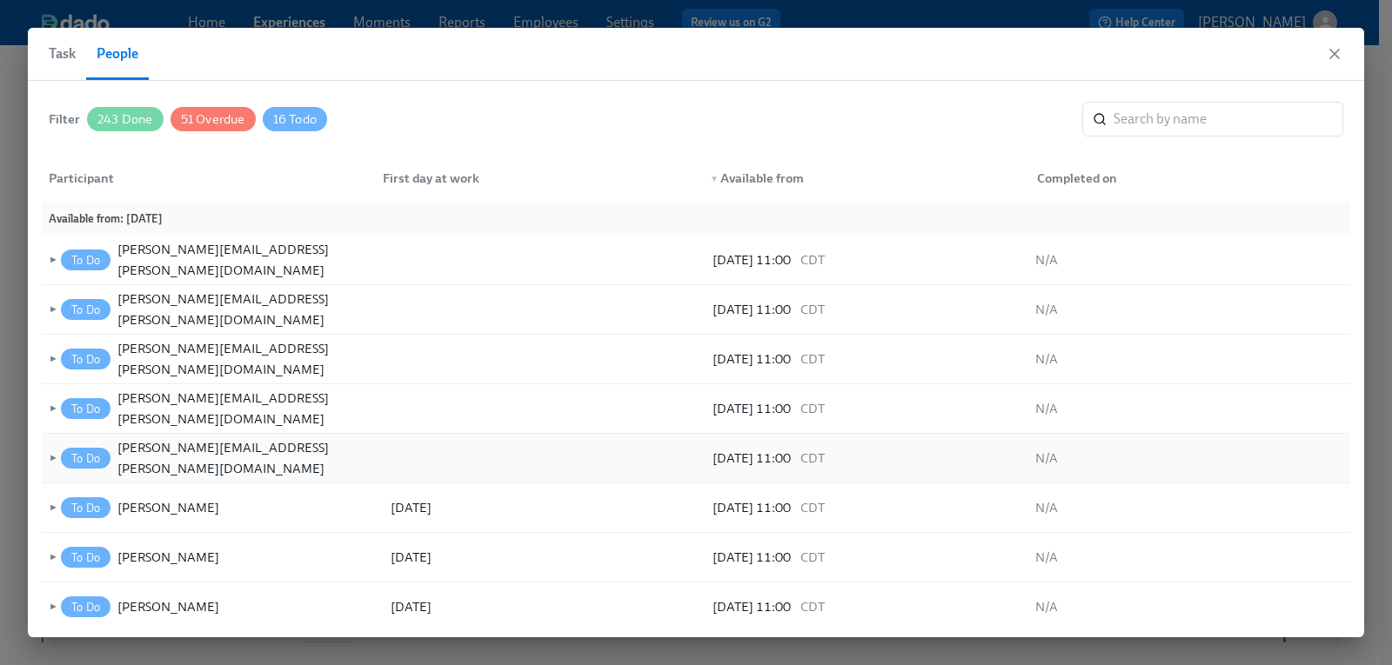
click at [51, 458] on span "►" at bounding box center [51, 458] width 12 height 19
click at [52, 455] on span "▼" at bounding box center [51, 458] width 12 height 19
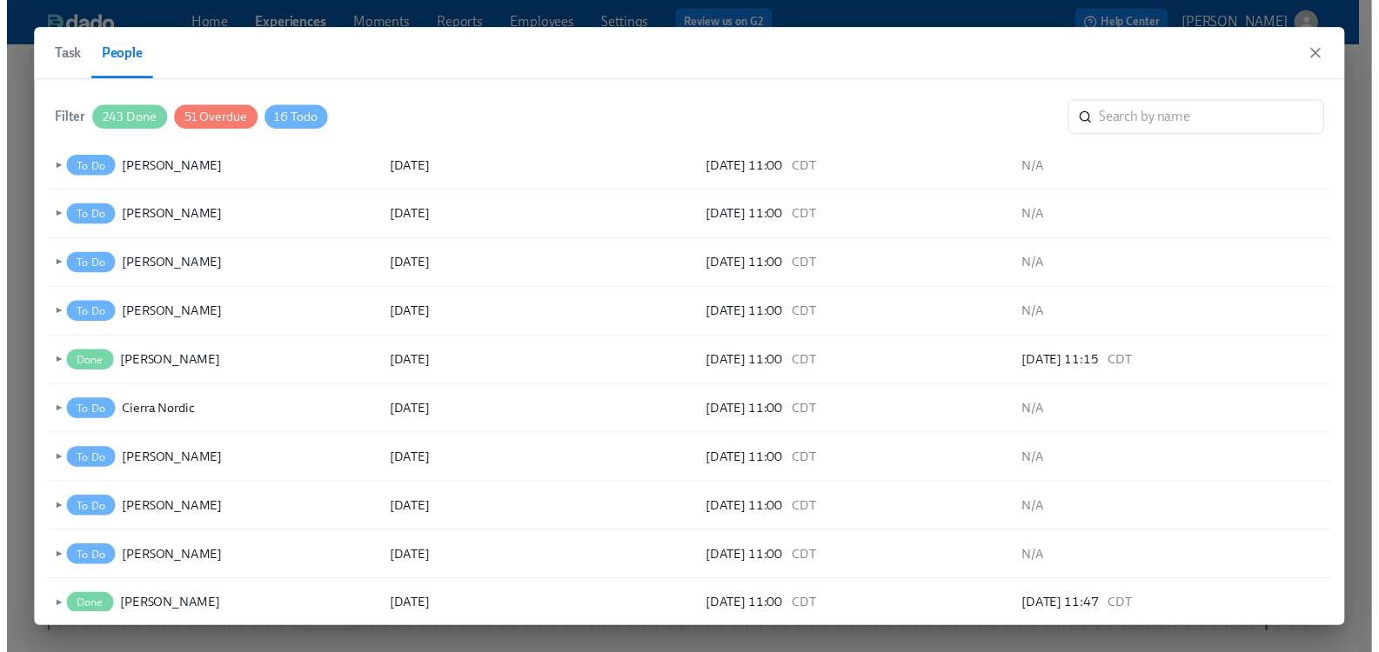
scroll to position [313, 0]
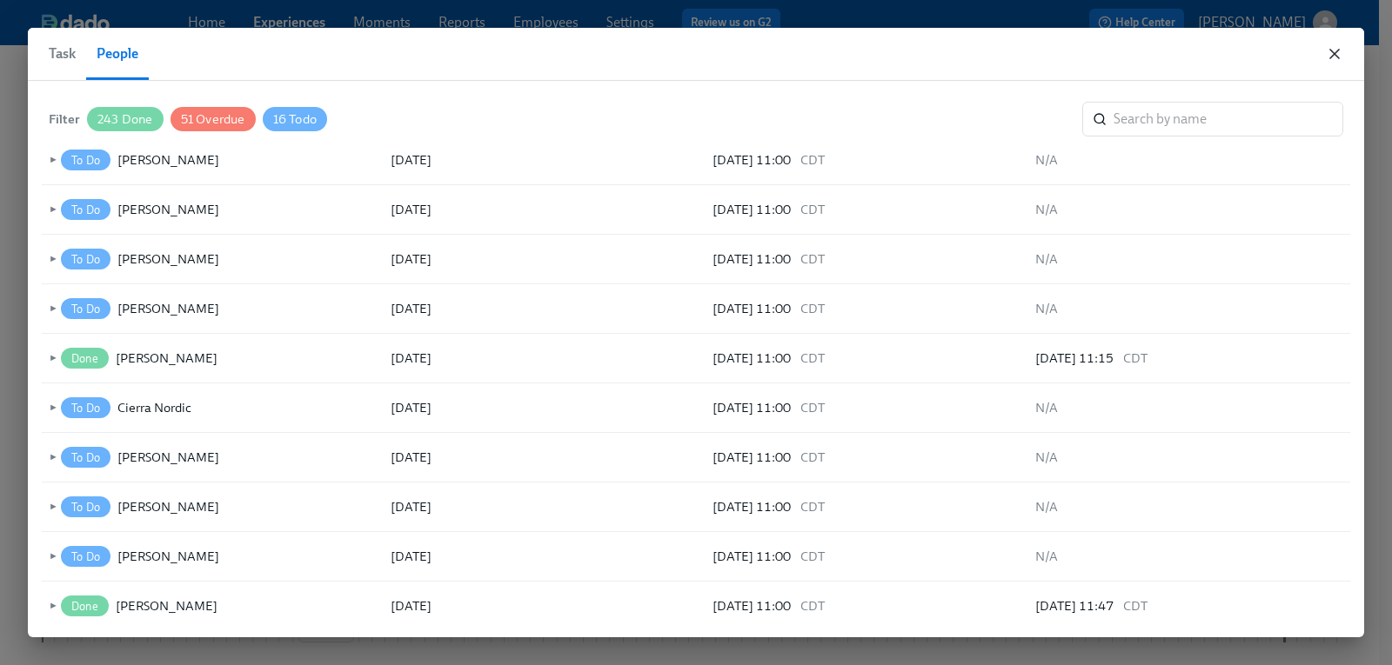
click at [1326, 53] on icon "button" at bounding box center [1334, 53] width 17 height 17
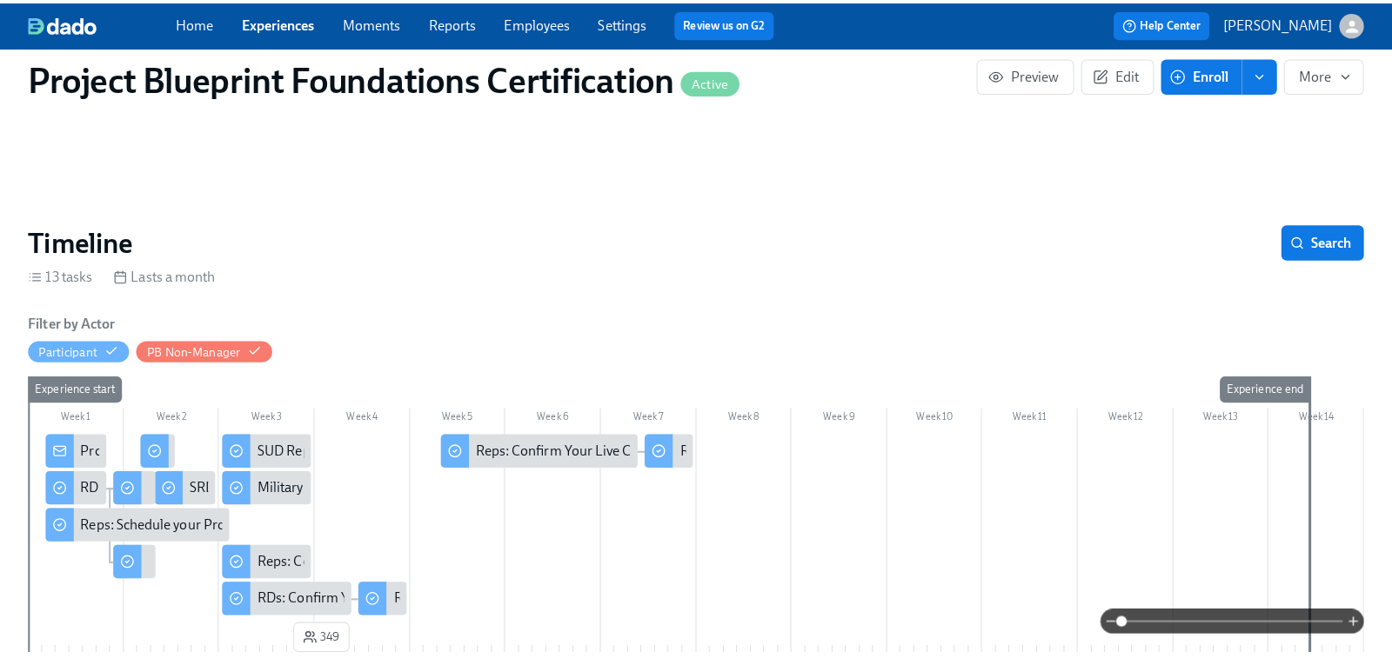
scroll to position [0, 1976]
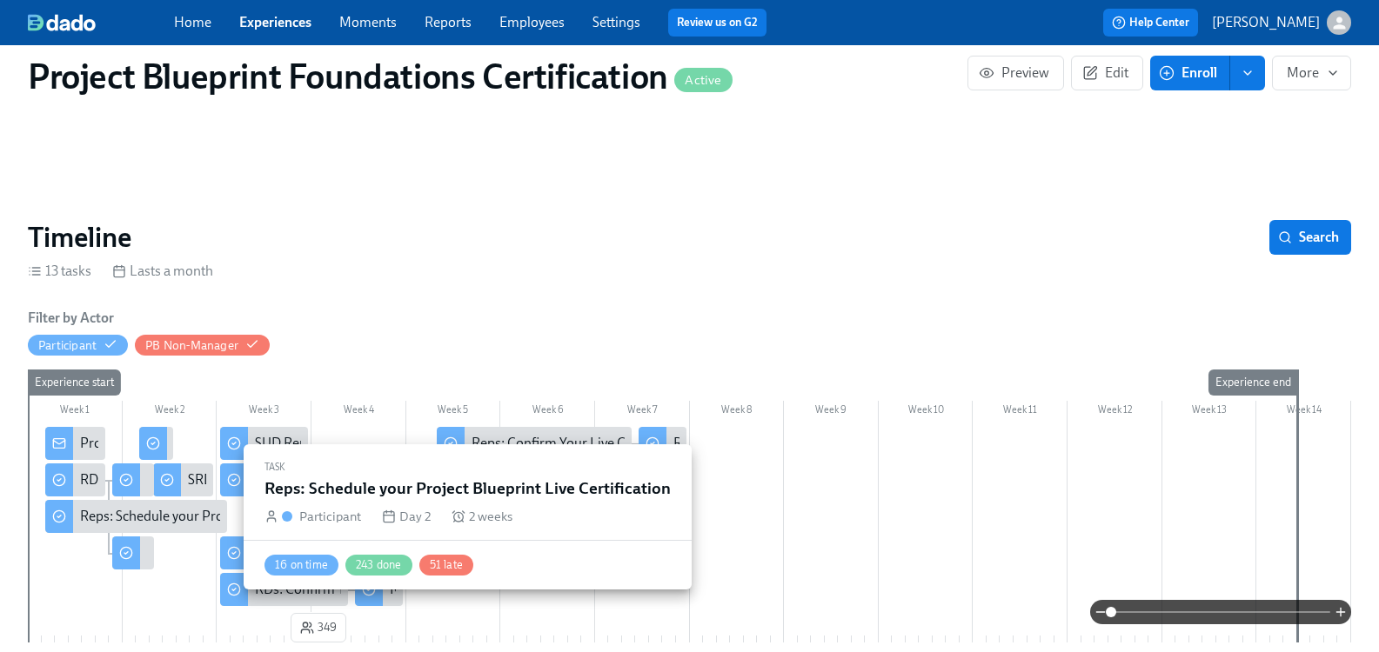
click at [153, 512] on div "Reps: Schedule your Project Blueprint Live Certification" at bounding box center [242, 516] width 325 height 19
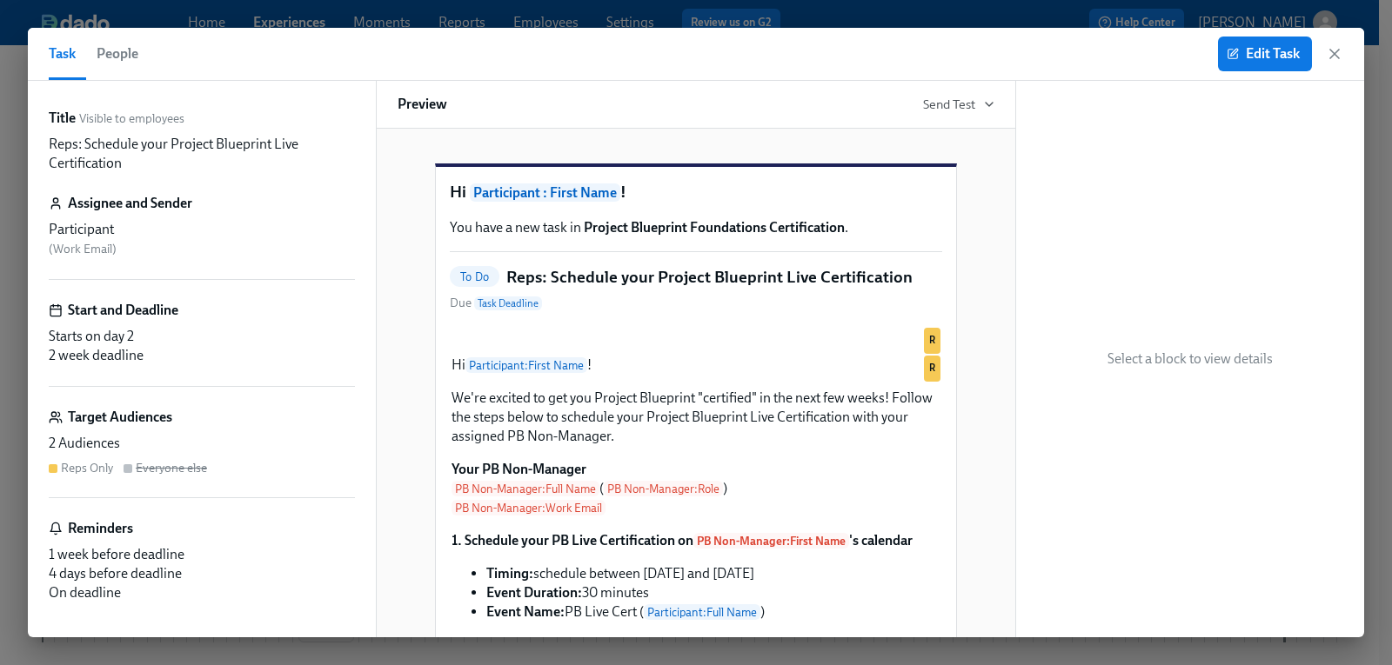
click at [121, 45] on span "People" at bounding box center [118, 54] width 42 height 24
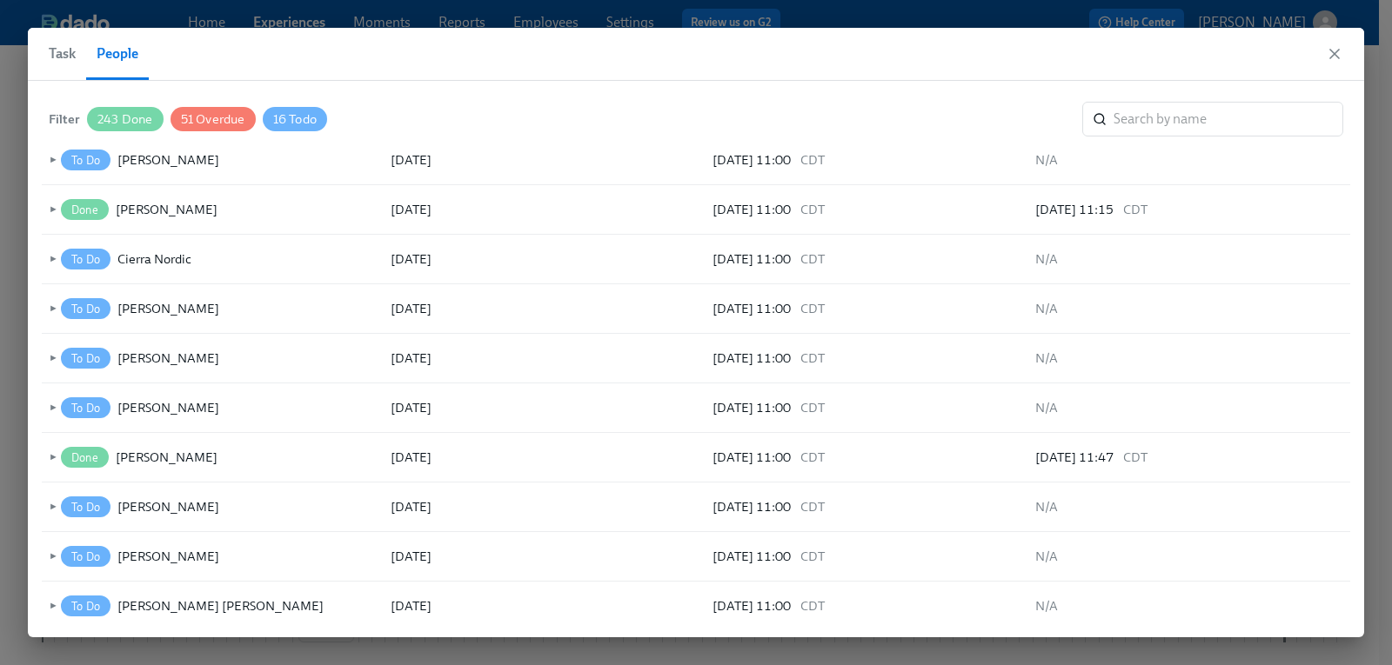
scroll to position [453, 0]
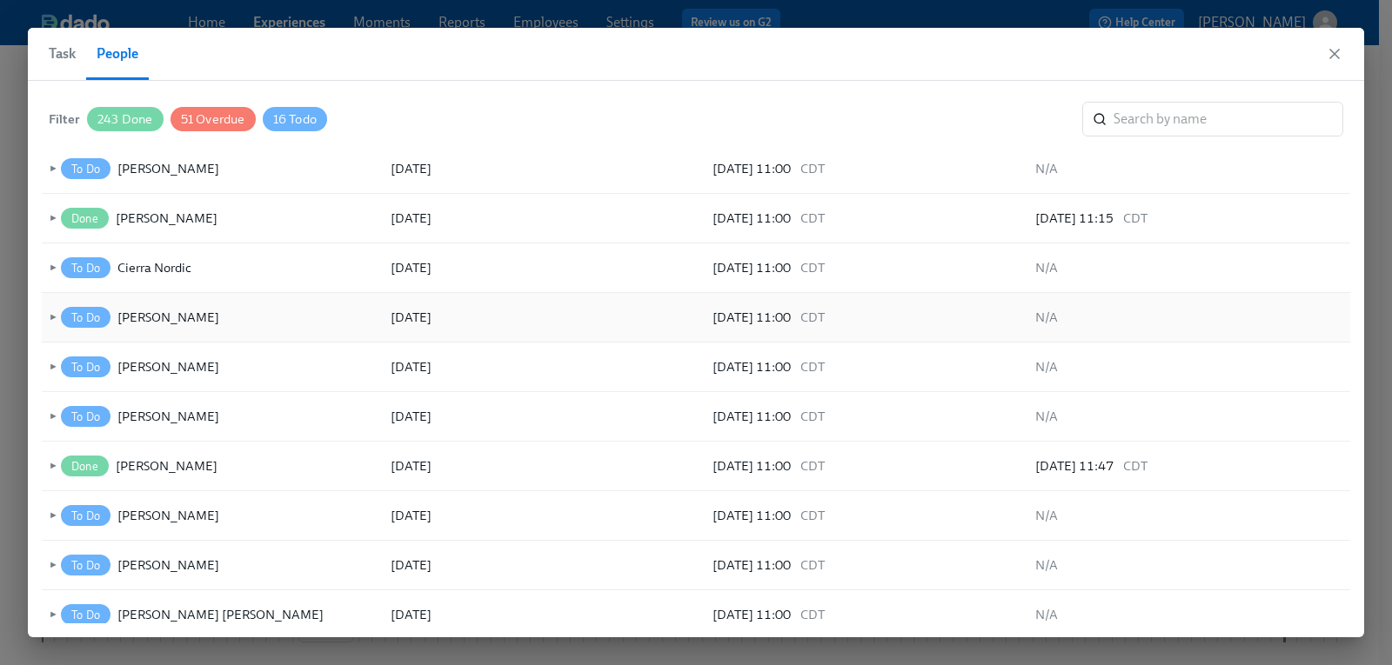
click at [54, 321] on span "►" at bounding box center [51, 317] width 12 height 19
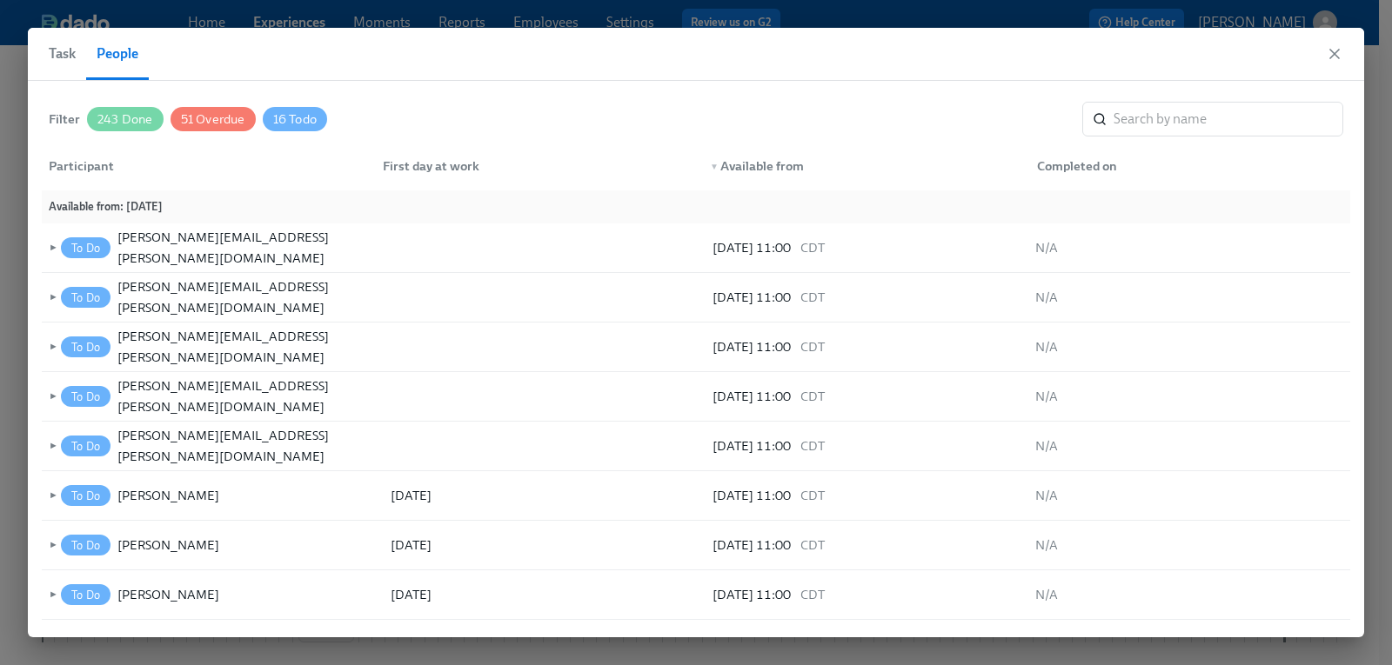
scroll to position [0, 0]
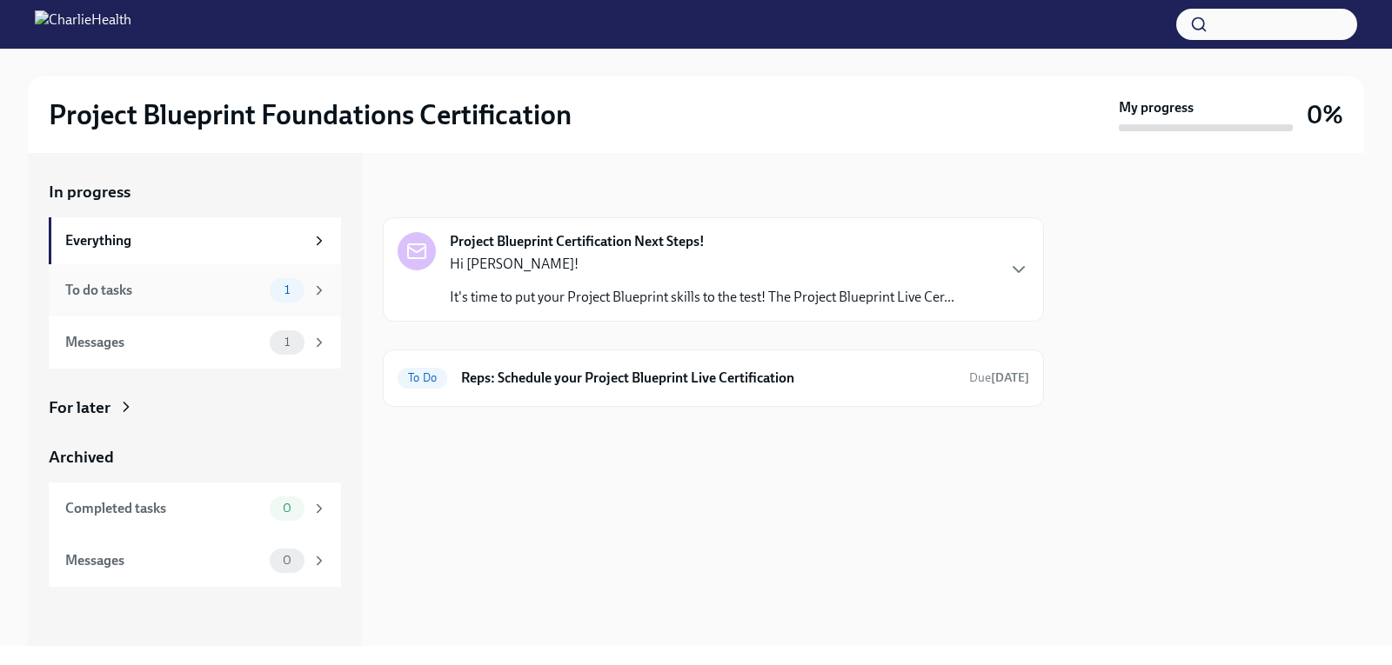
click at [196, 290] on div "To do tasks" at bounding box center [163, 290] width 197 height 19
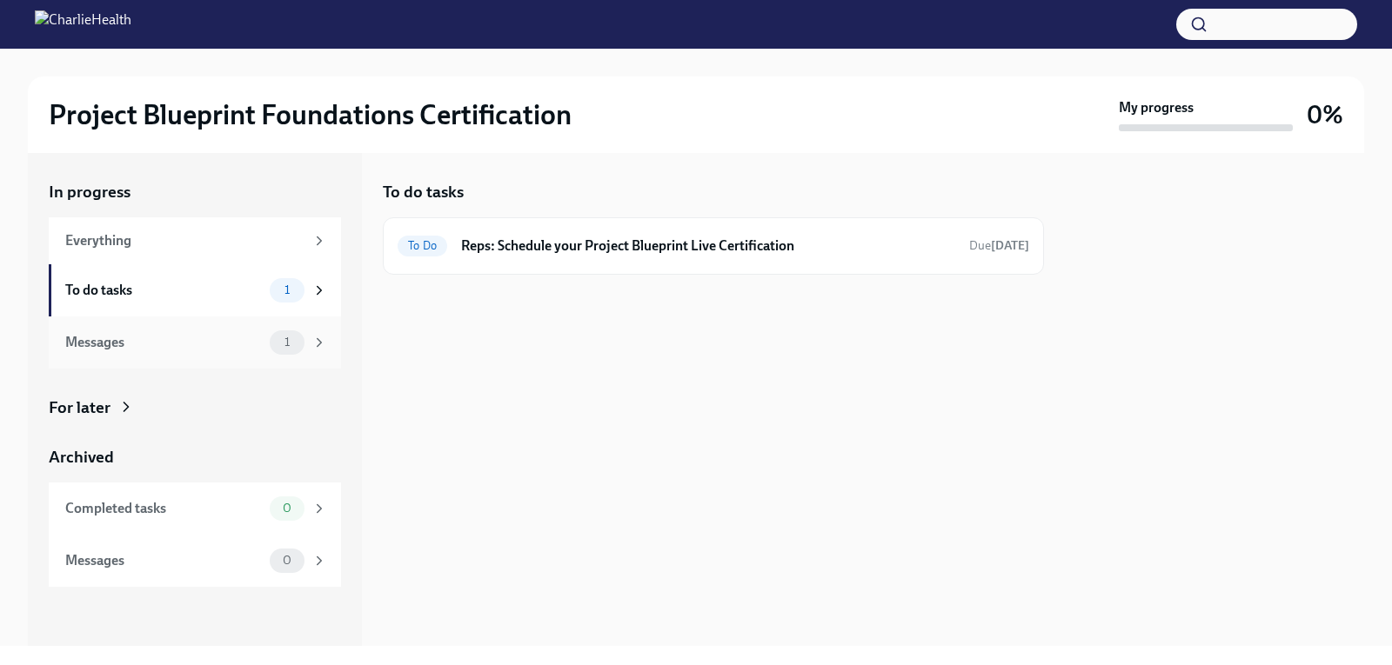
click at [178, 336] on div "Messages" at bounding box center [163, 342] width 197 height 19
